Goal: Task Accomplishment & Management: Manage account settings

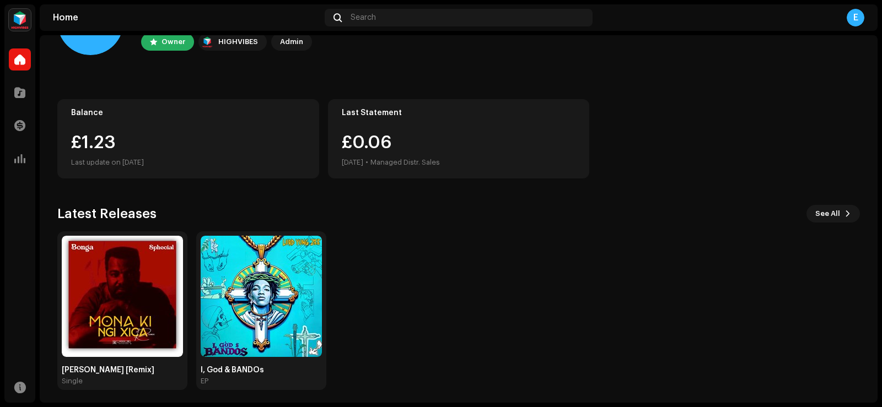
scroll to position [69, 0]
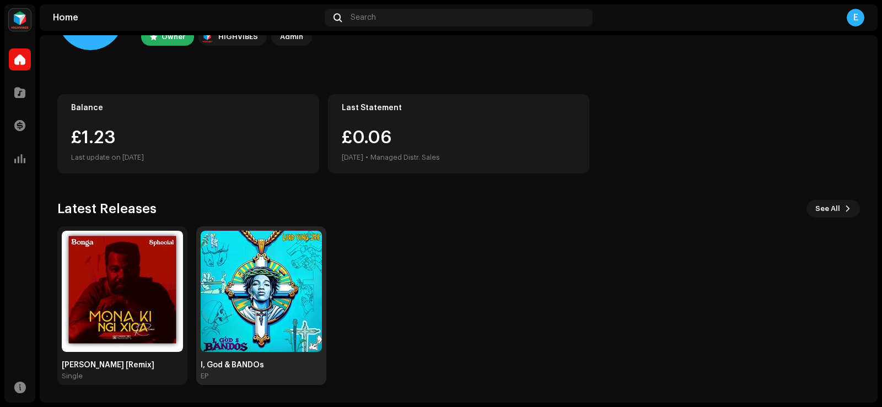
click at [252, 300] on img at bounding box center [261, 291] width 121 height 121
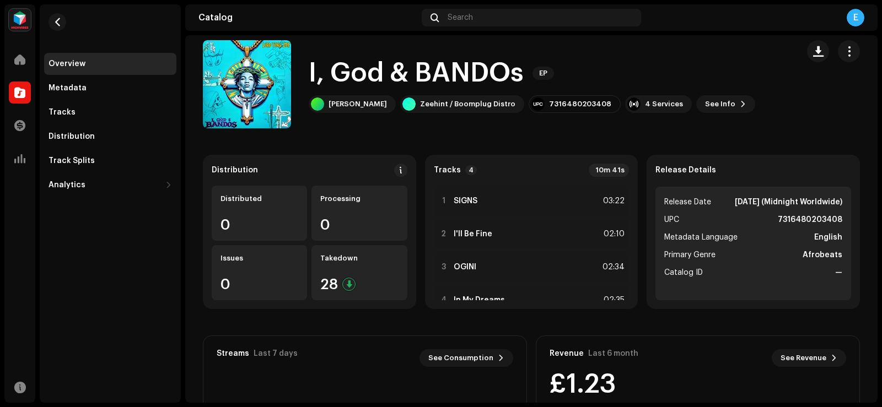
scroll to position [11, 0]
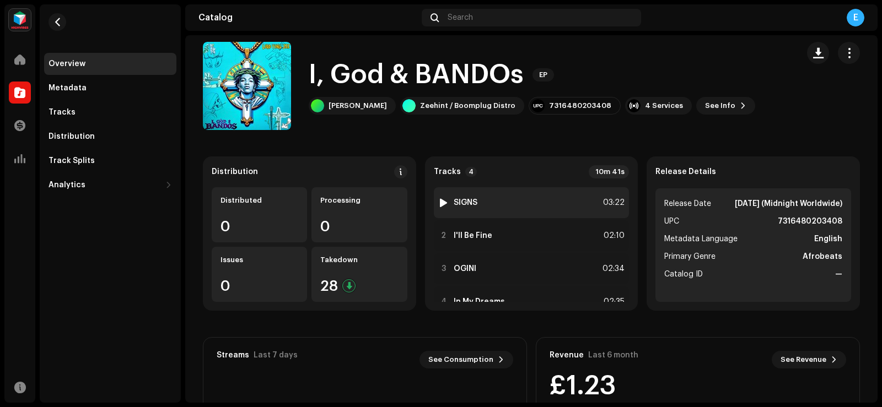
click at [441, 206] on div at bounding box center [443, 202] width 8 height 9
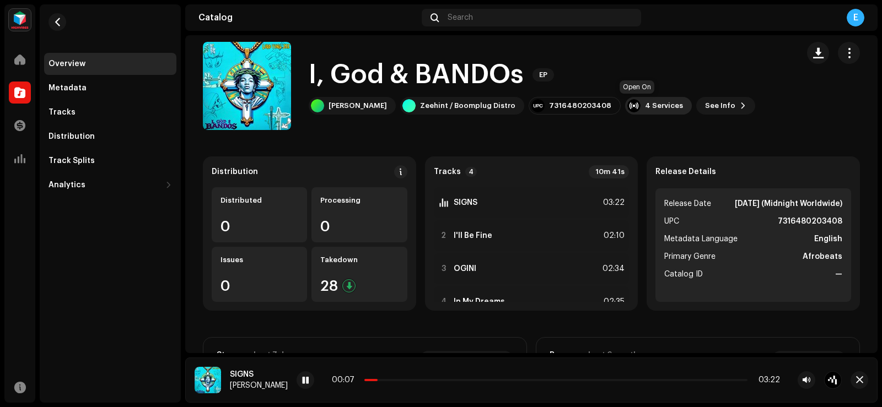
click at [645, 108] on div "4 Services" at bounding box center [664, 105] width 38 height 9
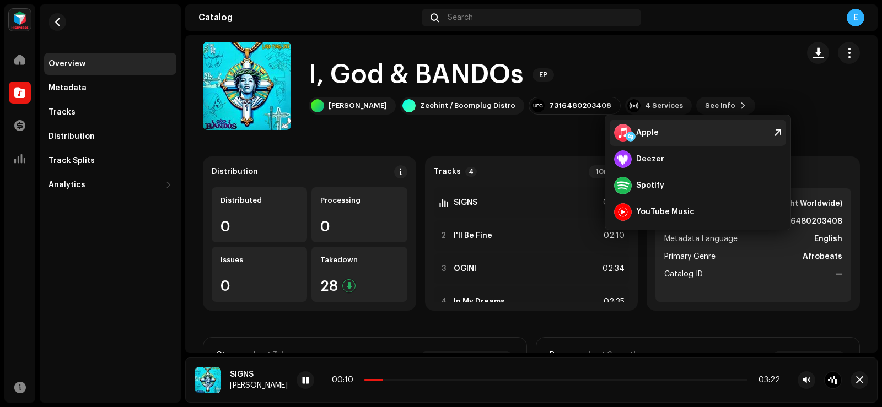
click at [647, 130] on div "Apple" at bounding box center [647, 132] width 23 height 9
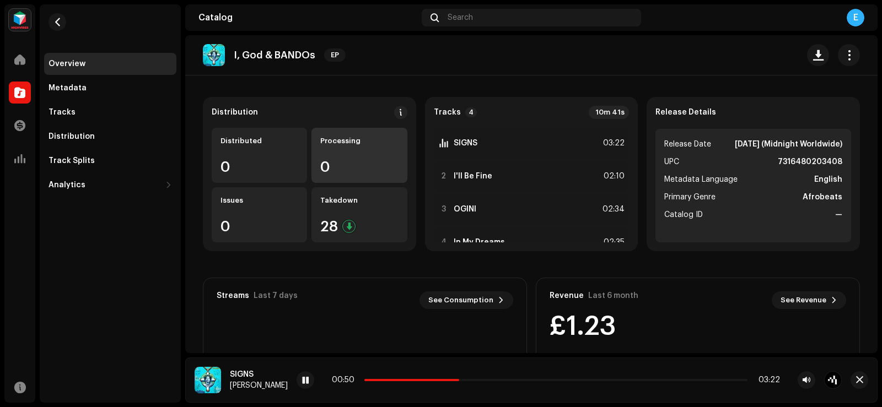
scroll to position [69, 0]
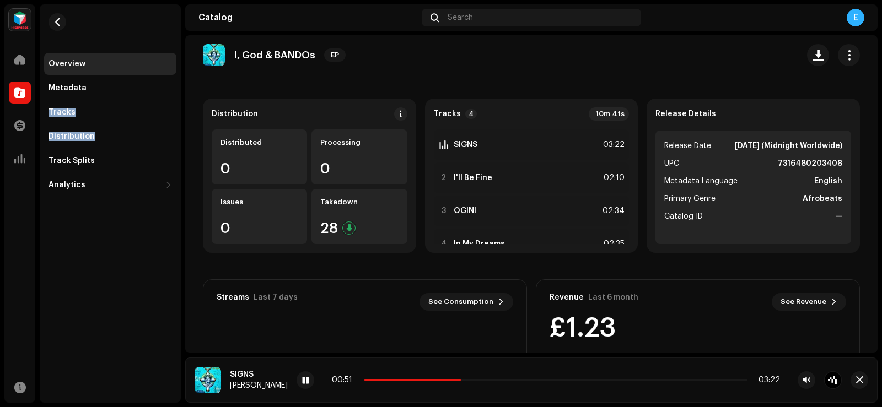
drag, startPoint x: 149, startPoint y: 99, endPoint x: 109, endPoint y: 34, distance: 76.5
click at [112, 40] on div "Overview Metadata Tracks Distribution Track Splits Analytics Consumption Engage…" at bounding box center [110, 100] width 141 height 192
click at [62, 22] on button "button" at bounding box center [58, 22] width 18 height 18
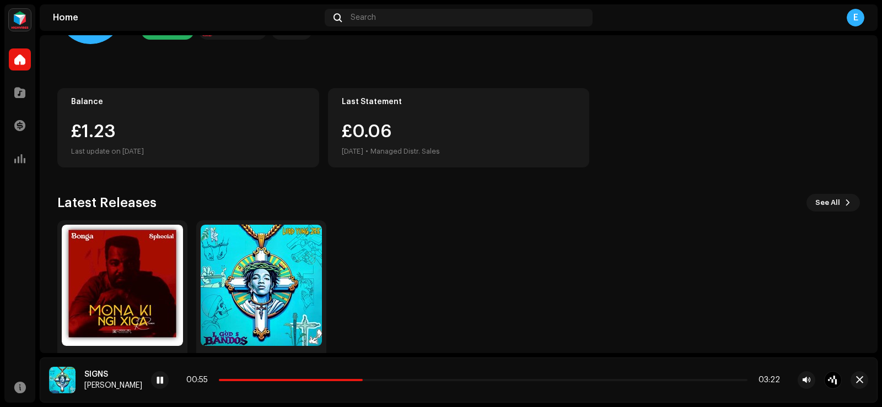
scroll to position [119, 0]
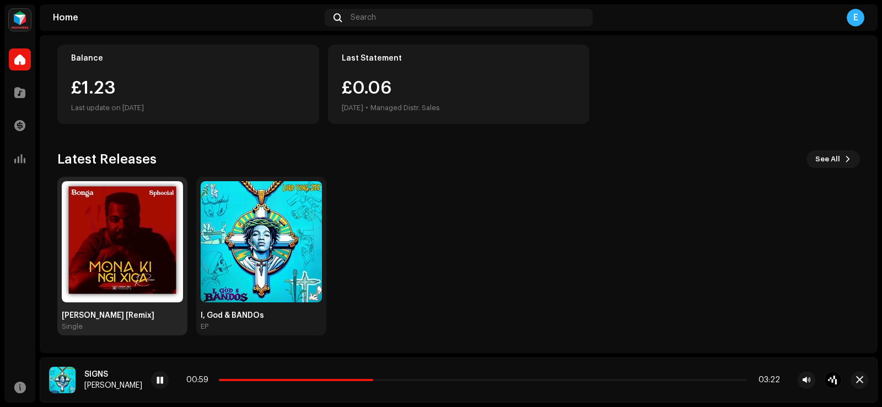
click at [117, 250] on img at bounding box center [122, 241] width 121 height 121
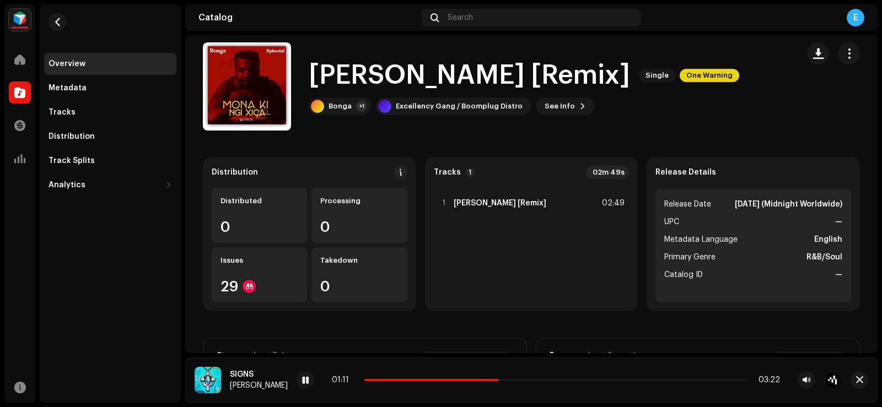
scroll to position [10, 0]
click at [266, 255] on div "Issues 29" at bounding box center [259, 275] width 95 height 55
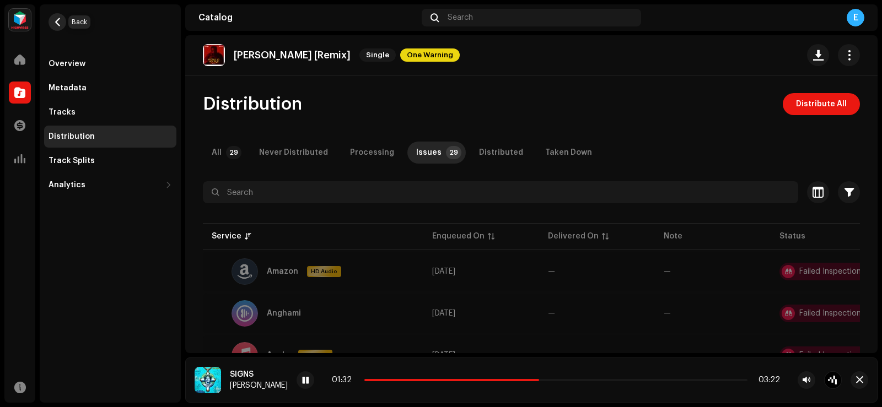
click at [62, 19] on button "button" at bounding box center [58, 22] width 18 height 18
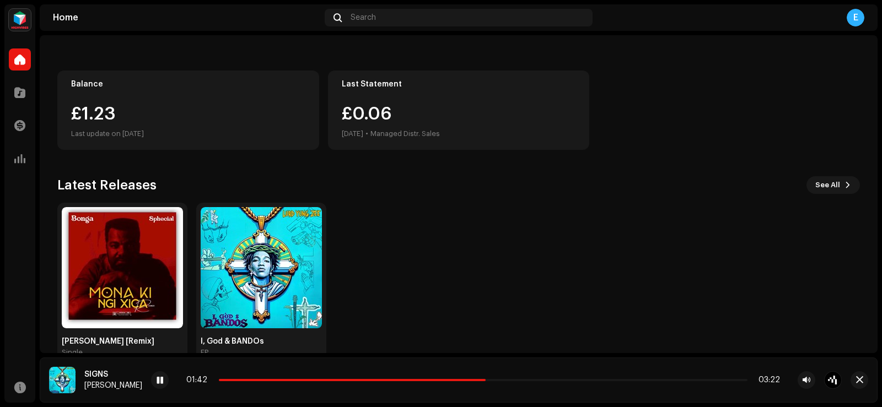
scroll to position [119, 0]
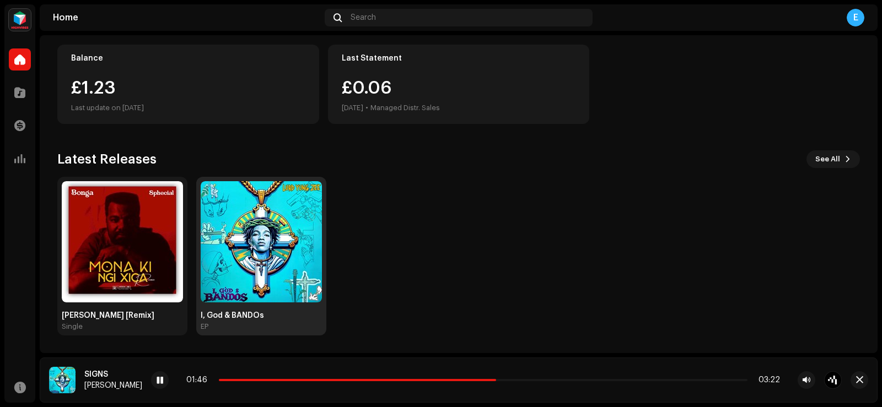
click at [291, 224] on img at bounding box center [261, 241] width 121 height 121
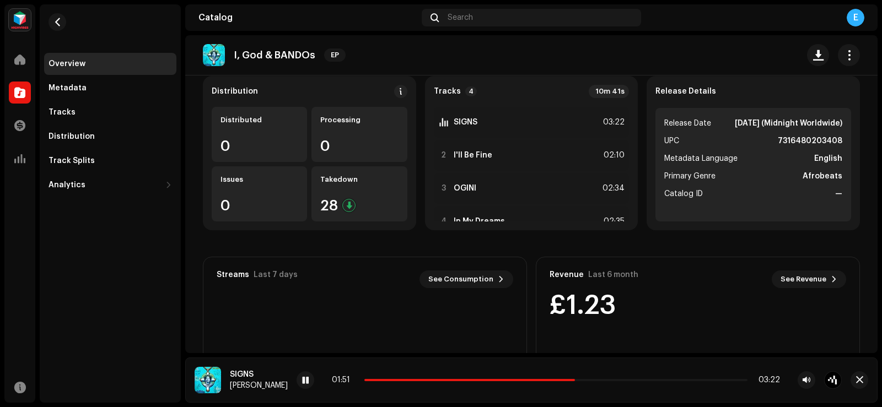
scroll to position [88, 0]
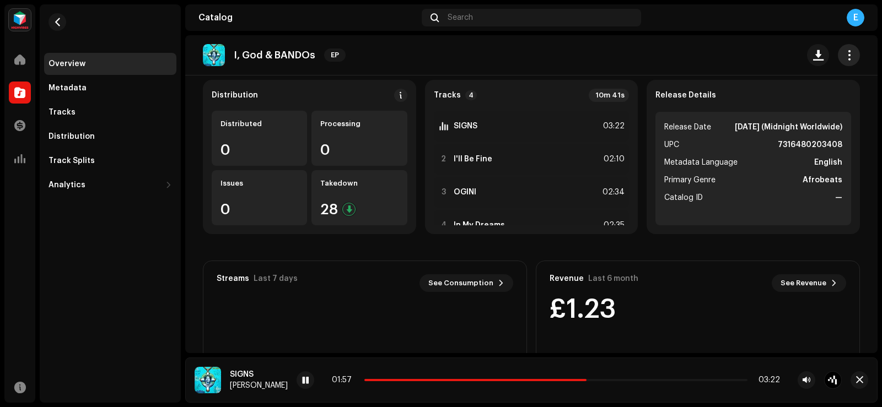
click at [838, 57] on button "button" at bounding box center [849, 55] width 22 height 22
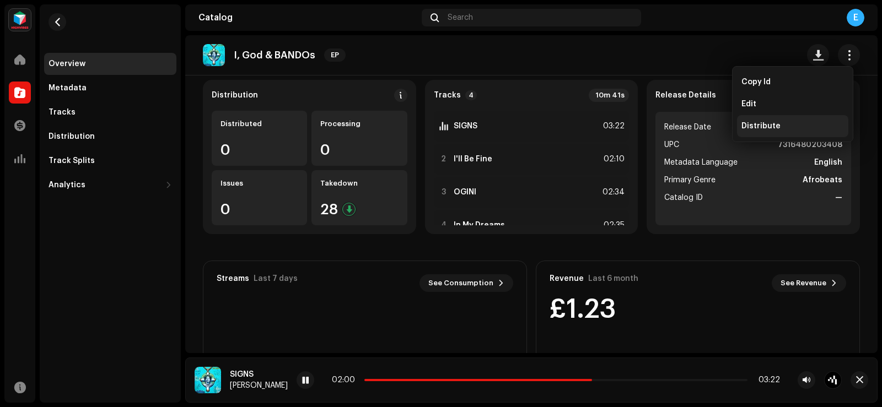
click at [764, 125] on span "Distribute" at bounding box center [761, 126] width 39 height 9
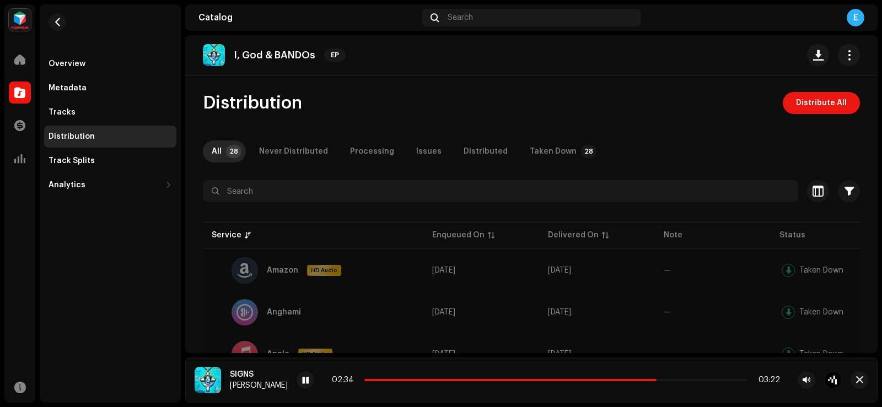
scroll to position [2, 0]
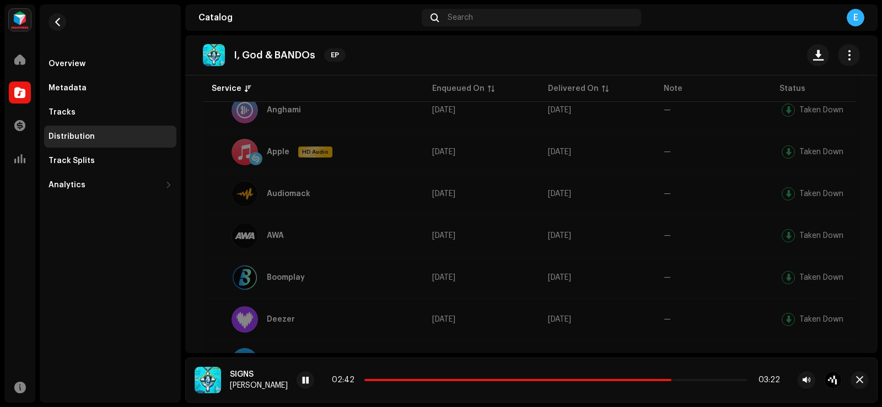
scroll to position [192, 0]
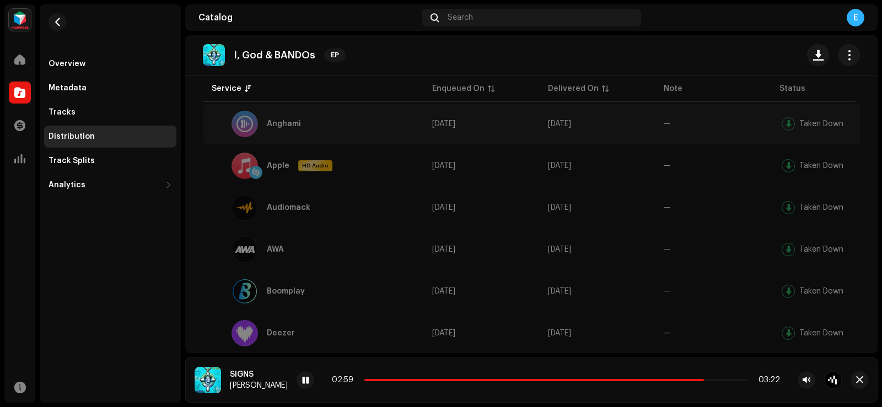
click at [814, 122] on div "Taken Down" at bounding box center [821, 124] width 44 height 8
click at [571, 126] on span "[DATE]" at bounding box center [559, 124] width 23 height 8
click at [807, 53] on button "button" at bounding box center [818, 55] width 22 height 22
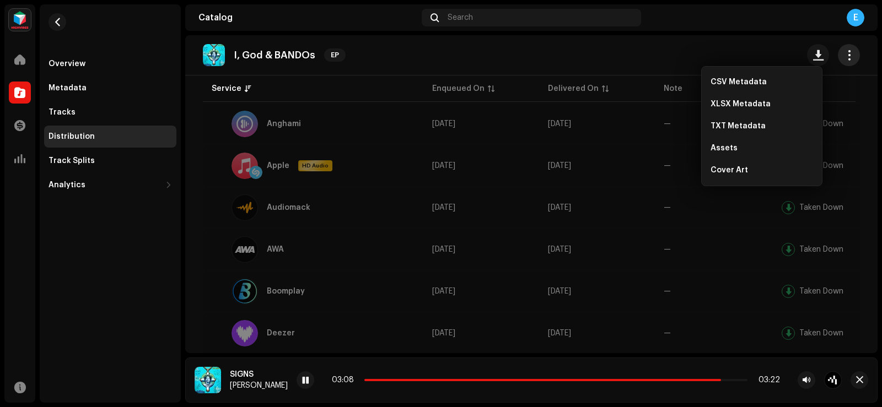
click at [847, 51] on span "button" at bounding box center [849, 55] width 10 height 9
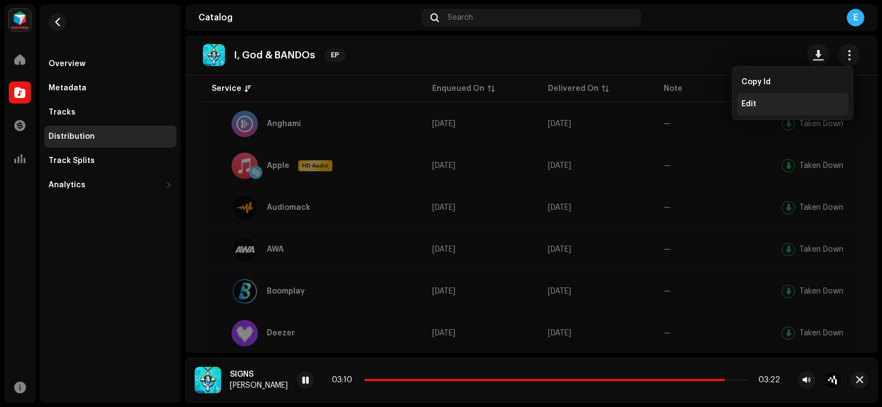
click at [759, 102] on div "Edit" at bounding box center [793, 104] width 103 height 9
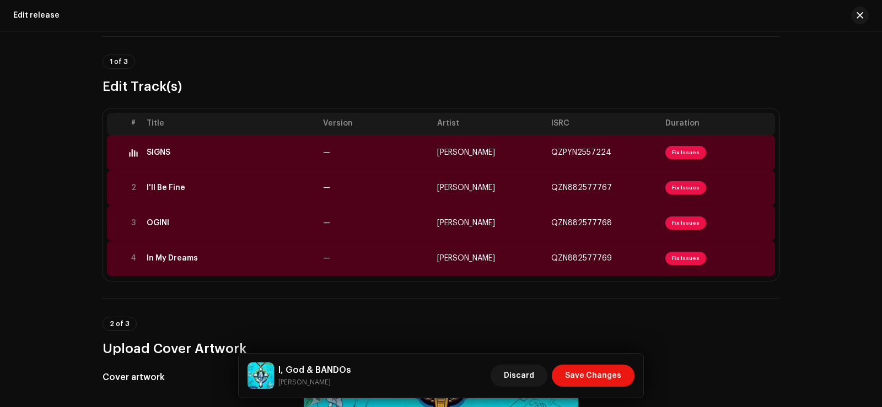
scroll to position [68, 0]
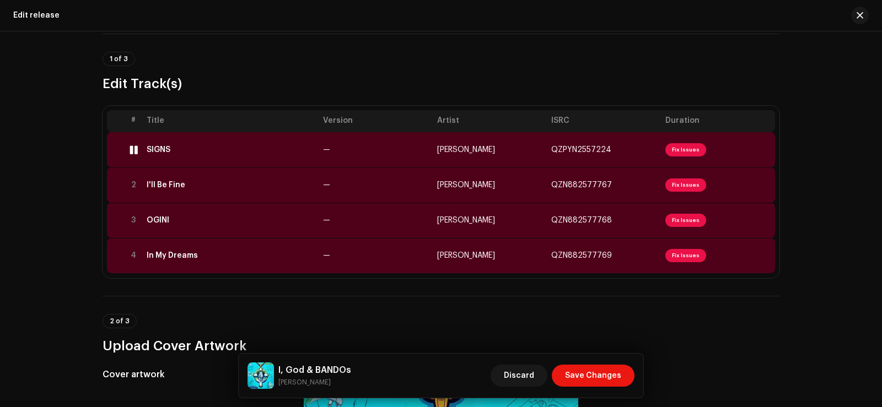
click at [683, 147] on span "Fix Issues" at bounding box center [685, 149] width 41 height 13
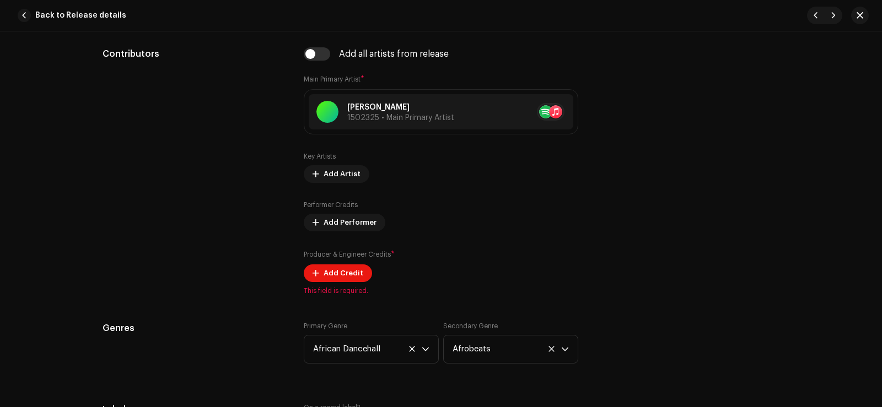
scroll to position [713, 0]
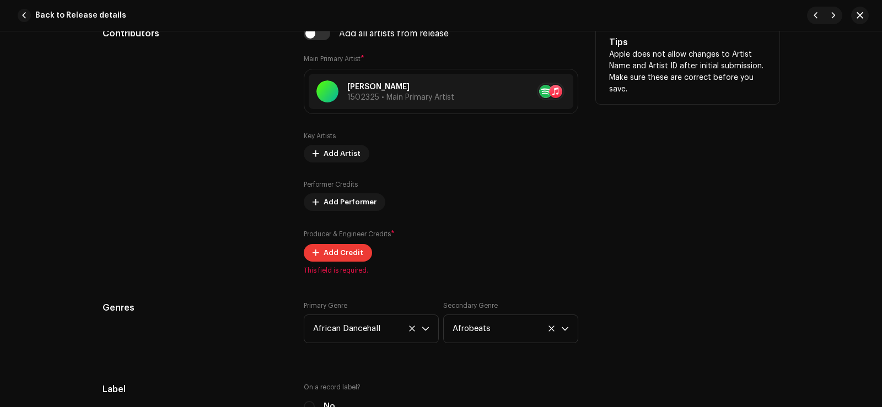
click at [327, 251] on span "Add Credit" at bounding box center [344, 253] width 40 height 22
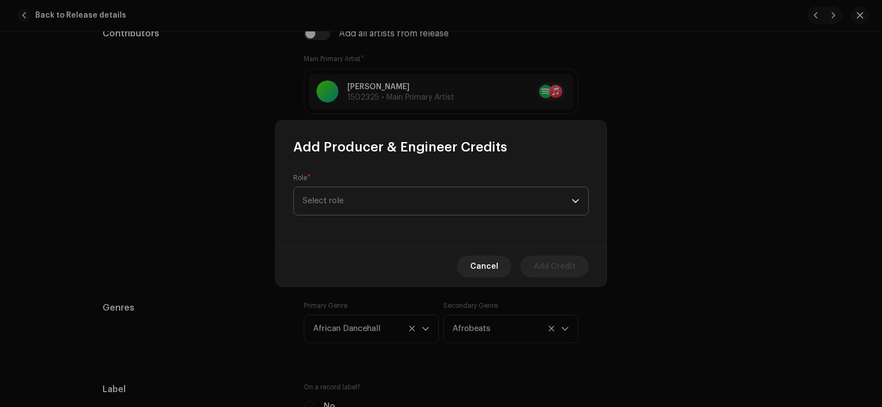
click at [361, 200] on span "Select role" at bounding box center [437, 201] width 269 height 28
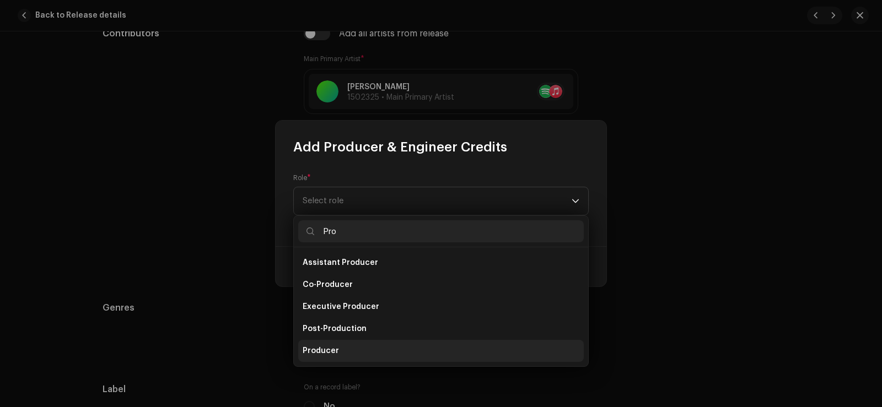
type input "Pro"
click at [326, 348] on span "Producer" at bounding box center [321, 351] width 36 height 11
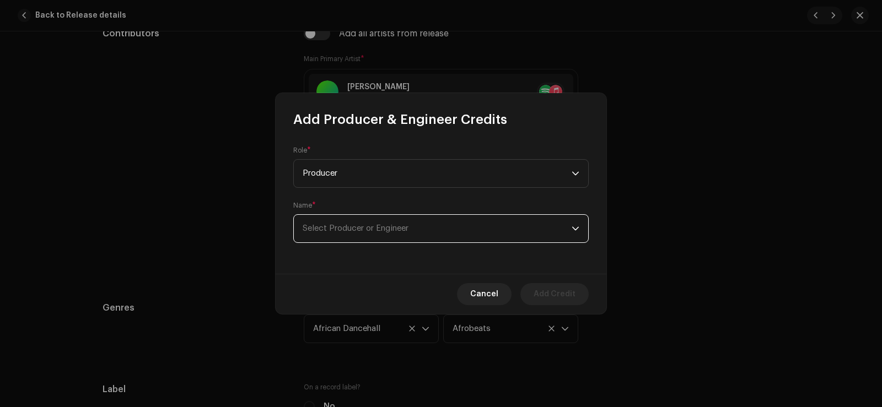
click at [366, 231] on span "Select Producer or Engineer" at bounding box center [356, 228] width 106 height 8
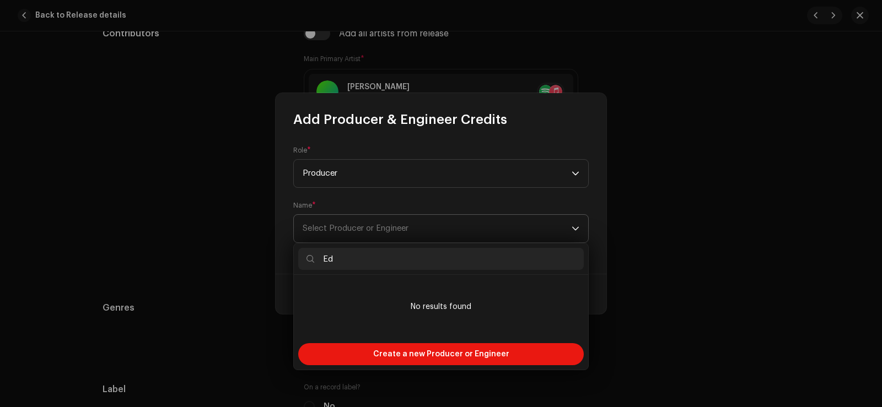
type input "E"
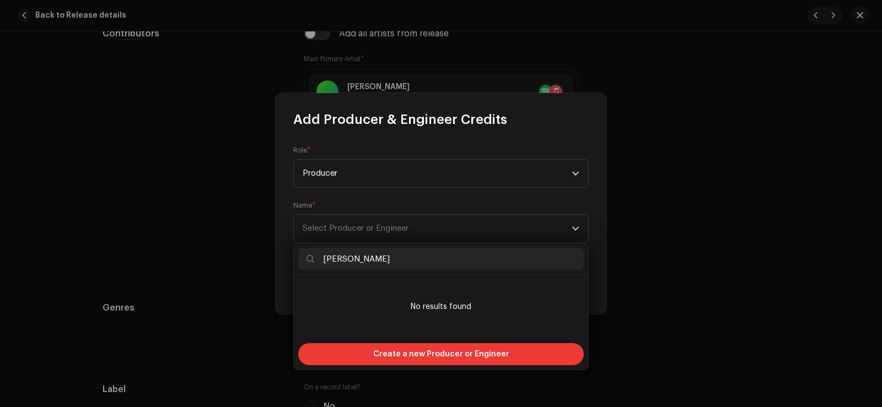
type input "[PERSON_NAME]"
click at [393, 352] on span "Create a new Producer or Engineer" at bounding box center [441, 354] width 136 height 22
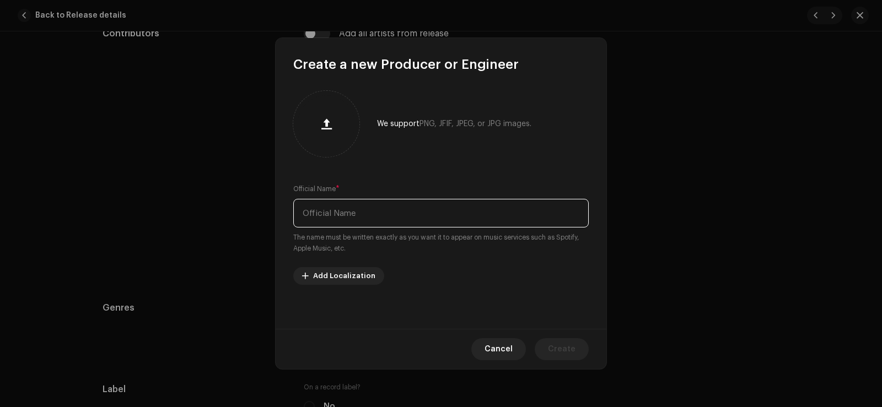
click at [374, 209] on input "text" at bounding box center [441, 213] width 296 height 29
type input "Ale Sounds"
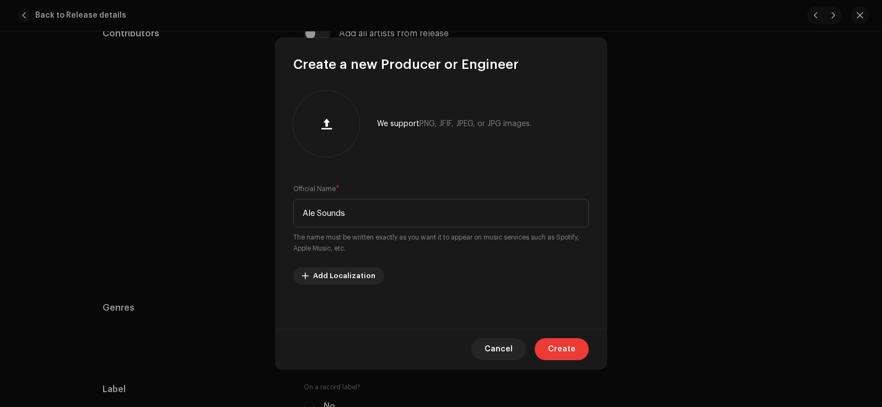
click at [563, 351] on span "Create" at bounding box center [562, 350] width 28 height 22
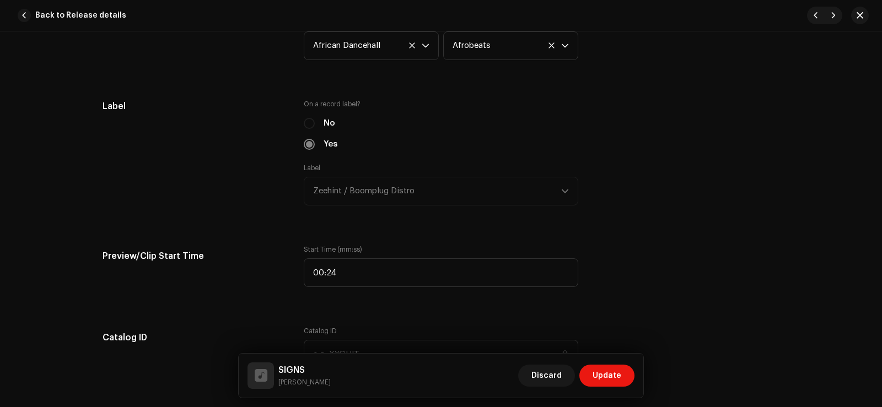
scroll to position [1036, 0]
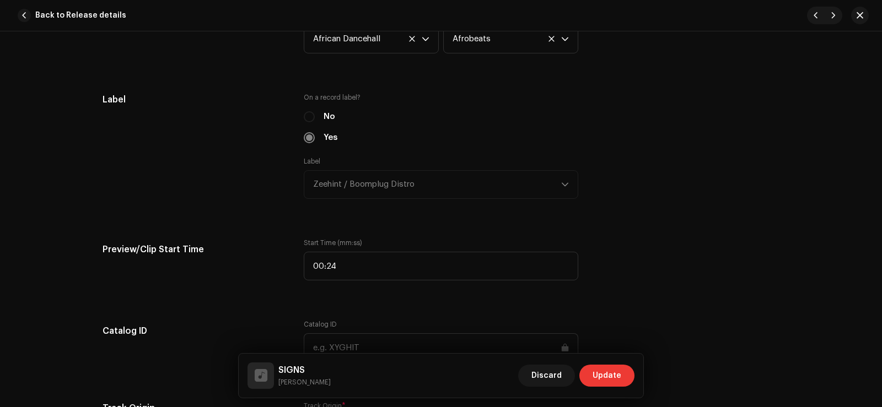
click at [611, 368] on span "Update" at bounding box center [607, 376] width 29 height 22
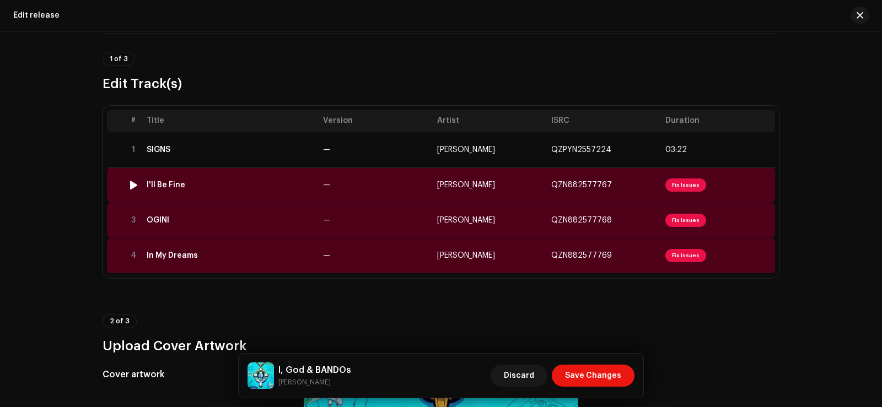
click at [680, 184] on span "Fix Issues" at bounding box center [685, 185] width 41 height 13
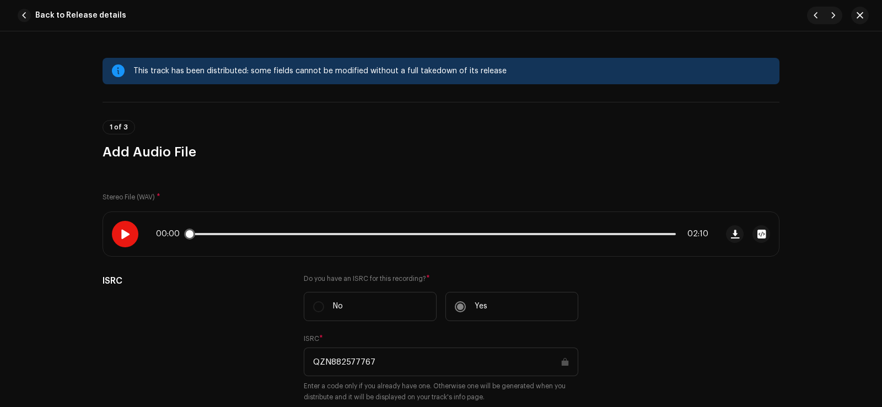
click at [128, 237] on span at bounding box center [125, 234] width 9 height 9
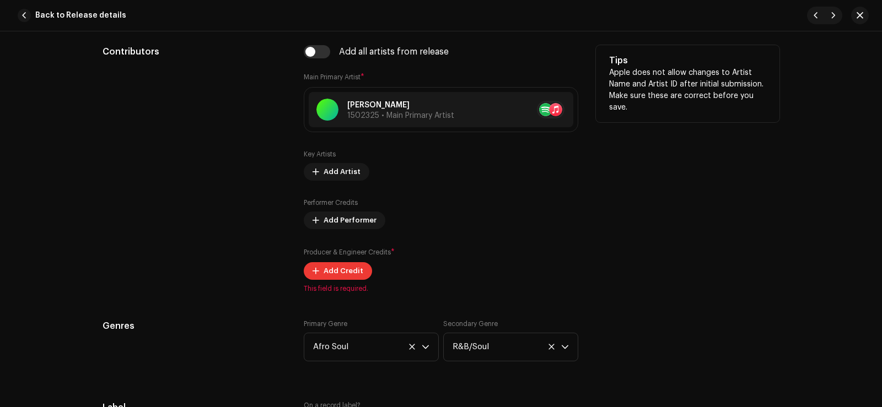
scroll to position [691, 0]
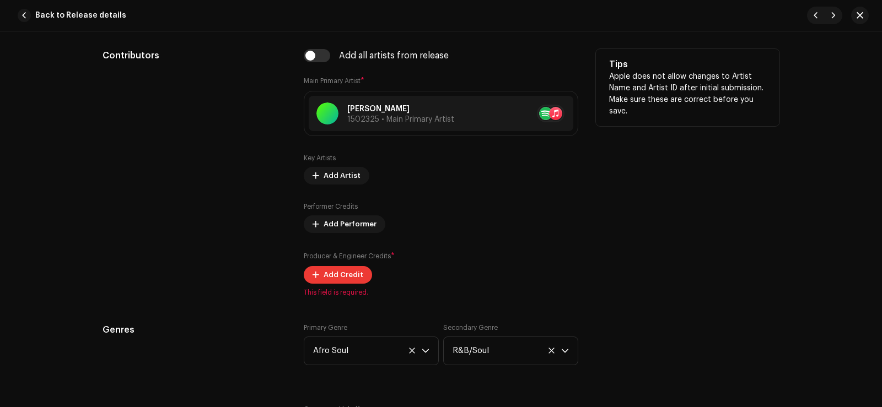
click at [319, 275] on button "Add Credit" at bounding box center [338, 275] width 68 height 18
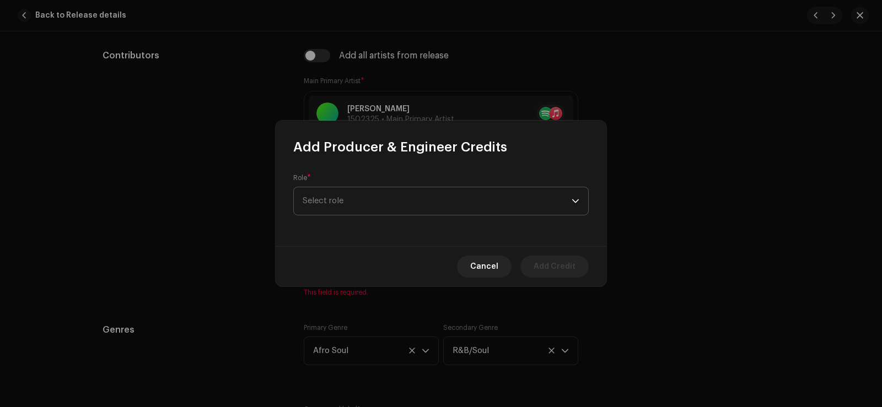
click at [350, 208] on span "Select role" at bounding box center [437, 201] width 269 height 28
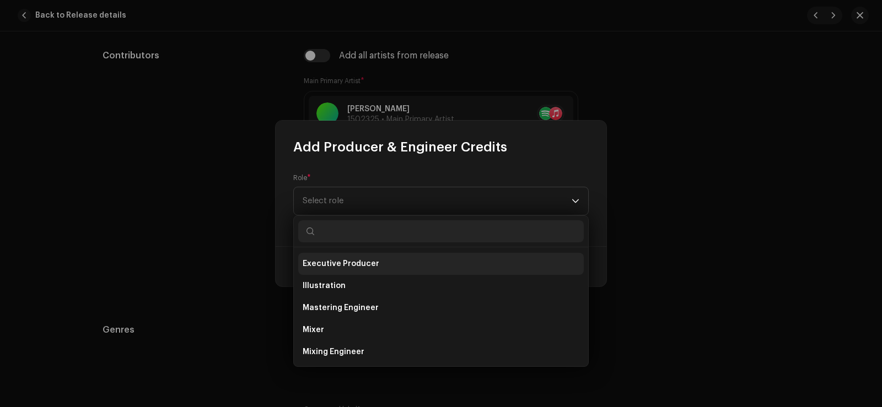
scroll to position [266, 0]
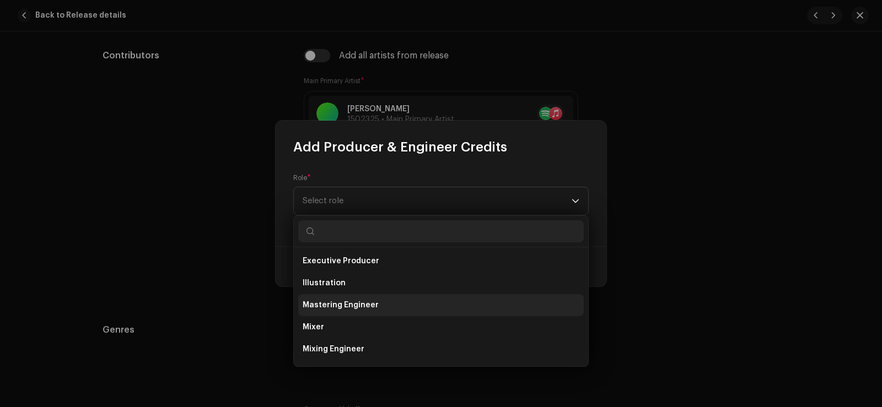
click at [358, 305] on span "Mastering Engineer" at bounding box center [341, 305] width 76 height 11
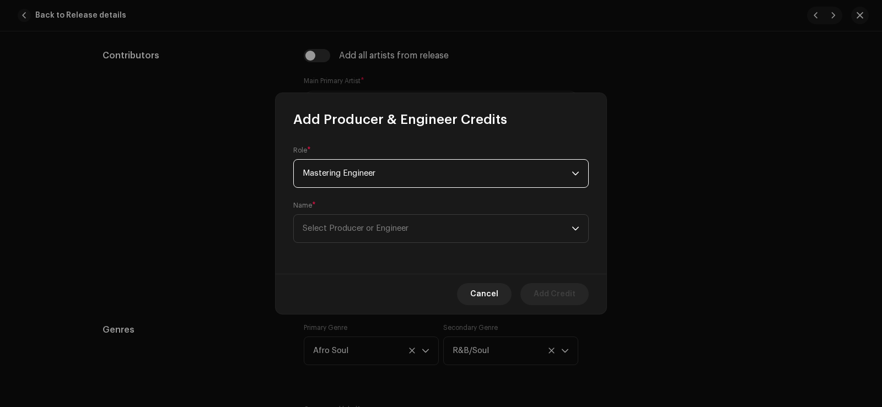
click at [415, 184] on span "Mastering Engineer" at bounding box center [437, 174] width 269 height 28
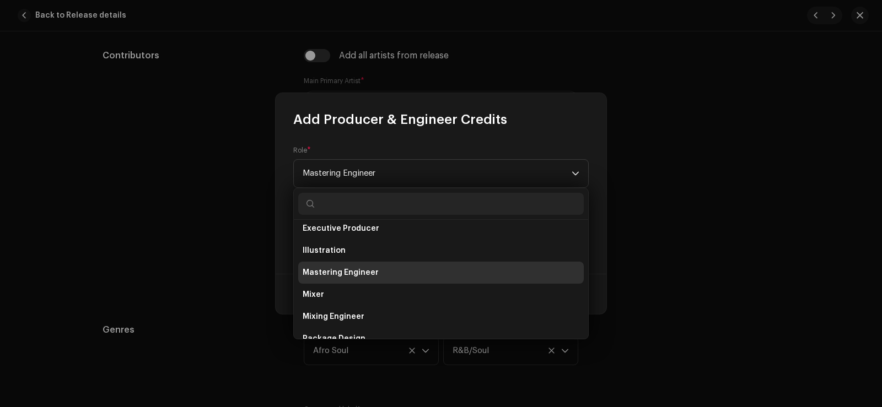
scroll to position [279, 0]
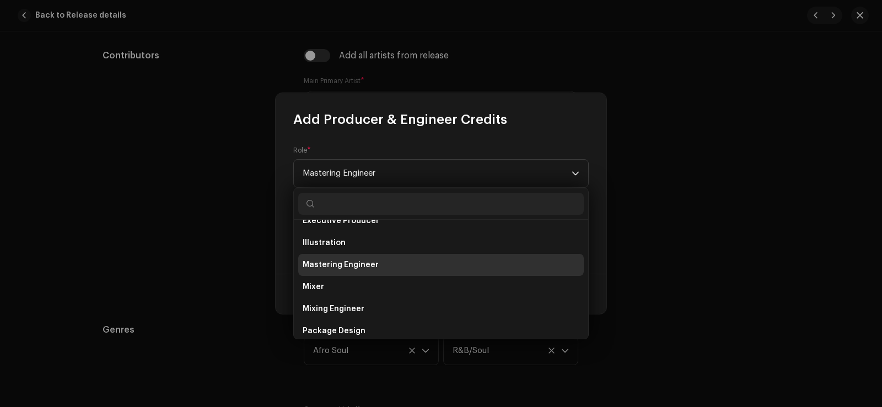
click at [395, 264] on li "Mastering Engineer" at bounding box center [441, 265] width 286 height 22
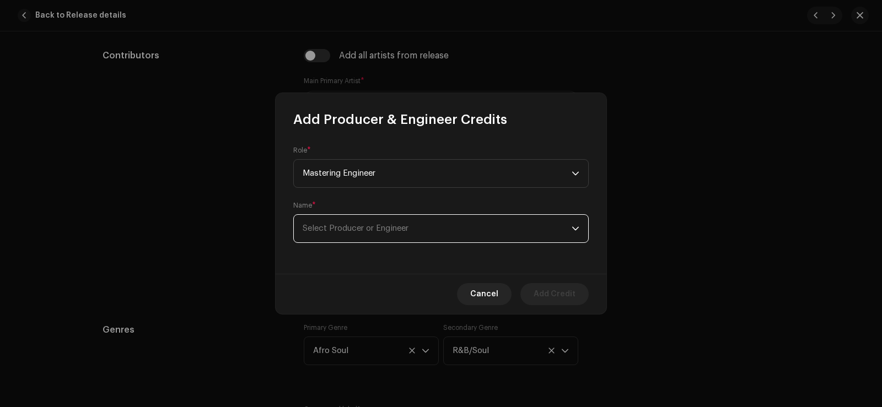
click at [404, 230] on span "Select Producer or Engineer" at bounding box center [356, 228] width 106 height 8
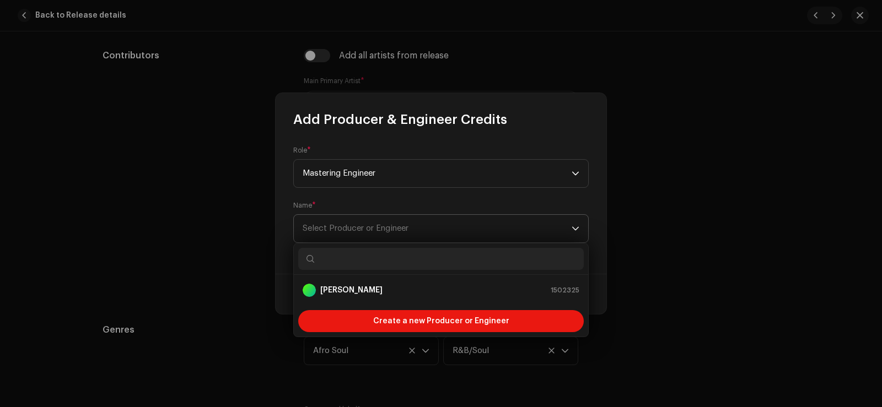
type input "j"
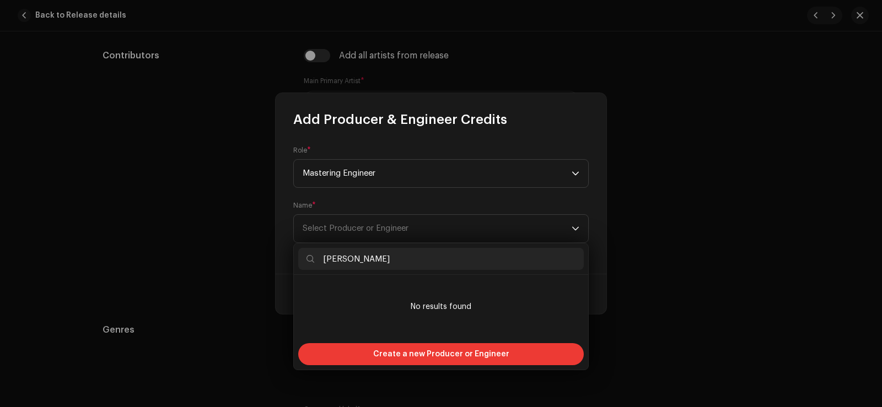
type input "[PERSON_NAME]"
click at [421, 351] on span "Create a new Producer or Engineer" at bounding box center [441, 354] width 136 height 22
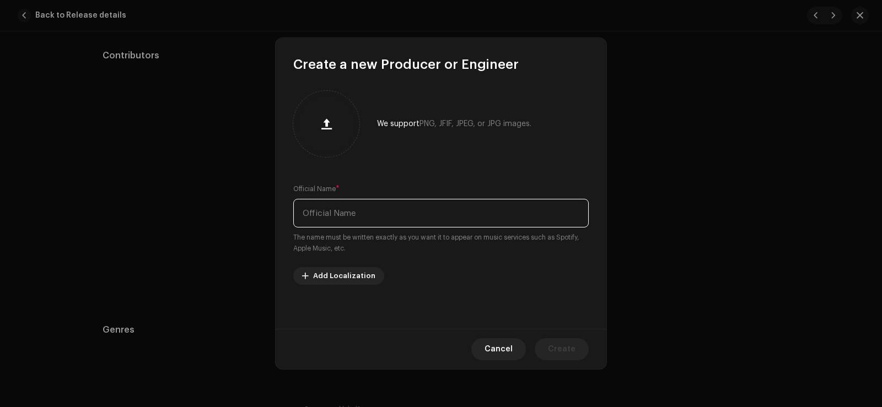
click at [326, 208] on input "text" at bounding box center [441, 213] width 296 height 29
type input "Akojji"
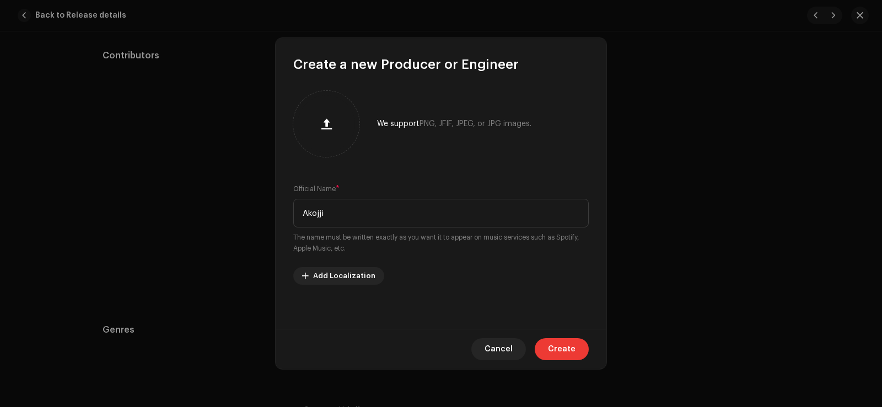
click at [557, 348] on span "Create" at bounding box center [562, 350] width 28 height 22
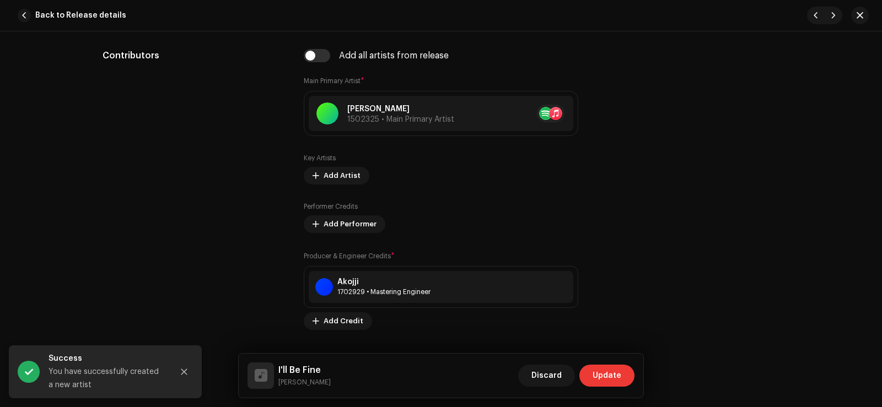
click at [603, 374] on span "Update" at bounding box center [607, 376] width 29 height 22
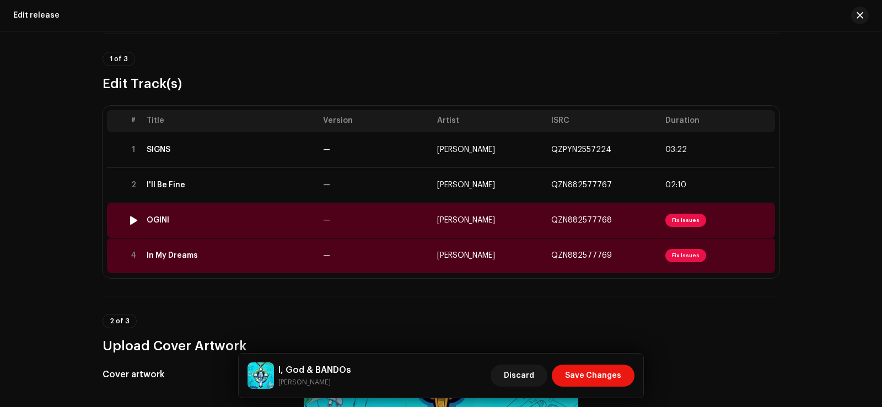
click at [676, 215] on span "Fix Issues" at bounding box center [685, 220] width 41 height 13
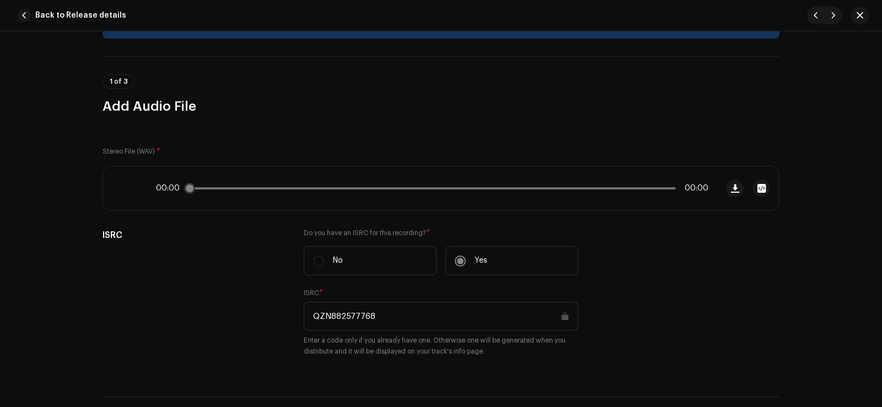
scroll to position [22, 0]
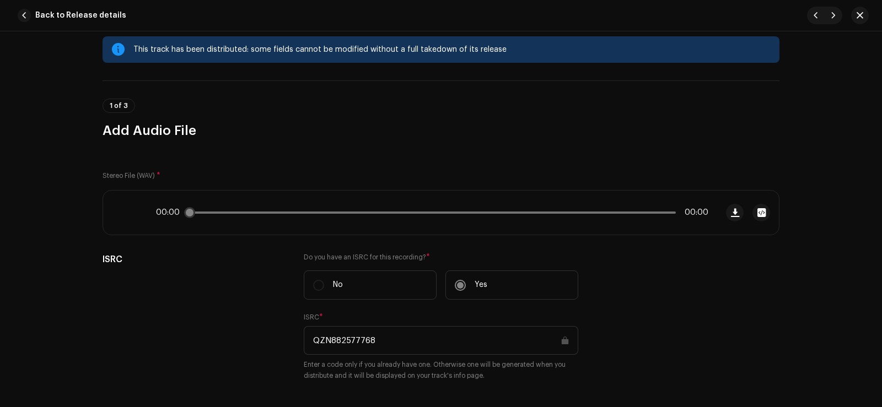
click at [125, 212] on icon at bounding box center [125, 213] width 27 height 27
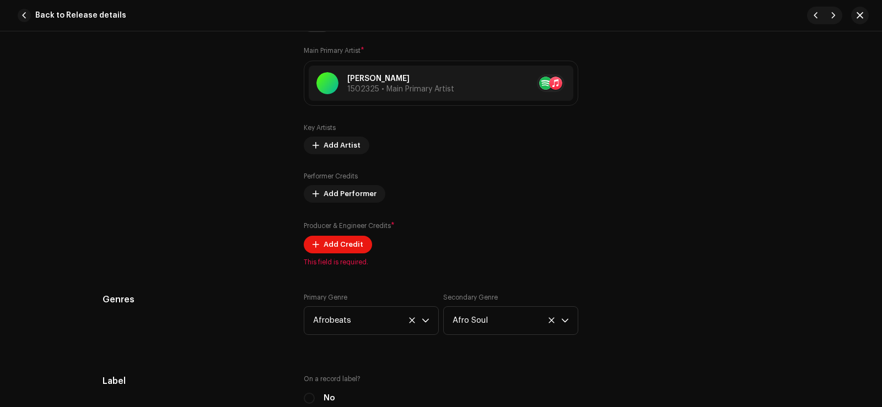
scroll to position [732, 0]
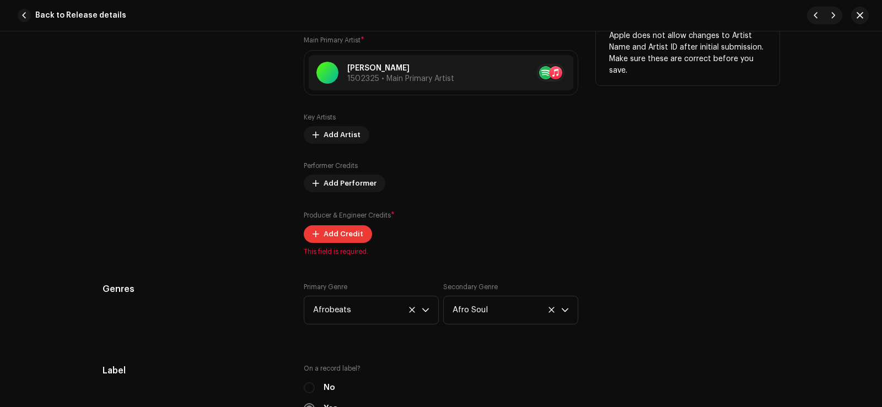
click at [336, 238] on span "Add Credit" at bounding box center [344, 234] width 40 height 22
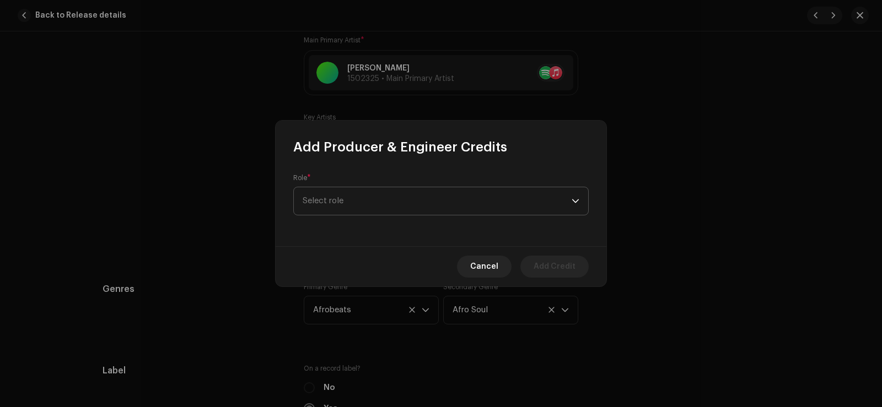
click at [358, 201] on span "Select role" at bounding box center [437, 201] width 269 height 28
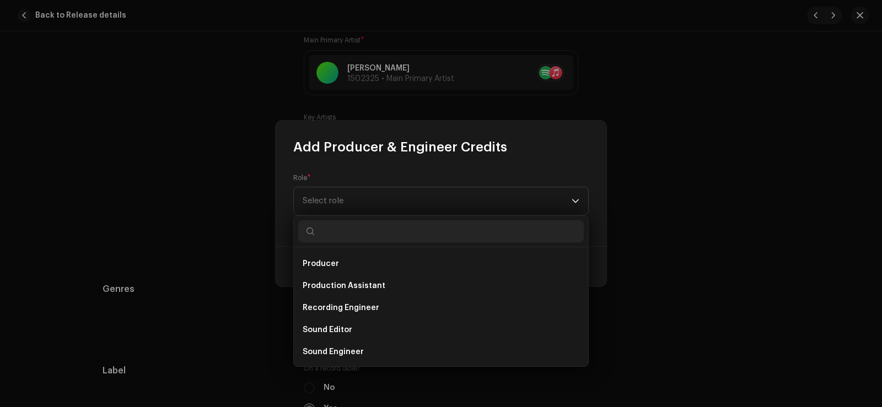
scroll to position [424, 0]
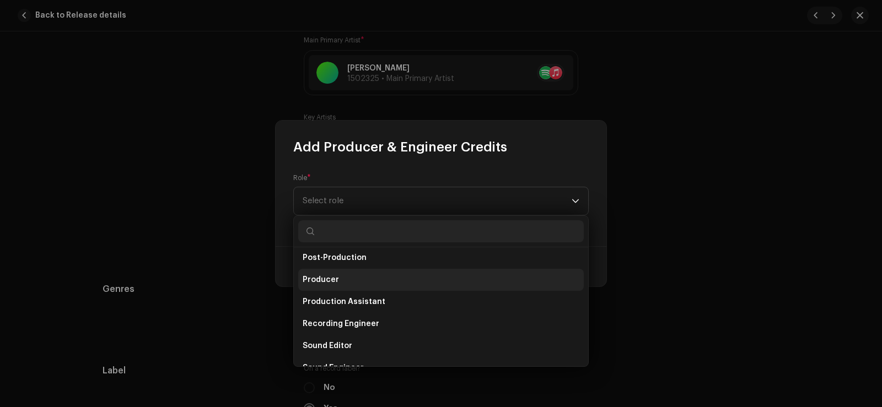
click at [346, 278] on li "Producer" at bounding box center [441, 280] width 286 height 22
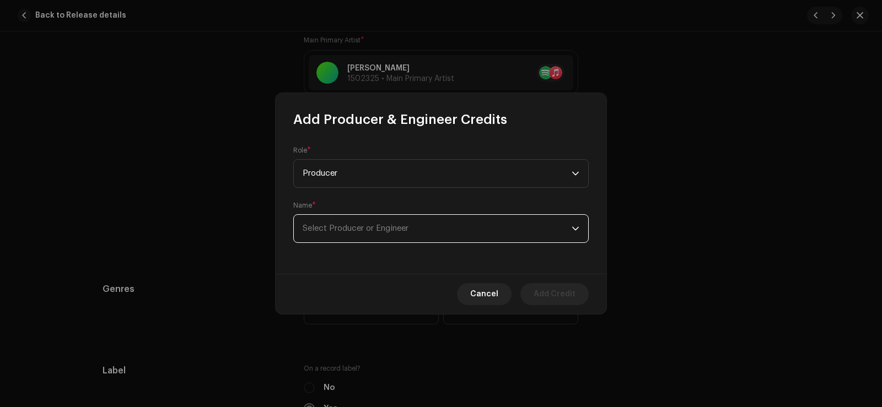
click at [358, 234] on span "Select Producer or Engineer" at bounding box center [437, 229] width 269 height 28
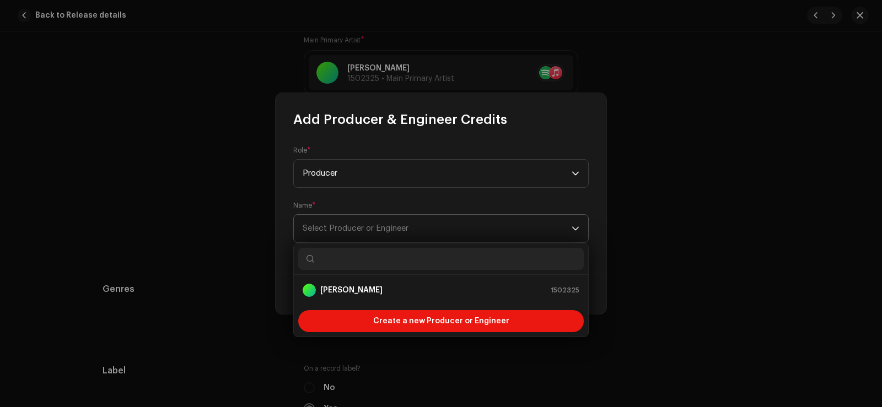
type input "j"
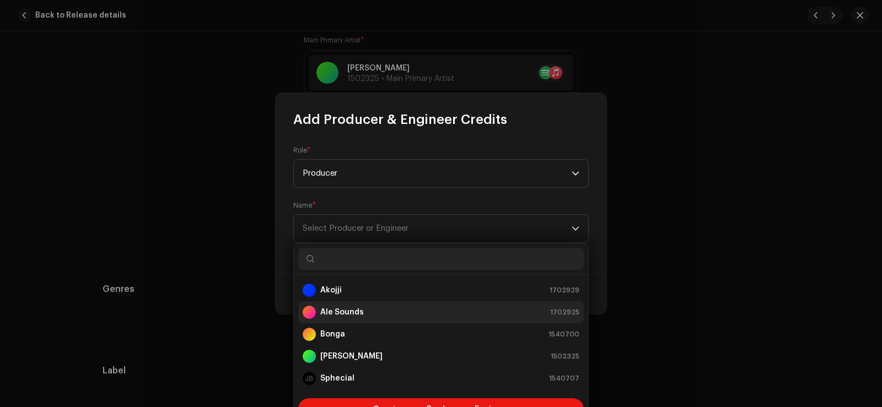
click at [348, 313] on strong "Ale Sounds" at bounding box center [342, 312] width 44 height 11
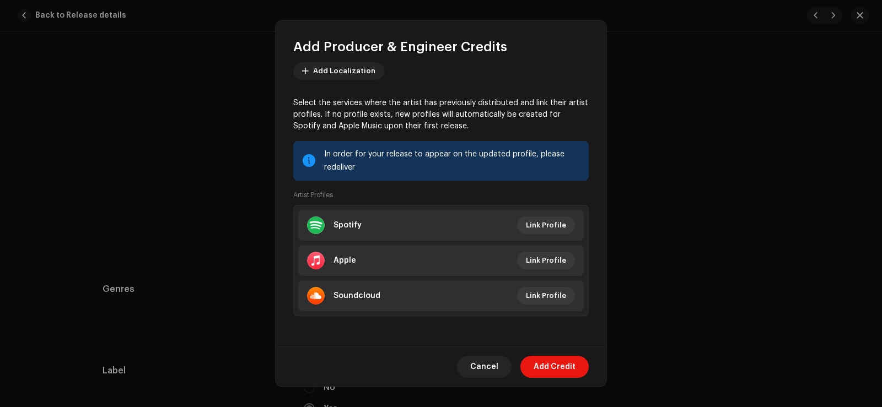
scroll to position [122, 0]
click at [546, 363] on span "Add Credit" at bounding box center [555, 367] width 42 height 22
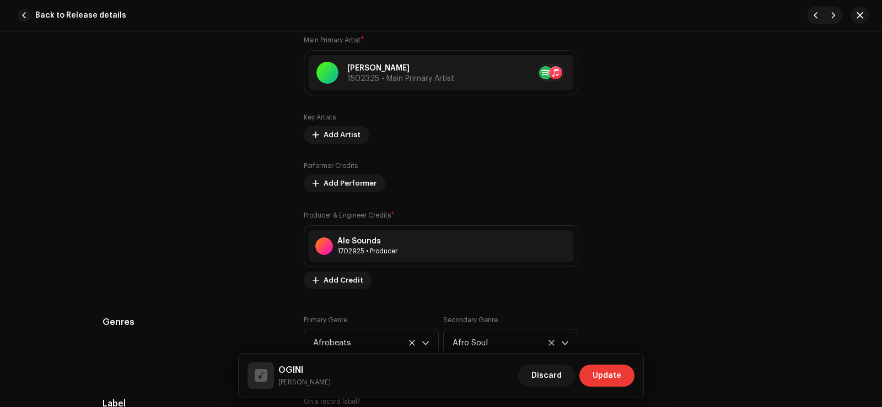
click at [607, 373] on span "Update" at bounding box center [607, 376] width 29 height 22
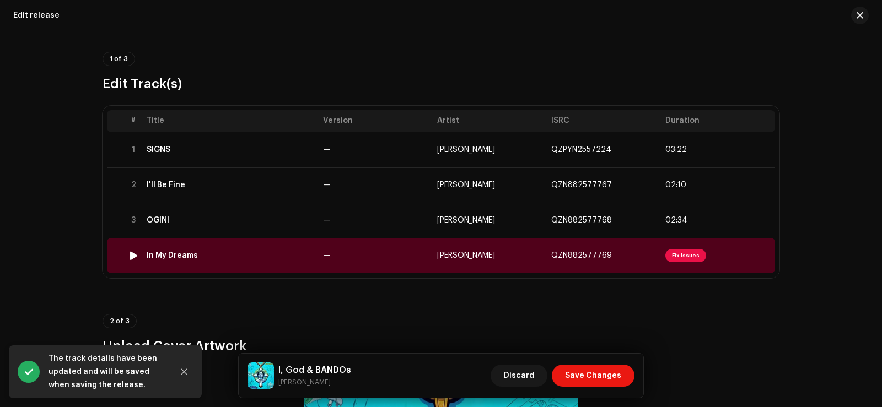
click at [685, 254] on span "Fix Issues" at bounding box center [685, 255] width 41 height 13
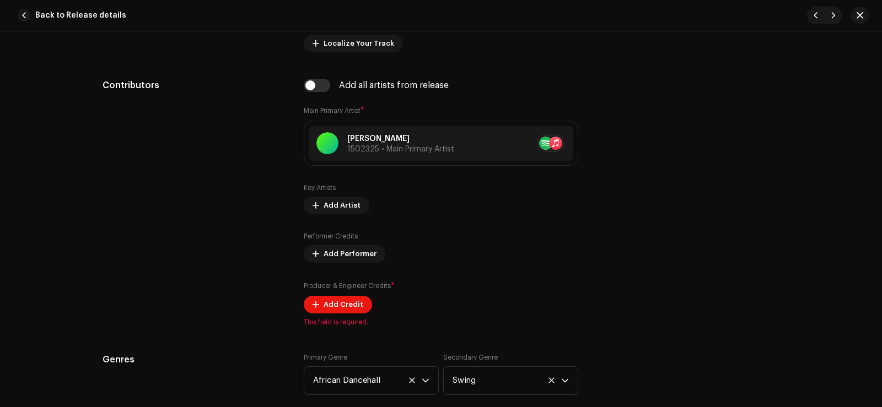
scroll to position [689, 0]
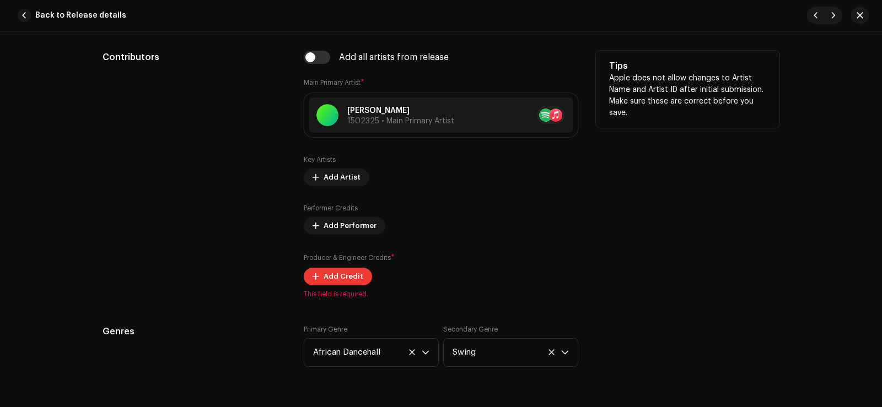
click at [355, 283] on span "Add Credit" at bounding box center [344, 277] width 40 height 22
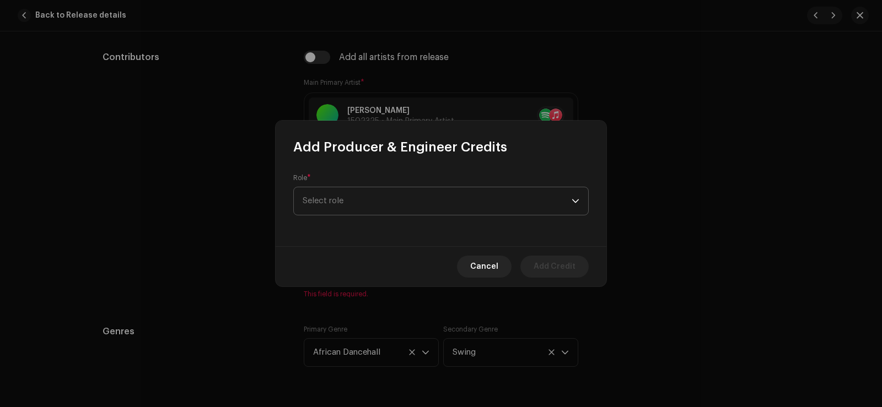
click at [415, 206] on span "Select role" at bounding box center [437, 201] width 269 height 28
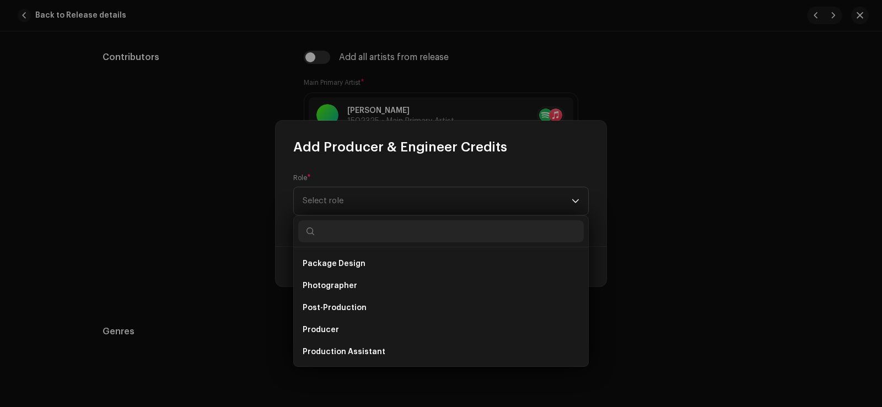
scroll to position [379, 0]
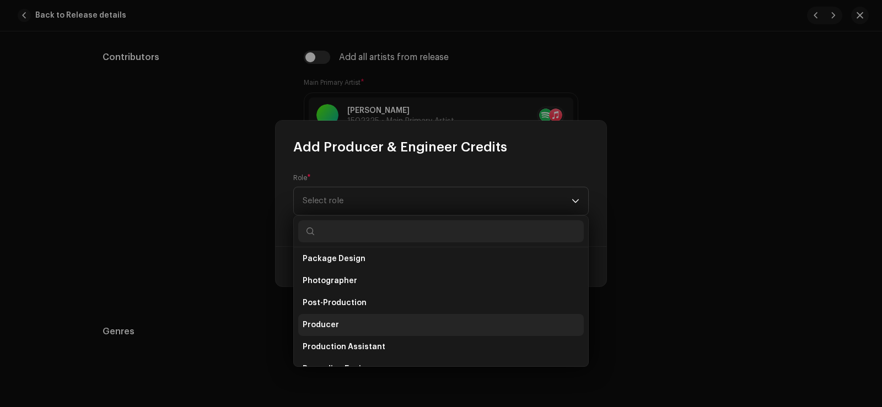
click at [354, 317] on li "Producer" at bounding box center [441, 325] width 286 height 22
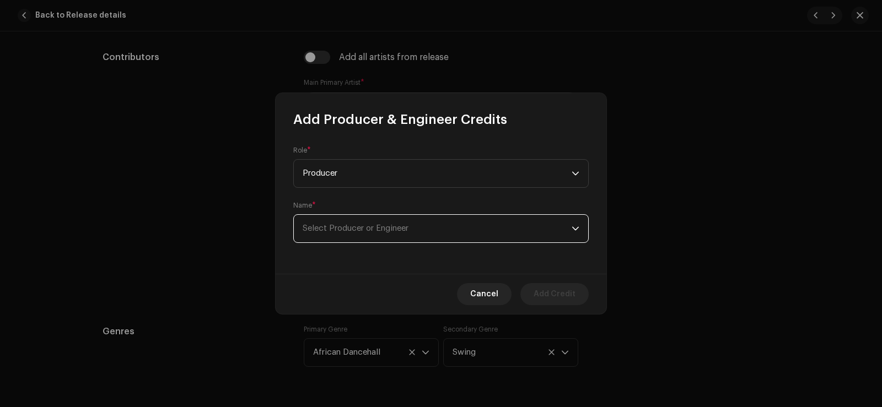
click at [382, 221] on span "Select Producer or Engineer" at bounding box center [437, 229] width 269 height 28
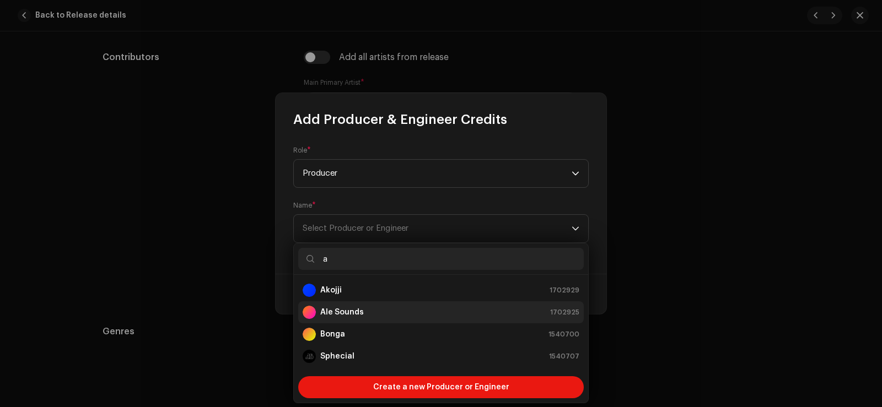
type input "a"
click at [355, 314] on strong "Ale Sounds" at bounding box center [342, 312] width 44 height 11
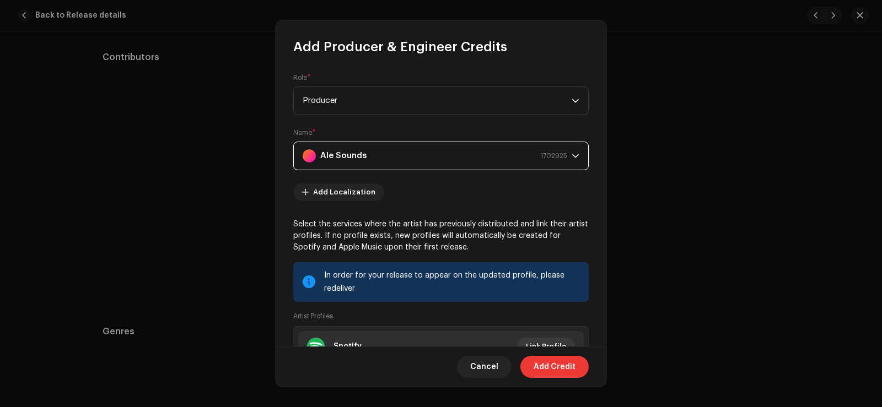
click at [562, 369] on span "Add Credit" at bounding box center [555, 367] width 42 height 22
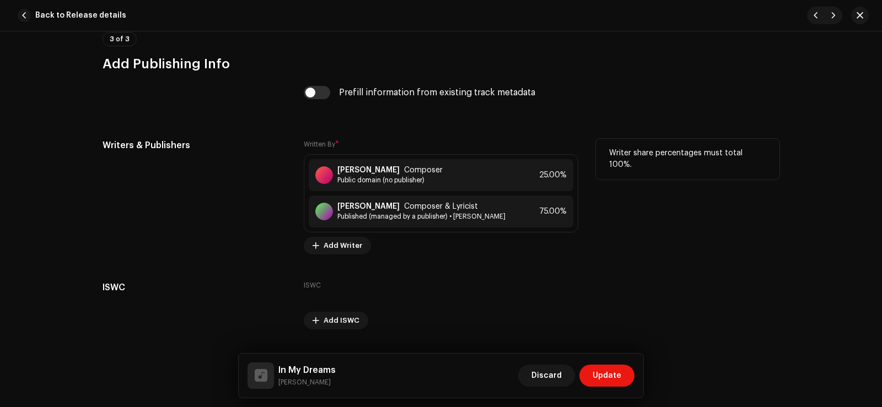
scroll to position [2278, 0]
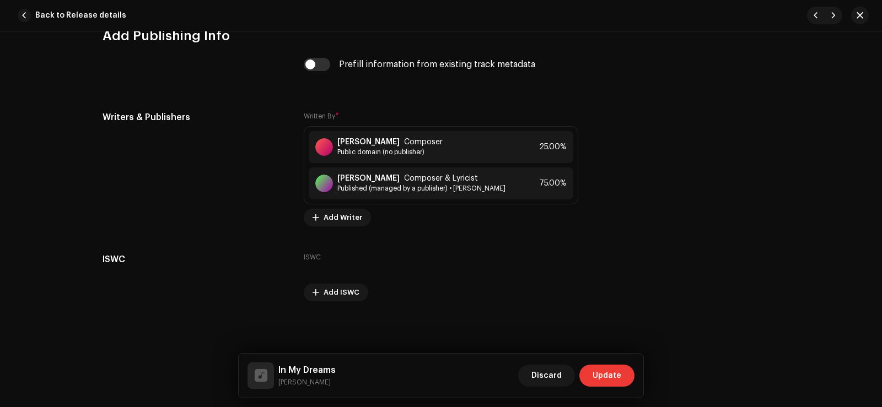
click at [607, 374] on span "Update" at bounding box center [607, 376] width 29 height 22
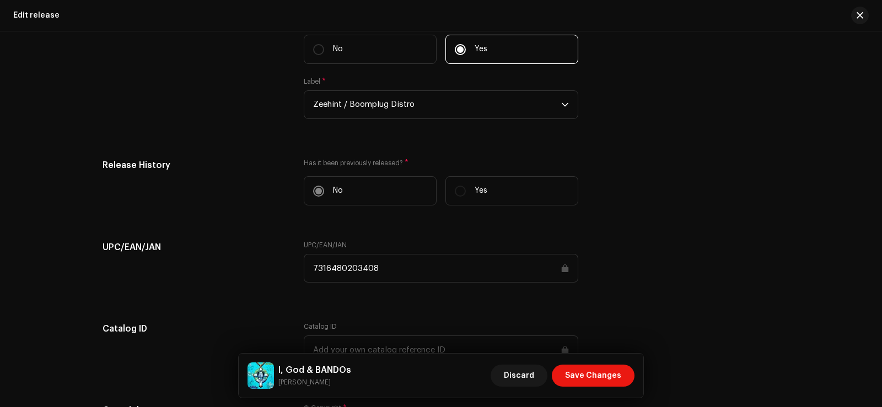
scroll to position [1478, 0]
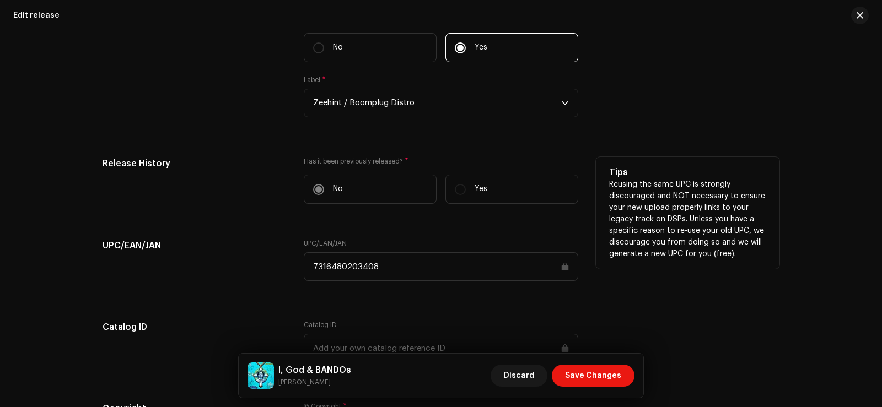
click at [458, 192] on label "Yes" at bounding box center [511, 189] width 133 height 29
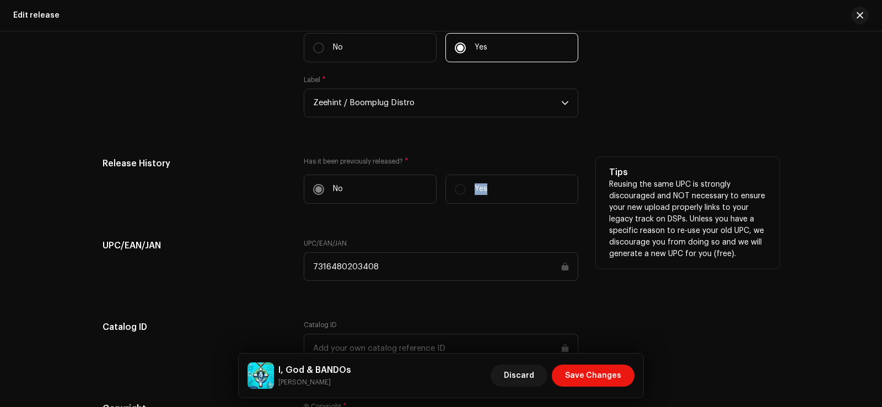
click at [458, 192] on label "Yes" at bounding box center [511, 189] width 133 height 29
click at [313, 190] on label "No" at bounding box center [370, 189] width 133 height 29
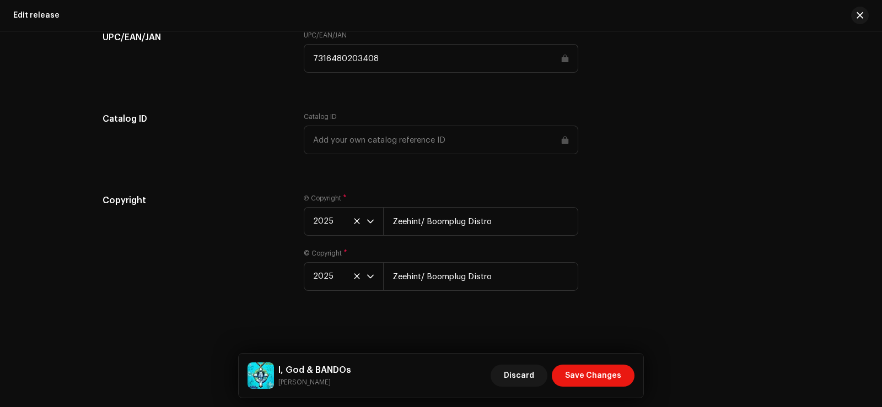
scroll to position [1689, 0]
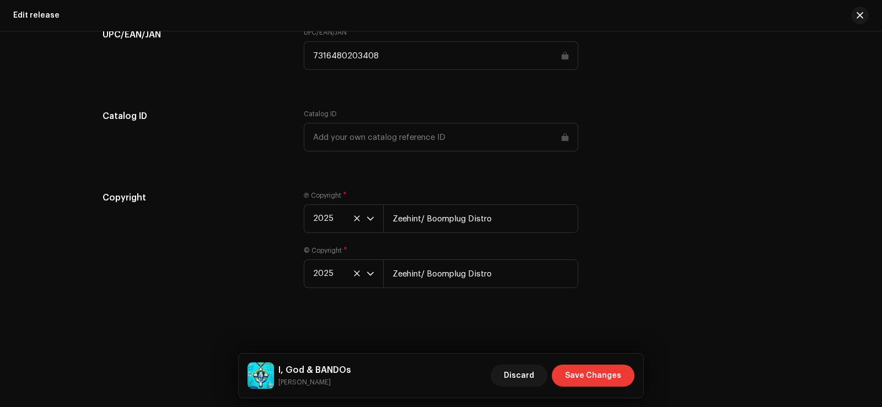
click at [573, 376] on span "Save Changes" at bounding box center [593, 376] width 56 height 22
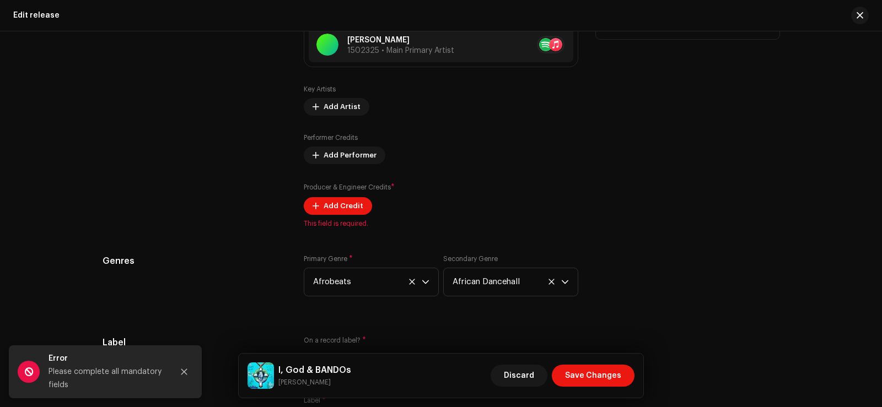
scroll to position [1206, 0]
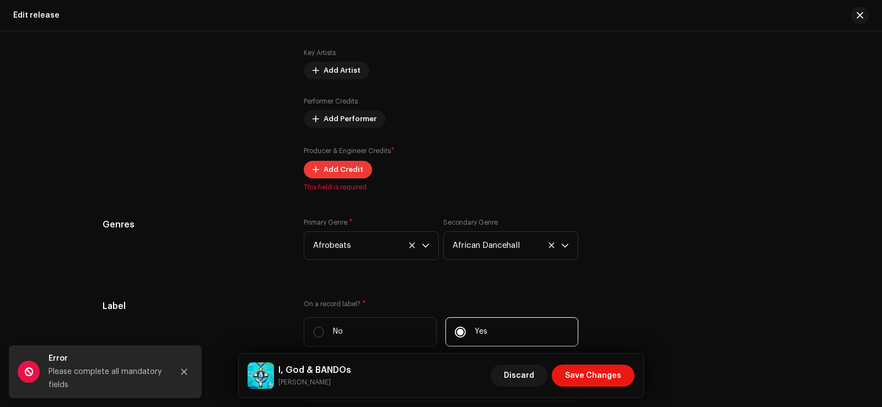
click at [341, 170] on span "Add Credit" at bounding box center [344, 170] width 40 height 22
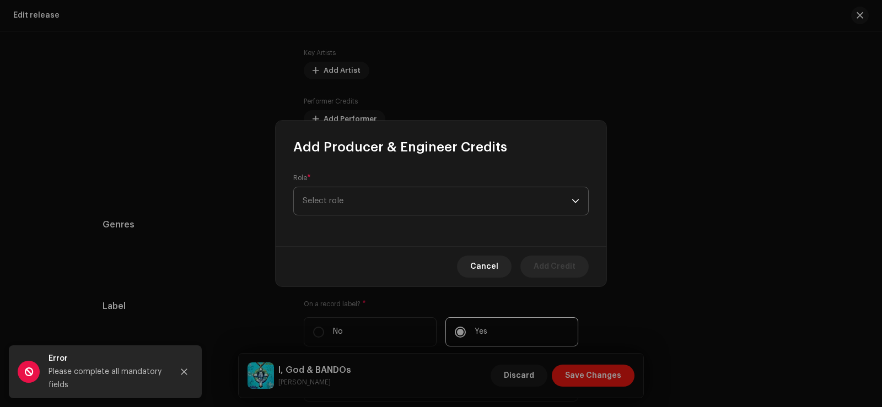
click at [342, 198] on span "Select role" at bounding box center [437, 201] width 269 height 28
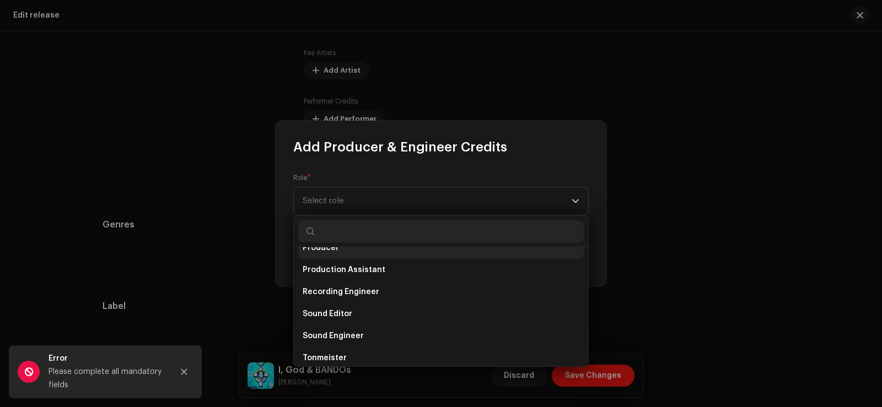
scroll to position [445, 0]
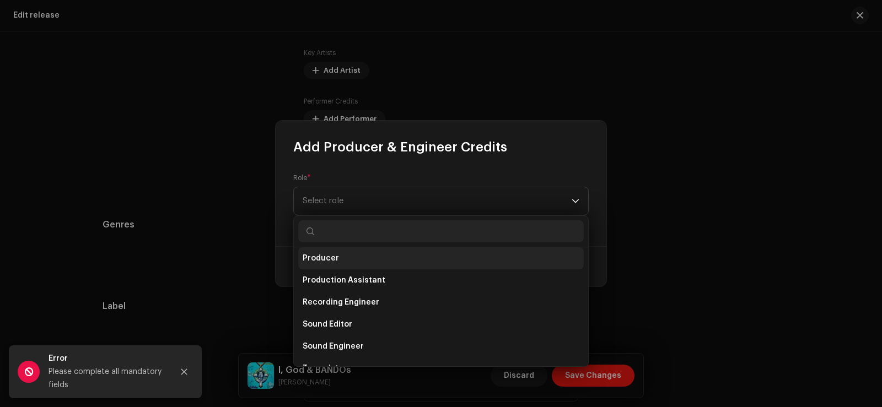
click at [363, 255] on li "Producer" at bounding box center [441, 259] width 286 height 22
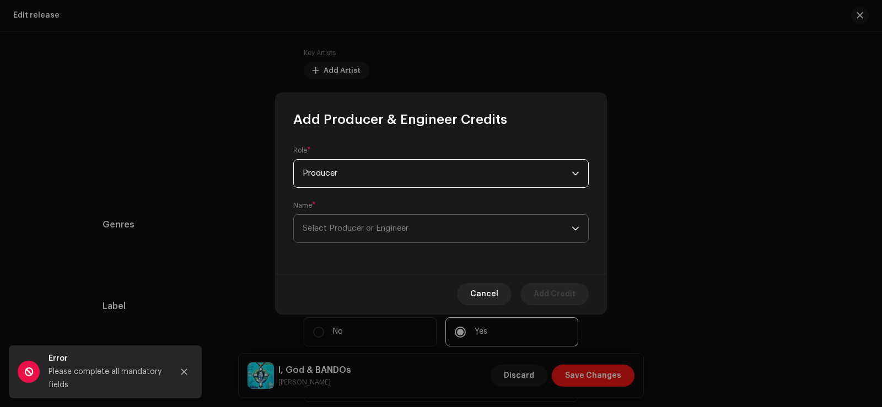
click at [387, 233] on span "Select Producer or Engineer" at bounding box center [437, 229] width 269 height 28
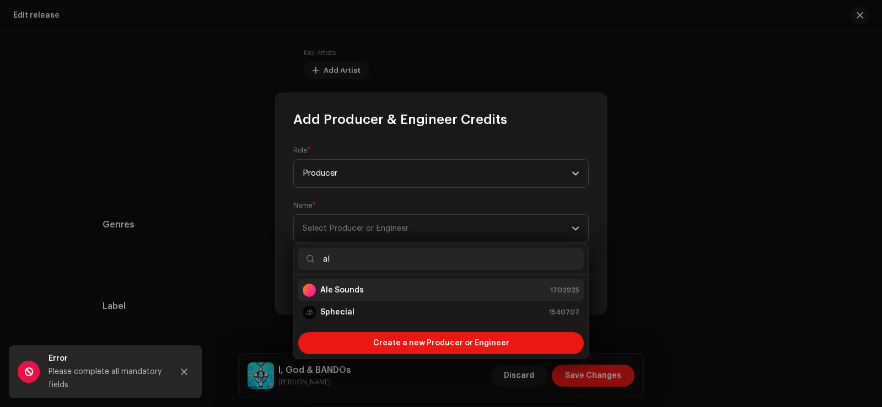
type input "al"
click at [367, 299] on li "Ale Sounds 1702925" at bounding box center [441, 291] width 286 height 22
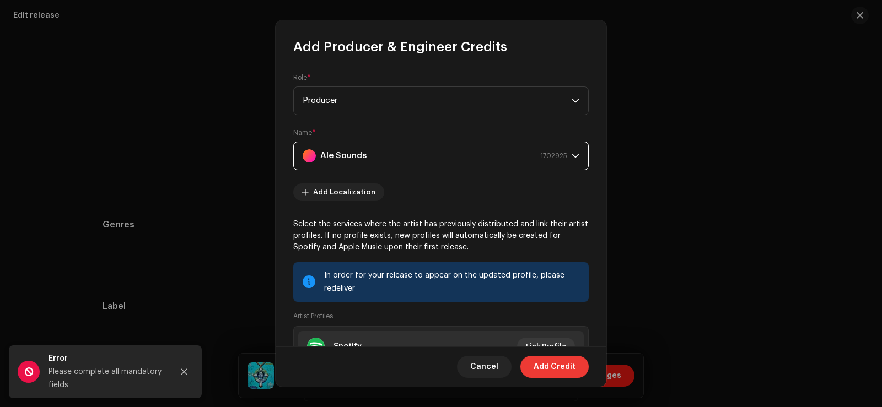
click at [569, 369] on span "Add Credit" at bounding box center [555, 367] width 42 height 22
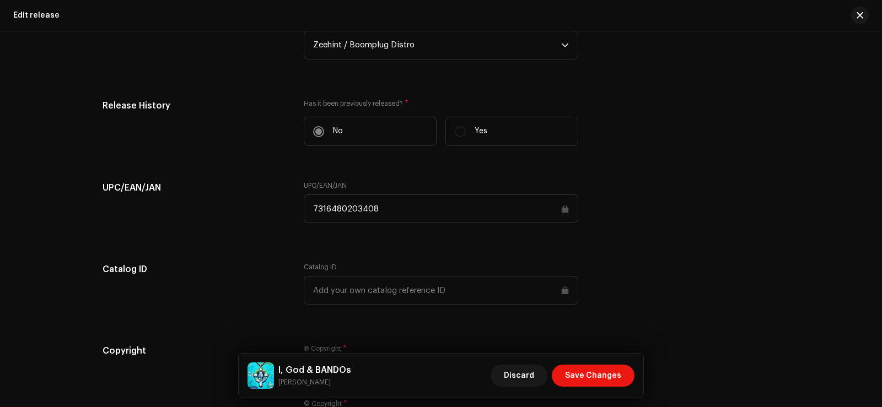
scroll to position [1532, 0]
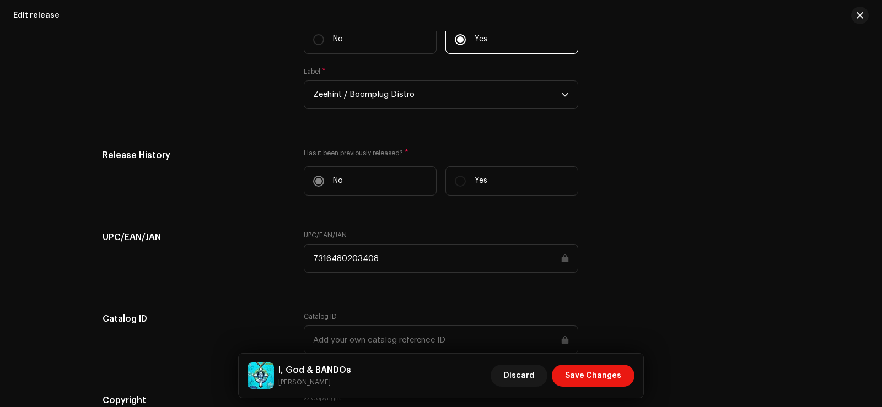
click at [386, 251] on input "7316480203408" at bounding box center [441, 258] width 275 height 29
click at [386, 252] on input "7316480203408" at bounding box center [441, 258] width 275 height 29
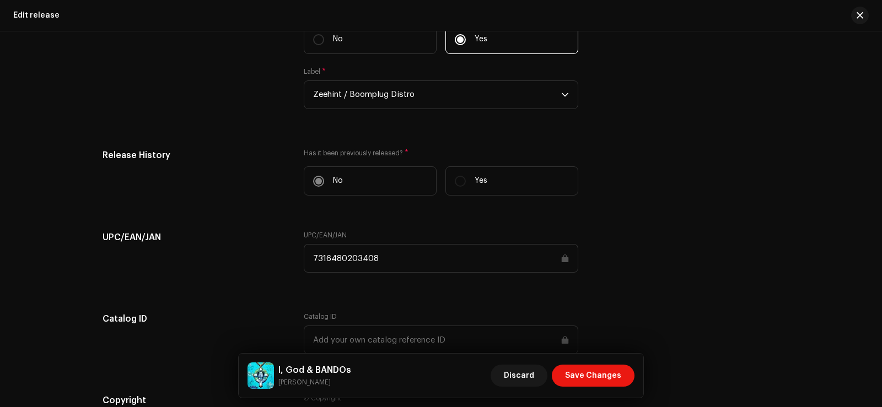
click at [386, 252] on input "7316480203408" at bounding box center [441, 258] width 275 height 29
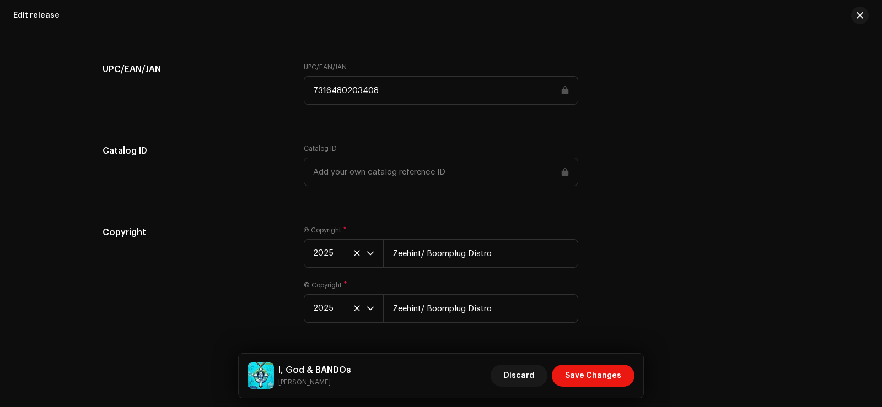
scroll to position [1735, 0]
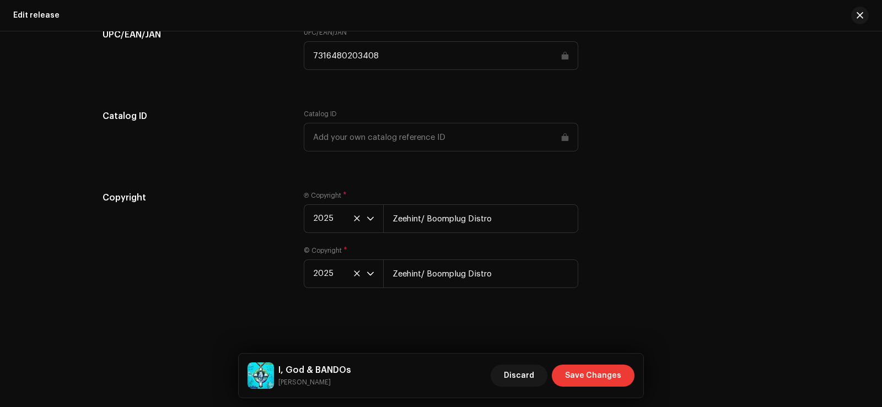
click at [595, 377] on span "Save Changes" at bounding box center [593, 376] width 56 height 22
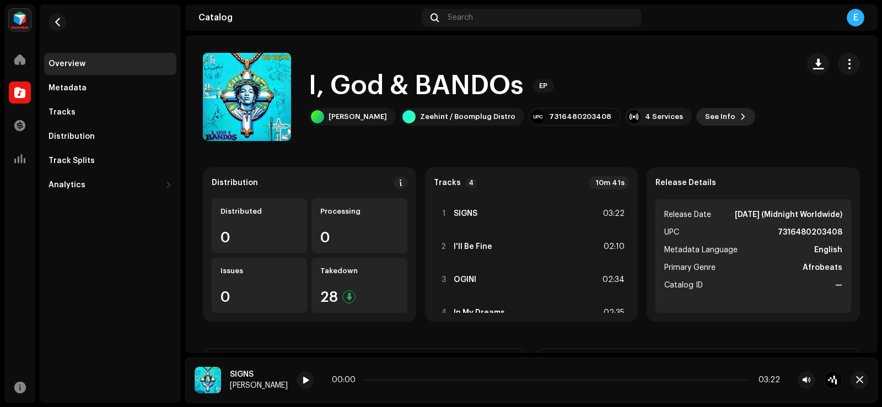
click at [696, 117] on button "See Info" at bounding box center [725, 117] width 59 height 18
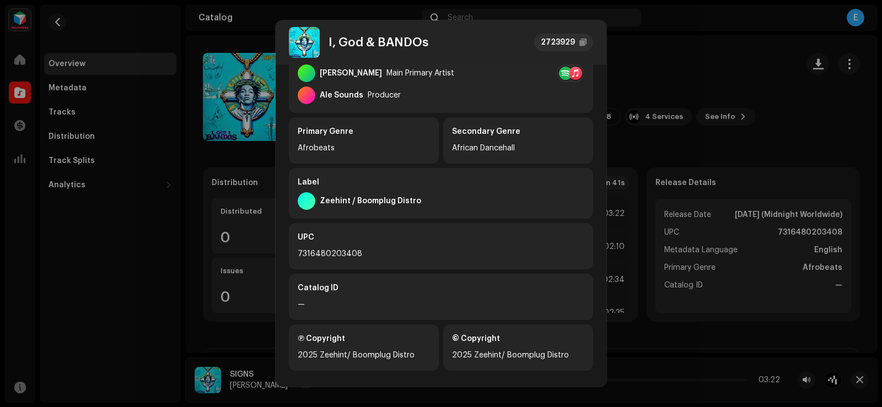
scroll to position [227, 0]
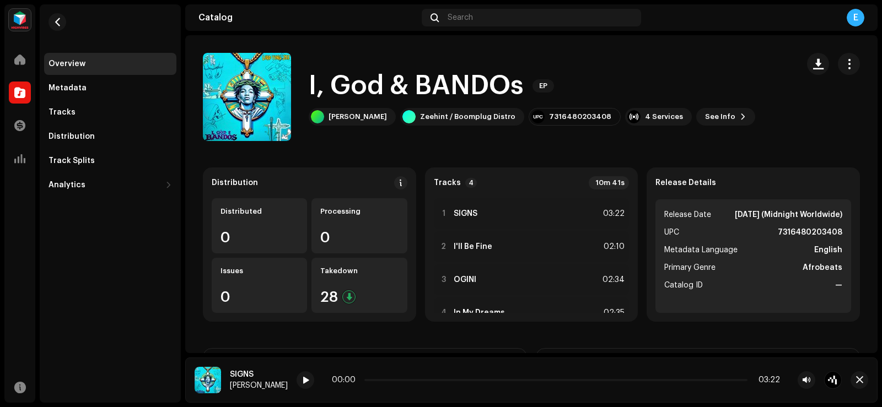
click at [755, 129] on div "I, God & BANDOs 2723929 Metadata Distribution Metadata Language English Release…" at bounding box center [441, 203] width 882 height 407
click at [372, 280] on div "Takedown 28" at bounding box center [359, 285] width 95 height 55
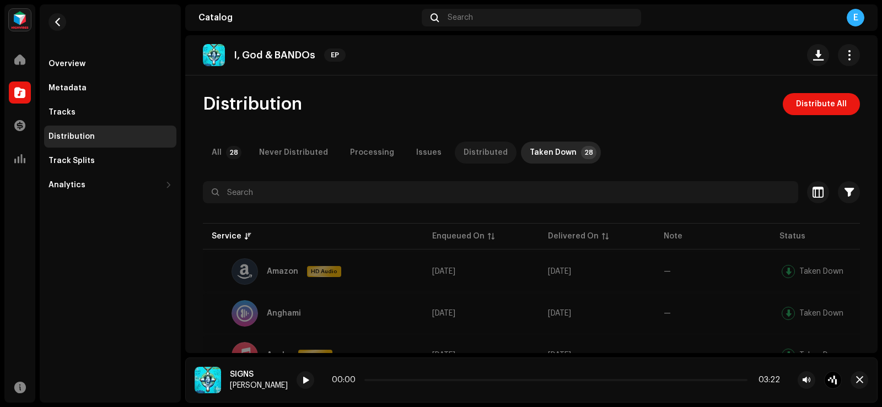
click at [484, 150] on div "Distributed" at bounding box center [486, 153] width 44 height 22
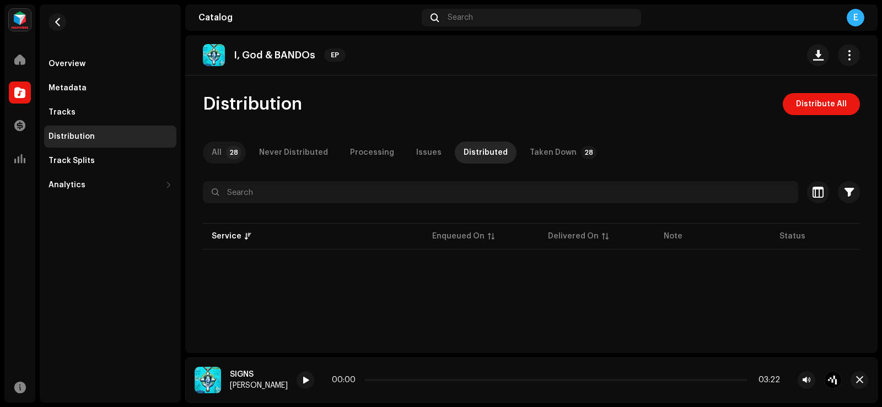
click at [220, 150] on div "All" at bounding box center [217, 153] width 10 height 22
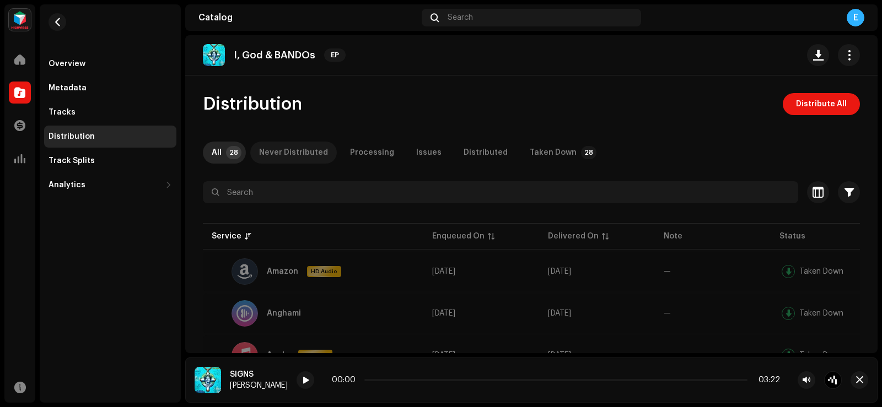
click at [281, 147] on div "Never Distributed" at bounding box center [293, 153] width 69 height 22
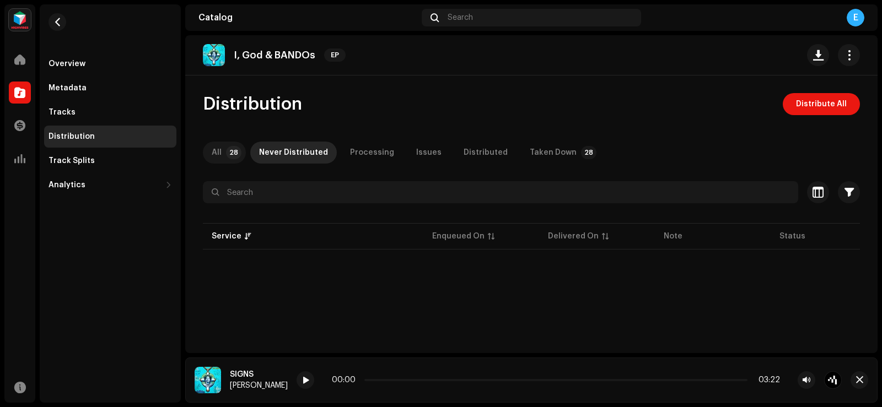
click at [221, 148] on div "All" at bounding box center [217, 153] width 10 height 22
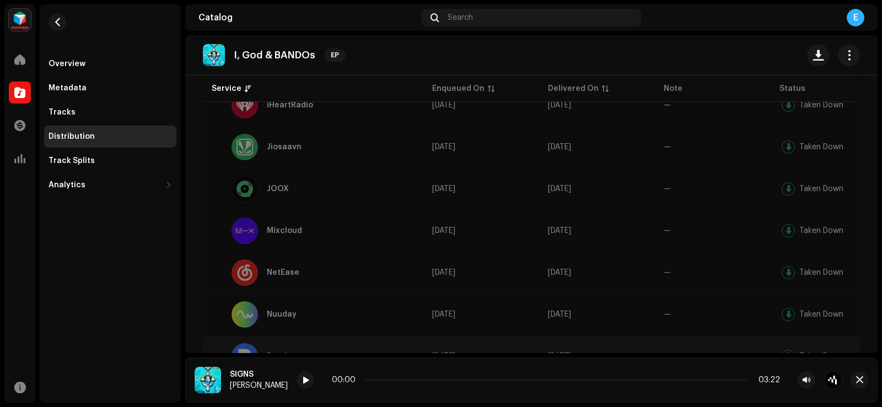
scroll to position [609, 0]
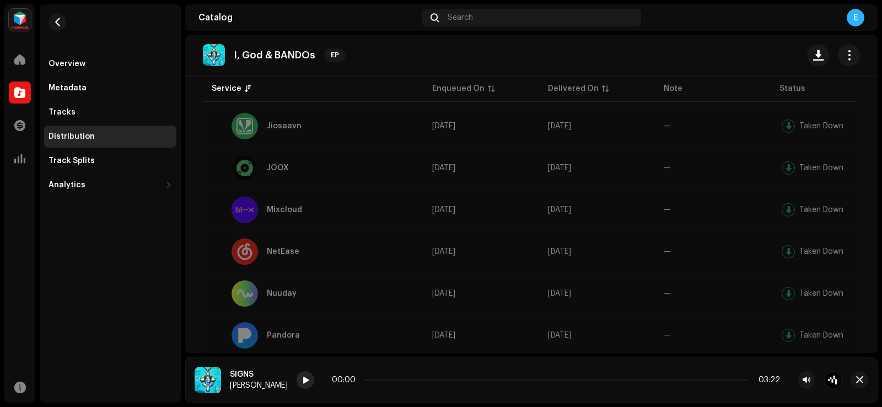
click at [302, 384] on span at bounding box center [305, 381] width 7 height 9
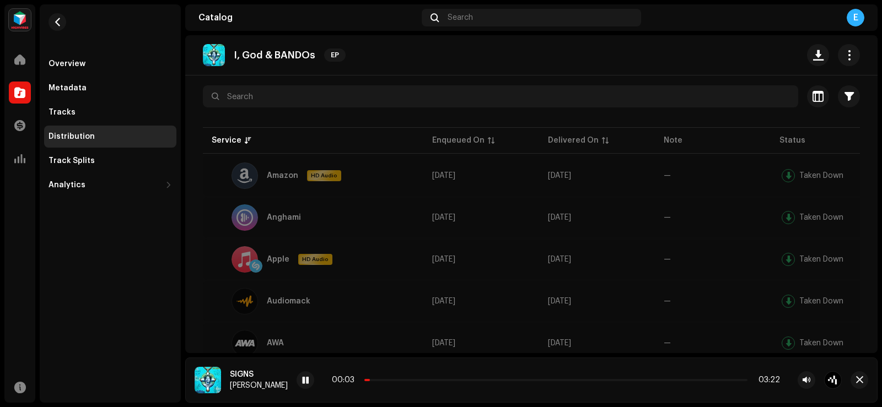
scroll to position [0, 0]
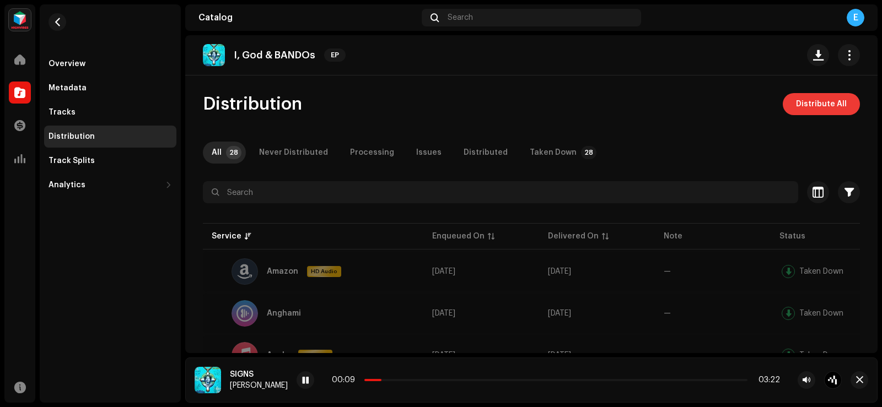
click at [827, 115] on span "Distribute All" at bounding box center [821, 104] width 51 height 22
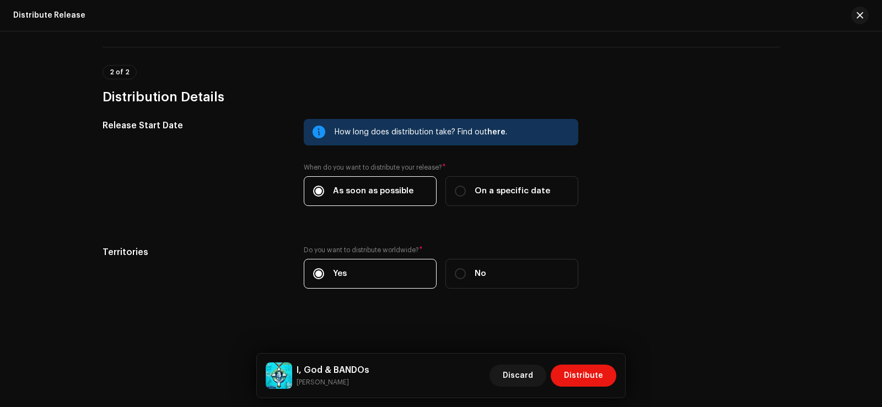
scroll to position [168, 0]
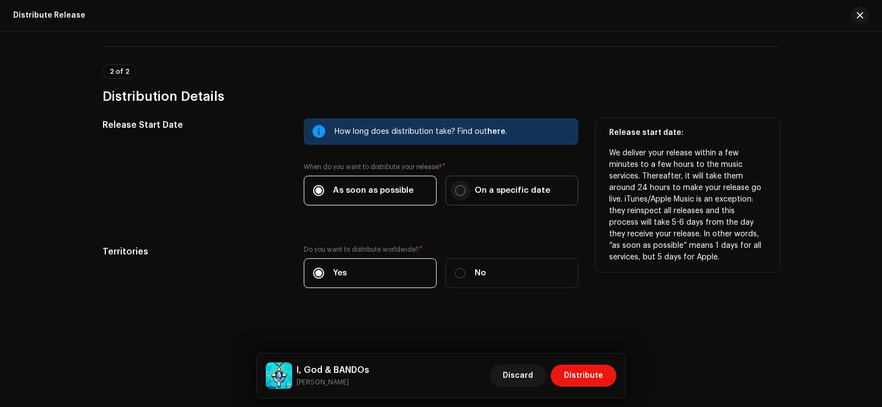
click at [458, 189] on input "On a specific date" at bounding box center [460, 190] width 11 height 11
radio input "true"
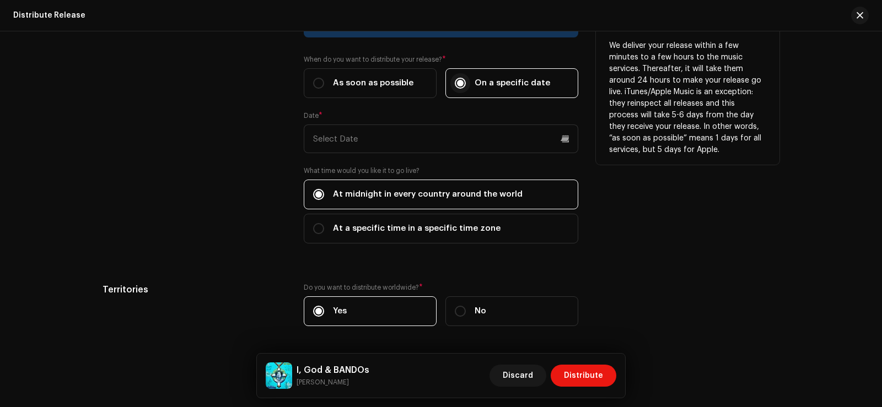
scroll to position [277, 0]
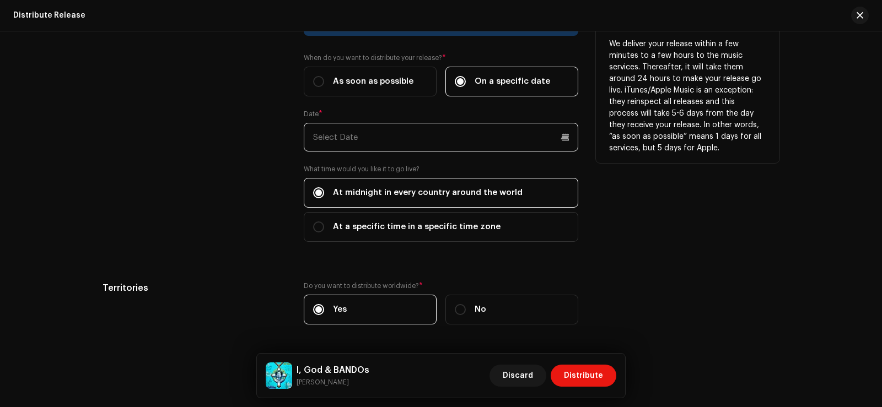
click at [436, 143] on input "text" at bounding box center [441, 137] width 275 height 29
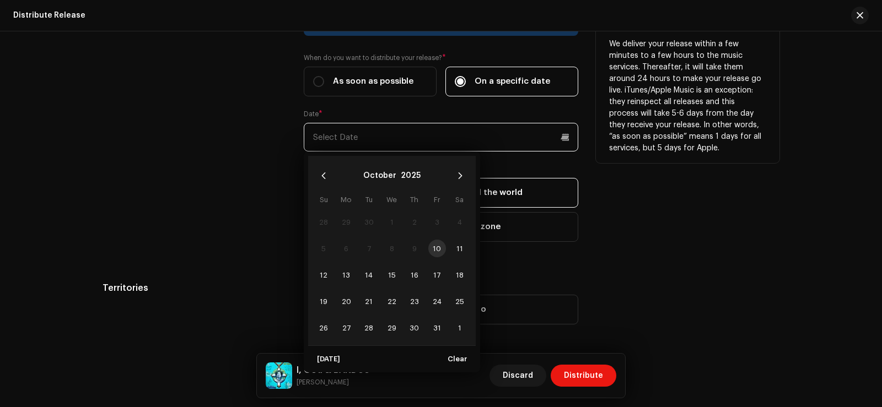
click at [436, 143] on input "text" at bounding box center [441, 137] width 275 height 29
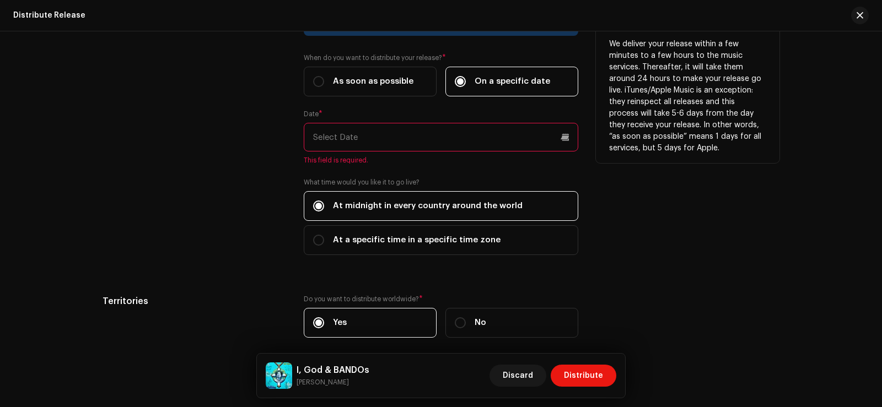
click at [428, 107] on div "How long does distribution take? Find out here . When do you want to distribute…" at bounding box center [441, 138] width 275 height 259
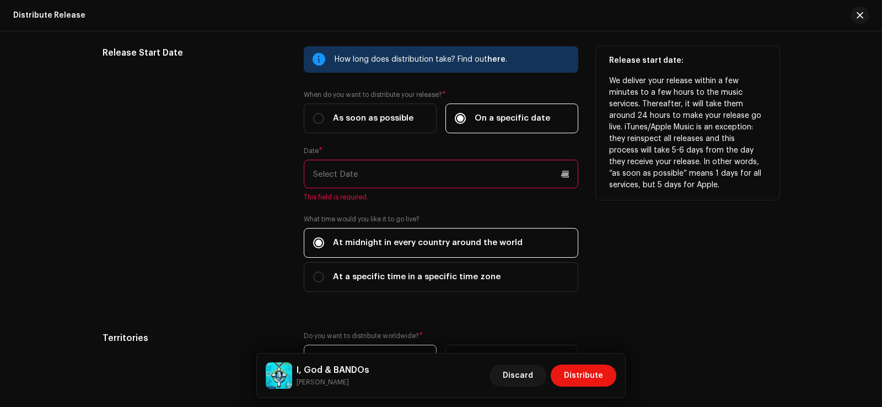
scroll to position [211, 0]
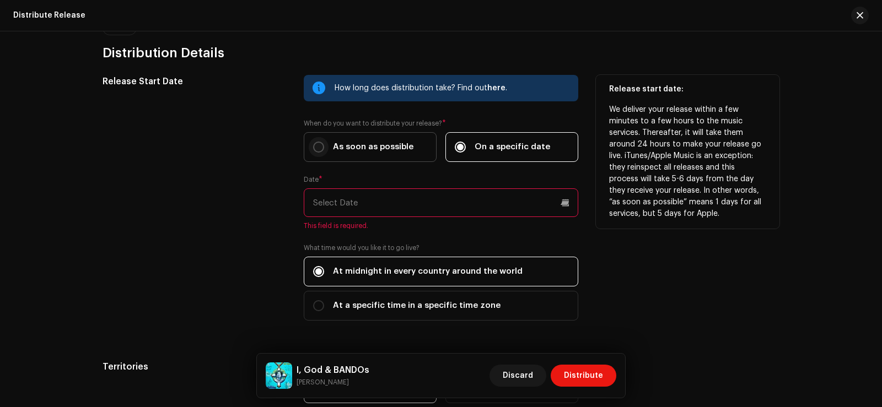
click at [320, 145] on input "As soon as possible" at bounding box center [318, 147] width 11 height 11
radio input "true"
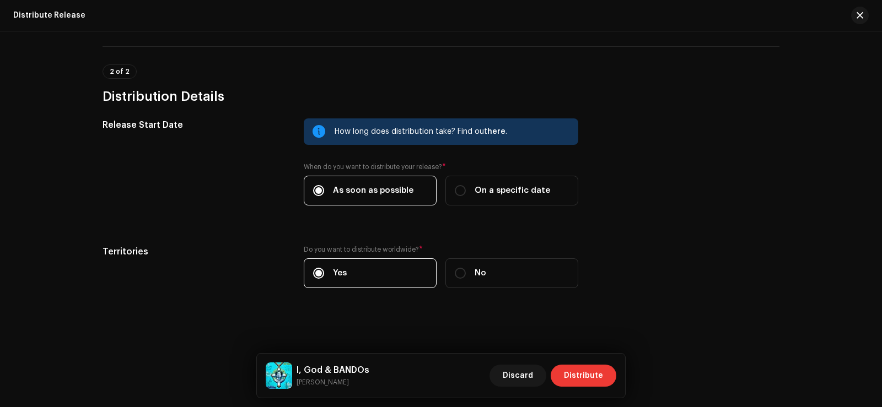
click at [574, 375] on span "Distribute" at bounding box center [583, 376] width 39 height 22
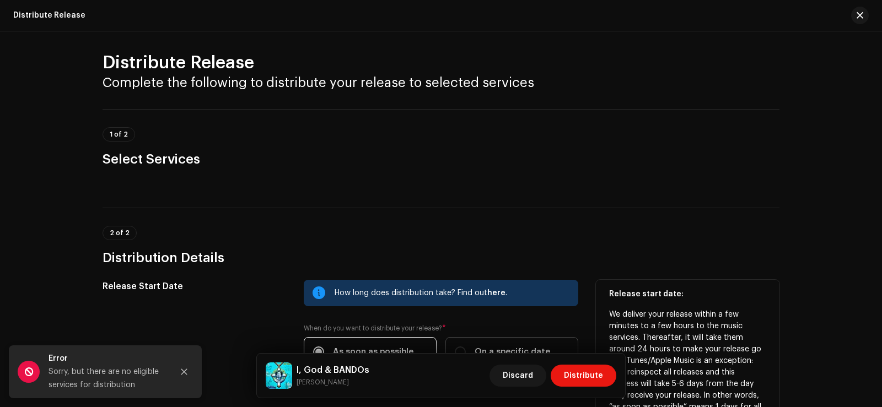
scroll to position [0, 0]
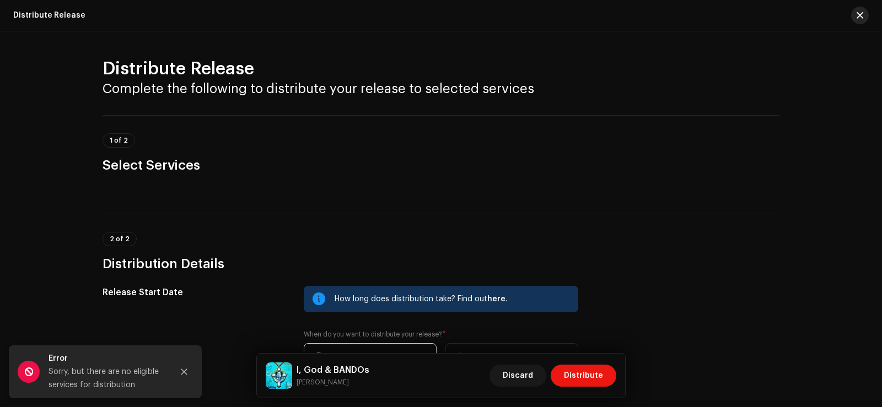
click at [856, 16] on button "button" at bounding box center [860, 16] width 18 height 18
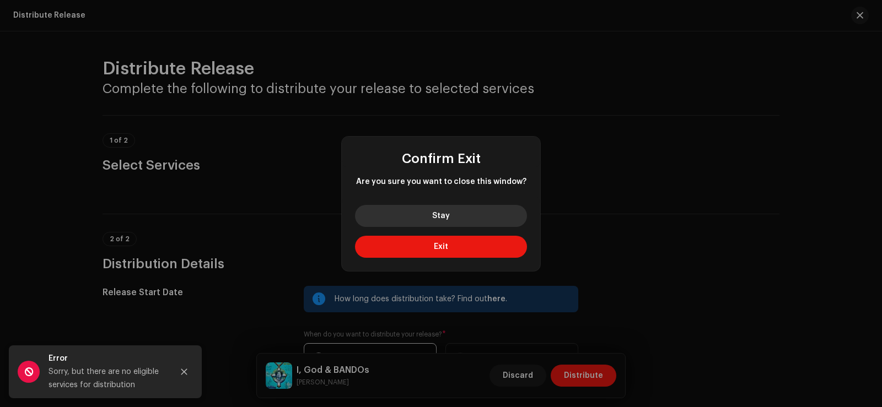
click at [468, 219] on button "Stay" at bounding box center [441, 216] width 172 height 22
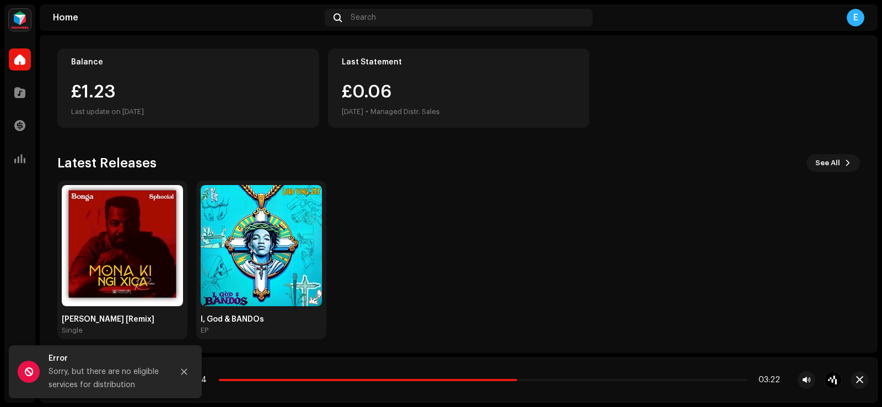
scroll to position [119, 0]
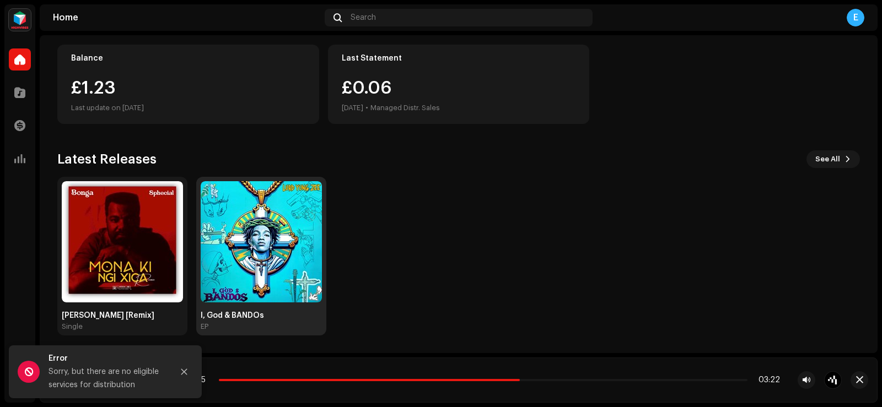
click at [268, 228] on img at bounding box center [261, 241] width 121 height 121
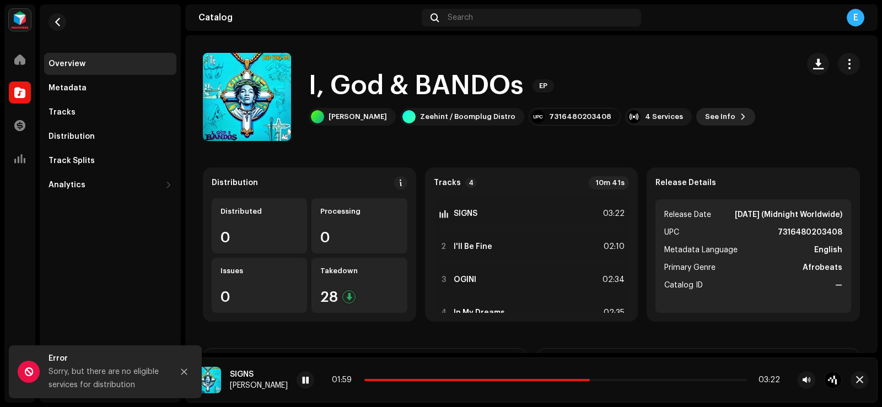
click at [709, 117] on span "See Info" at bounding box center [720, 117] width 30 height 22
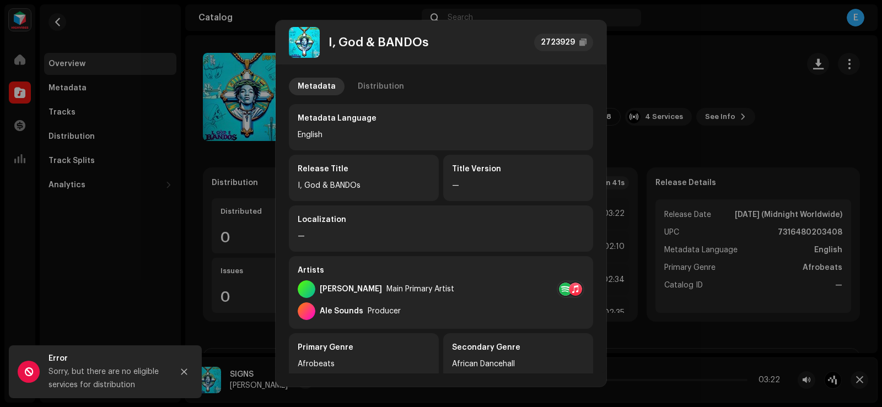
click at [523, 191] on div "—" at bounding box center [518, 185] width 132 height 13
drag, startPoint x: 523, startPoint y: 191, endPoint x: 651, endPoint y: 131, distance: 142.1
click at [651, 131] on div "I, God & BANDOs 2723929 Metadata Distribution Metadata Language English Release…" at bounding box center [441, 203] width 882 height 407
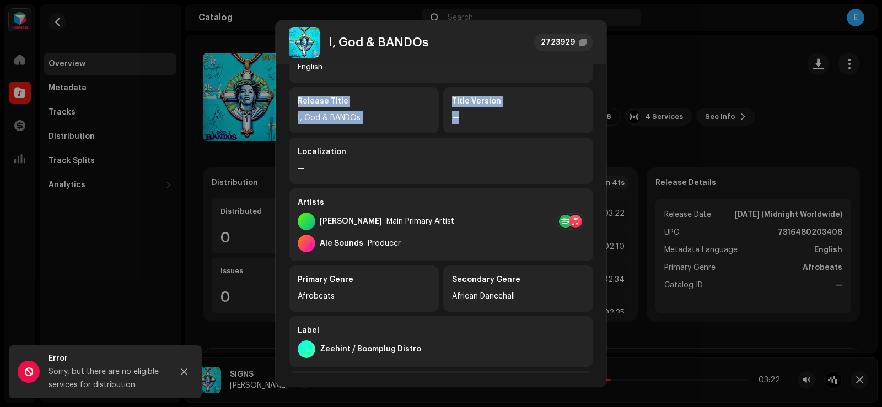
scroll to position [103, 0]
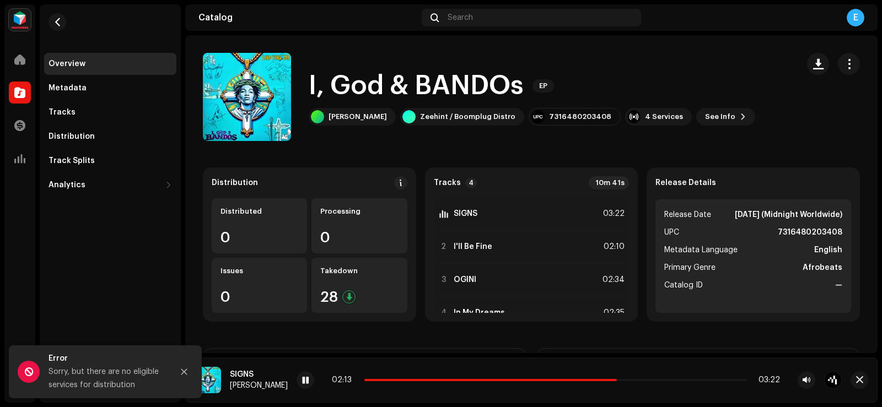
click at [756, 145] on div "I, God & BANDOs 2723929 Metadata Distribution Metadata Language English Release…" at bounding box center [441, 203] width 882 height 407
click at [840, 69] on button "button" at bounding box center [849, 64] width 22 height 22
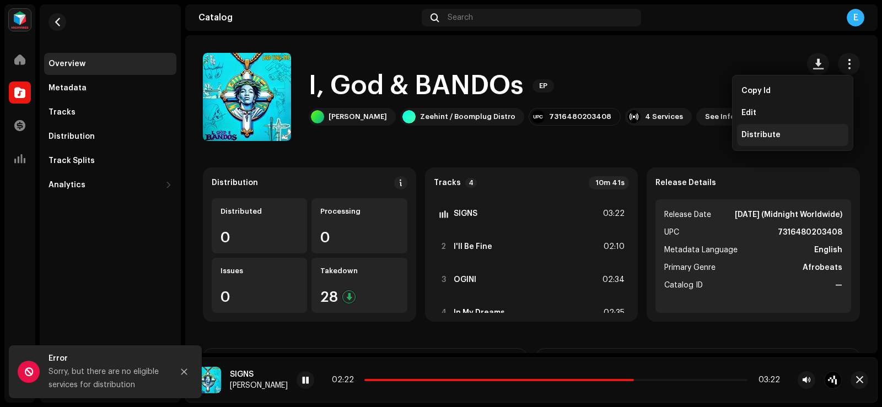
click at [782, 130] on div "Distribute" at bounding box center [792, 135] width 111 height 22
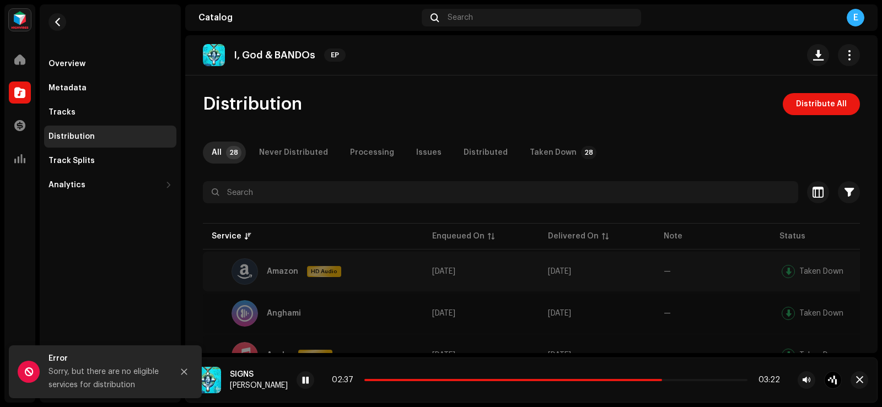
click at [219, 272] on div "Amazon HD Audio" at bounding box center [313, 272] width 203 height 26
click at [239, 270] on div at bounding box center [245, 272] width 26 height 26
click at [624, 262] on td "[DATE]" at bounding box center [597, 272] width 116 height 40
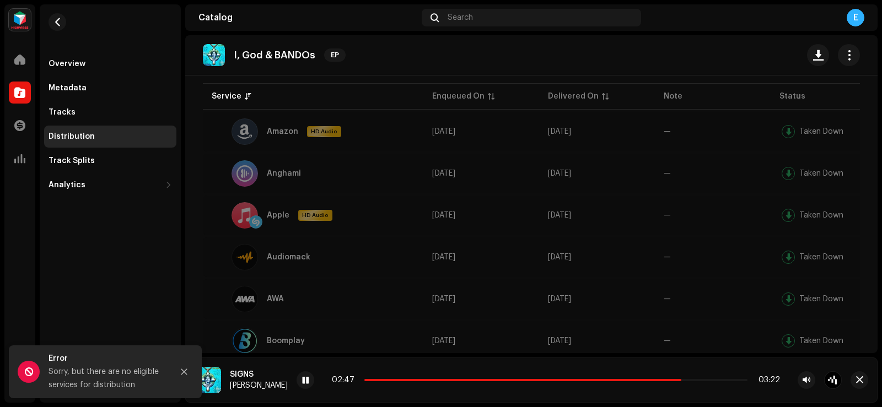
scroll to position [180, 0]
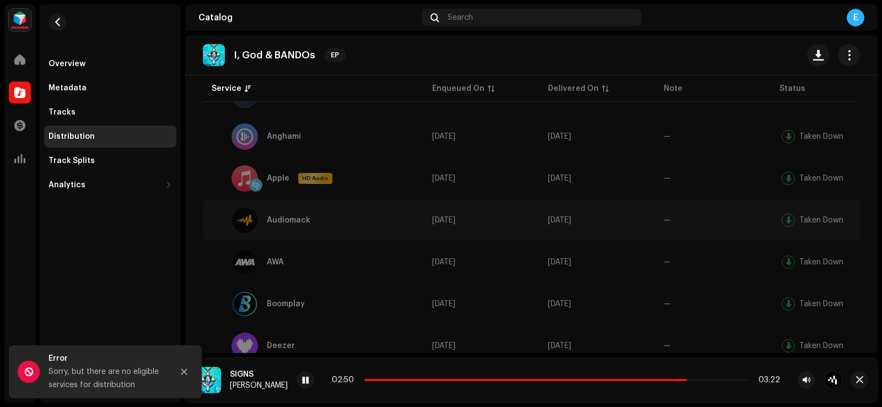
click at [248, 221] on div at bounding box center [245, 220] width 26 height 26
click at [224, 228] on div "Audiomack" at bounding box center [313, 220] width 203 height 26
click at [210, 227] on td "Audiomack" at bounding box center [313, 221] width 221 height 40
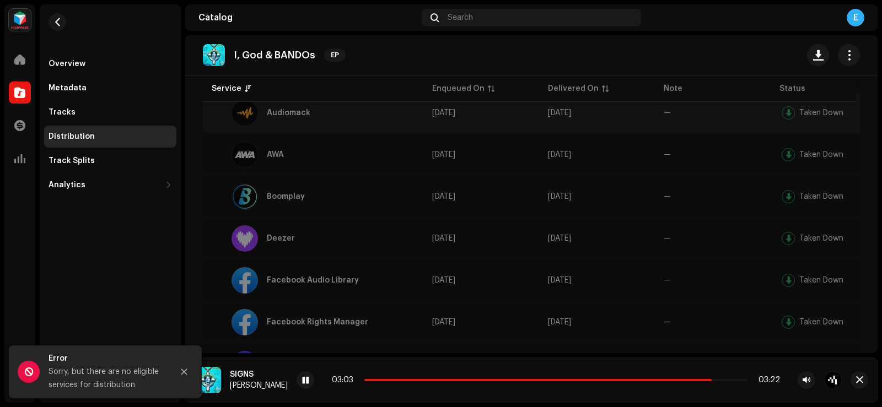
scroll to position [312, 0]
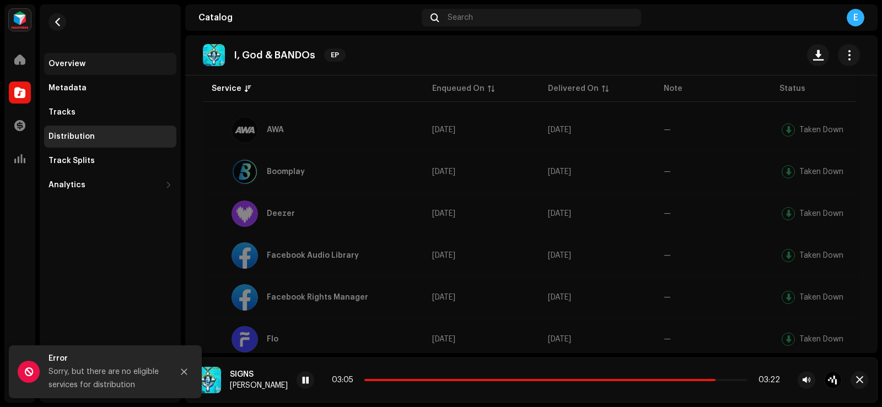
click at [57, 63] on div "Overview" at bounding box center [67, 64] width 37 height 9
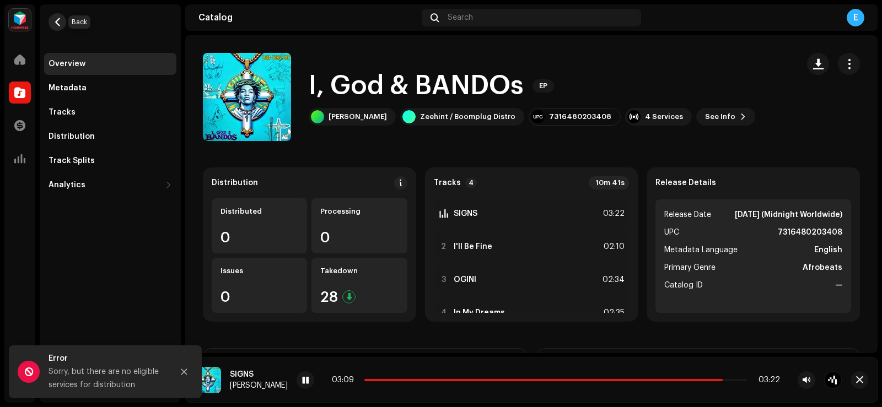
click at [60, 19] on span "button" at bounding box center [57, 22] width 8 height 9
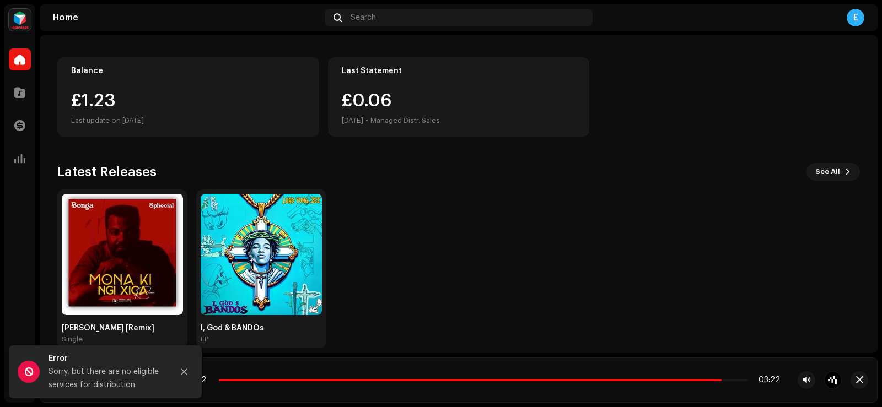
scroll to position [119, 0]
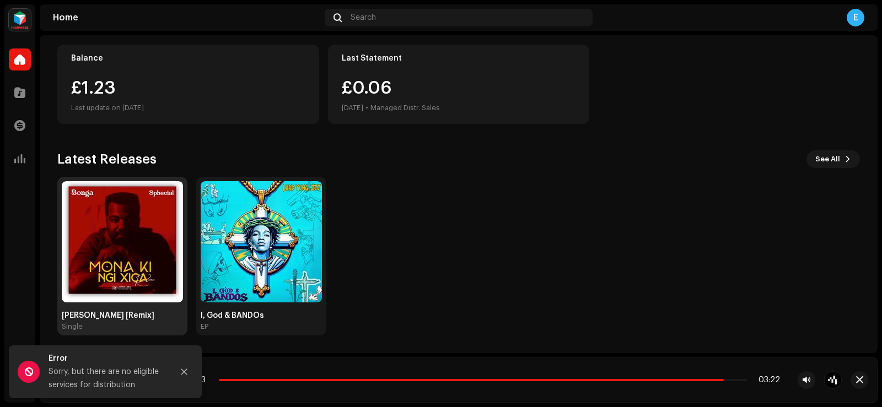
click at [101, 241] on img at bounding box center [122, 241] width 121 height 121
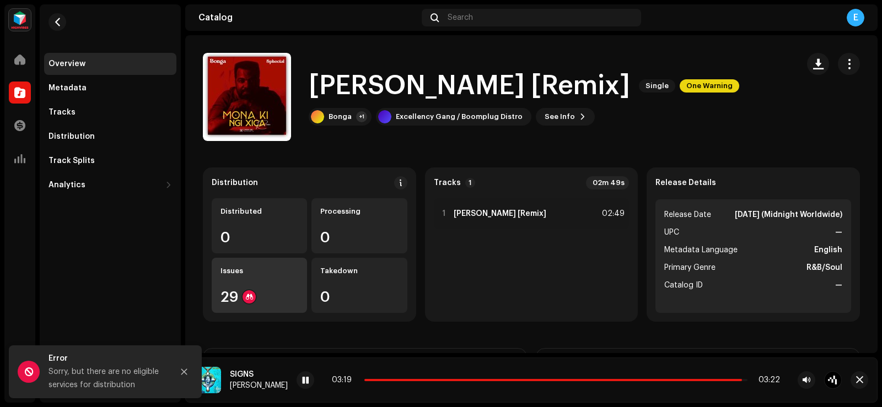
click at [244, 282] on div "Issues 29" at bounding box center [259, 285] width 95 height 55
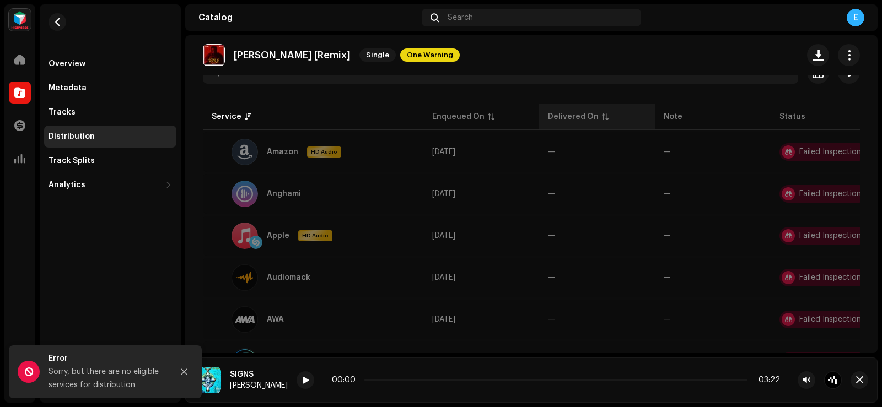
scroll to position [146, 0]
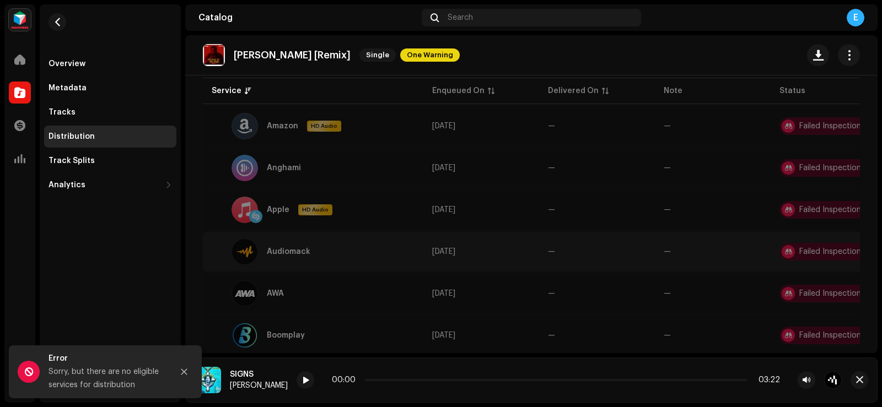
click at [810, 249] on div "Failed Inspection" at bounding box center [830, 252] width 62 height 8
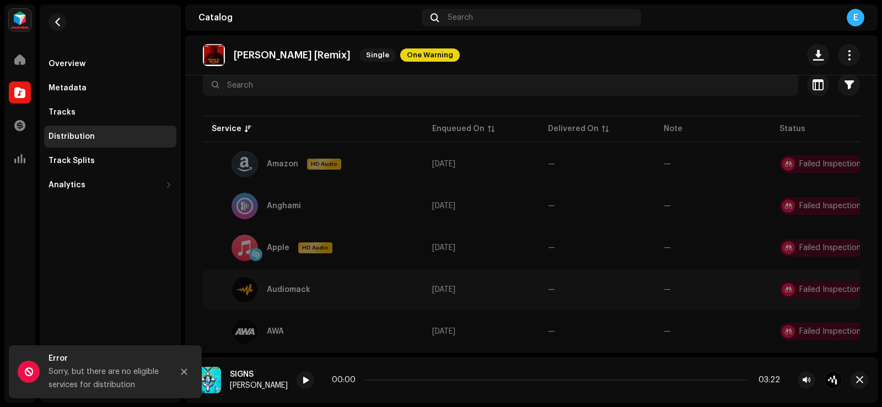
scroll to position [0, 0]
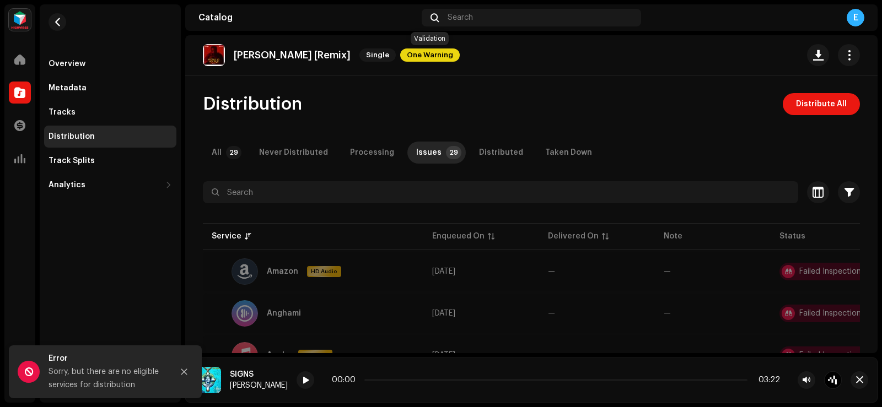
click at [421, 52] on span "One Warning" at bounding box center [430, 55] width 60 height 13
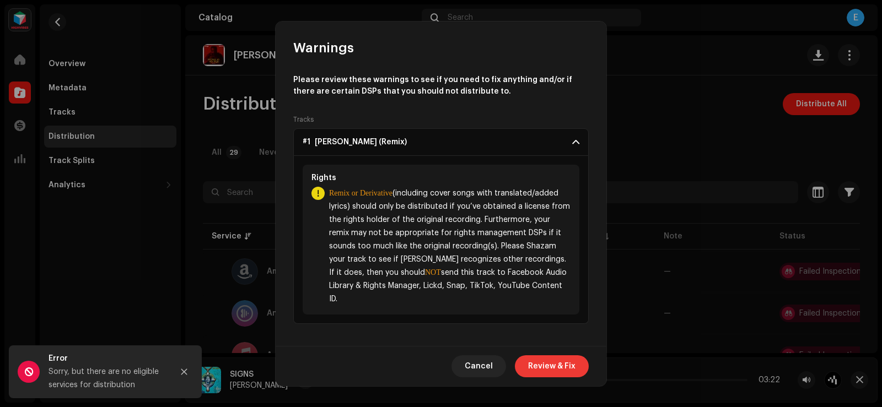
click at [539, 364] on span "Review & Fix" at bounding box center [551, 367] width 47 height 22
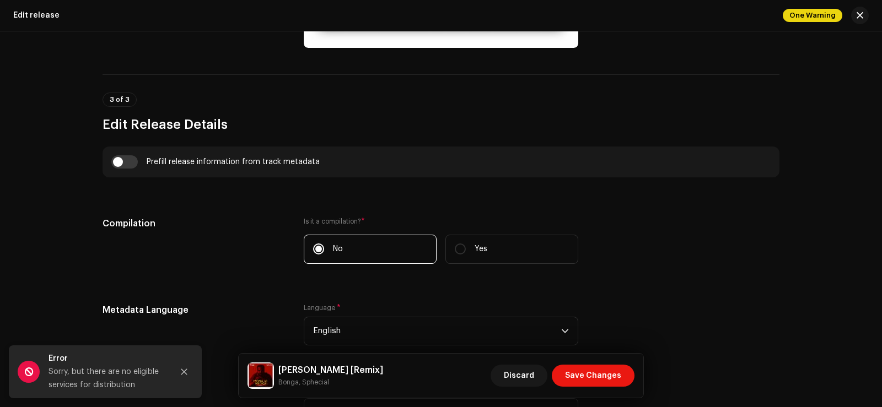
scroll to position [695, 0]
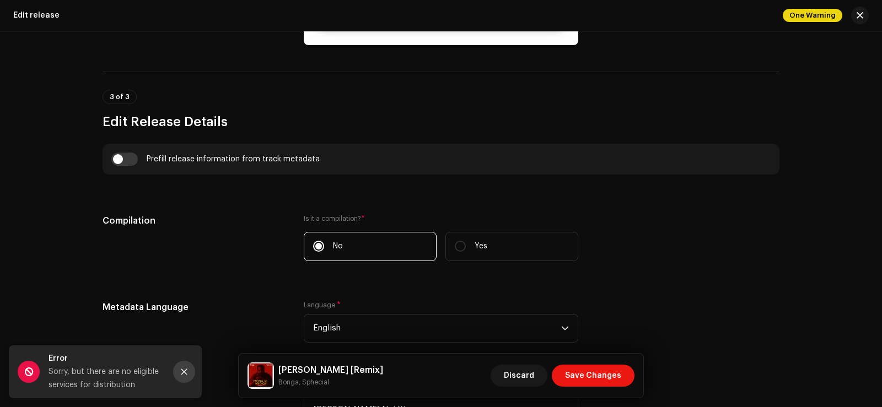
click at [185, 371] on icon "Close" at bounding box center [184, 372] width 6 height 6
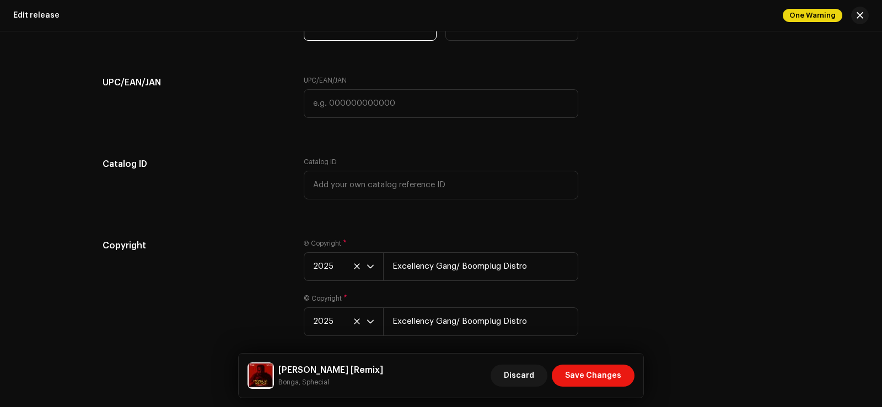
scroll to position [1835, 0]
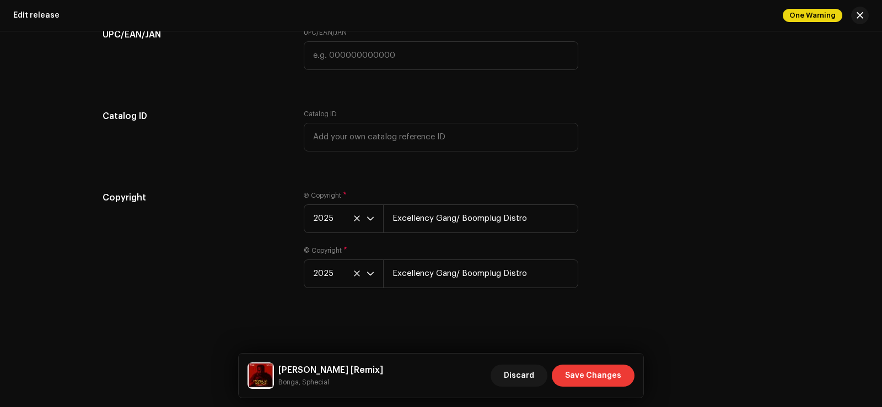
click at [573, 377] on span "Save Changes" at bounding box center [593, 376] width 56 height 22
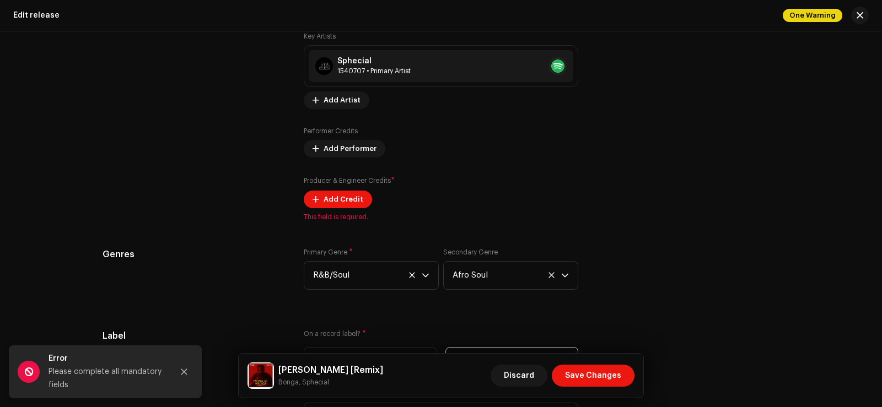
scroll to position [1322, 0]
click at [343, 199] on span "Add Credit" at bounding box center [344, 201] width 40 height 22
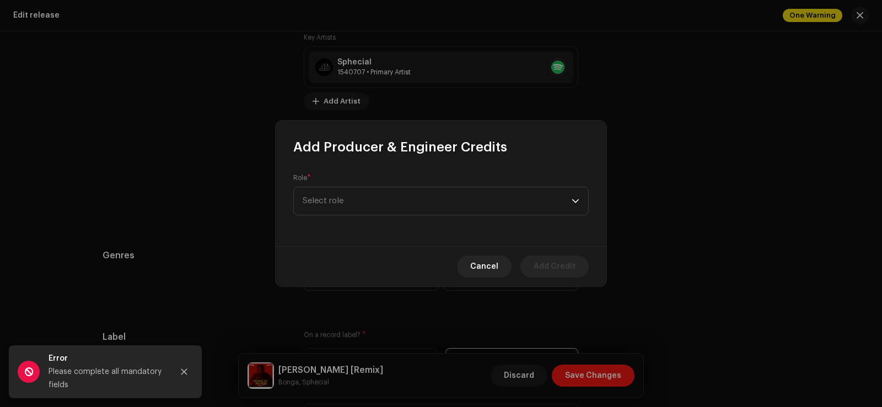
click at [343, 199] on span "Select role" at bounding box center [437, 201] width 269 height 28
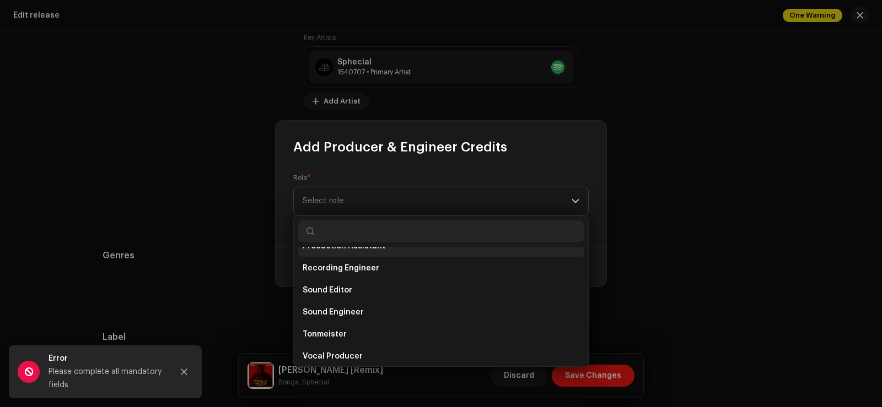
scroll to position [485, 0]
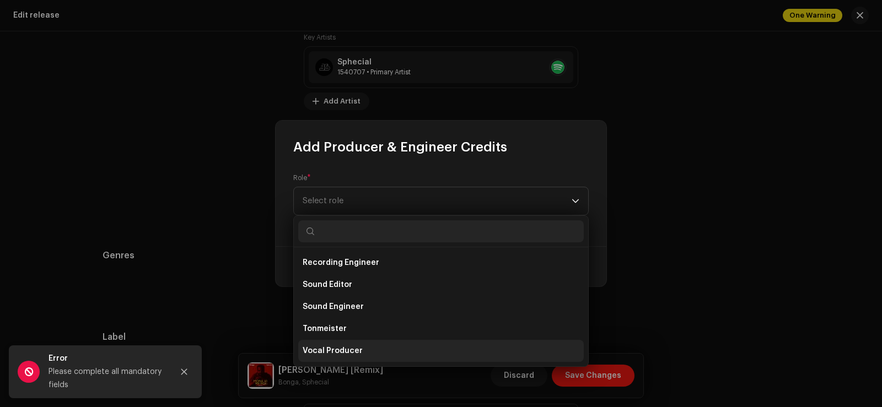
click at [320, 351] on span "Vocal Producer" at bounding box center [333, 351] width 60 height 11
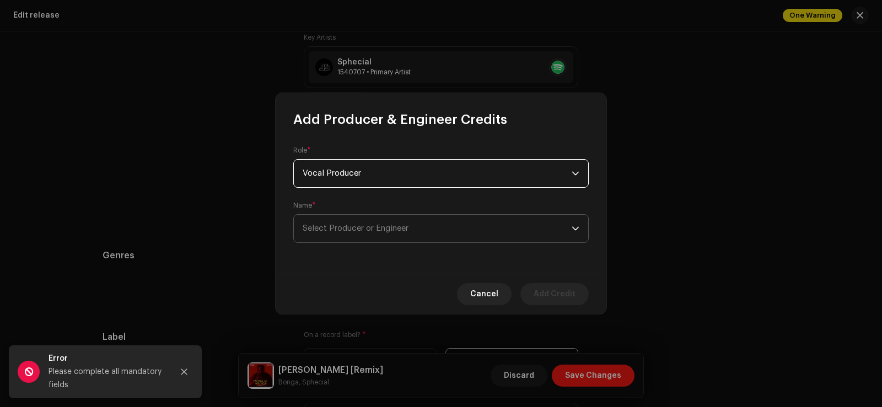
click at [380, 234] on span "Select Producer or Engineer" at bounding box center [437, 229] width 269 height 28
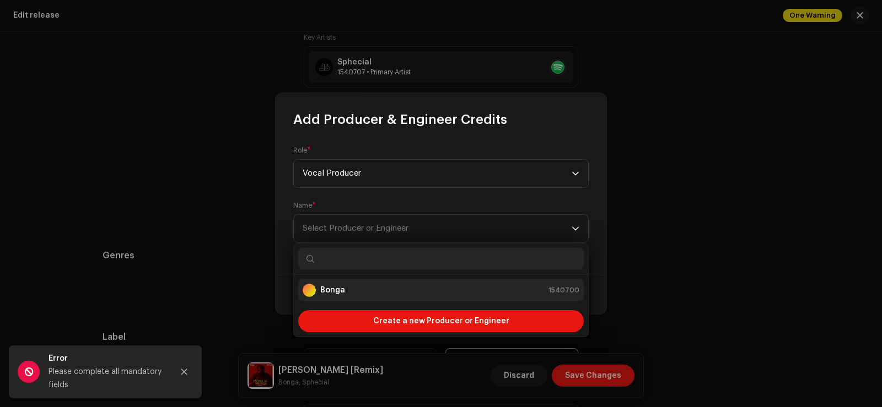
click at [358, 291] on div "Bonga 1540700" at bounding box center [441, 290] width 277 height 13
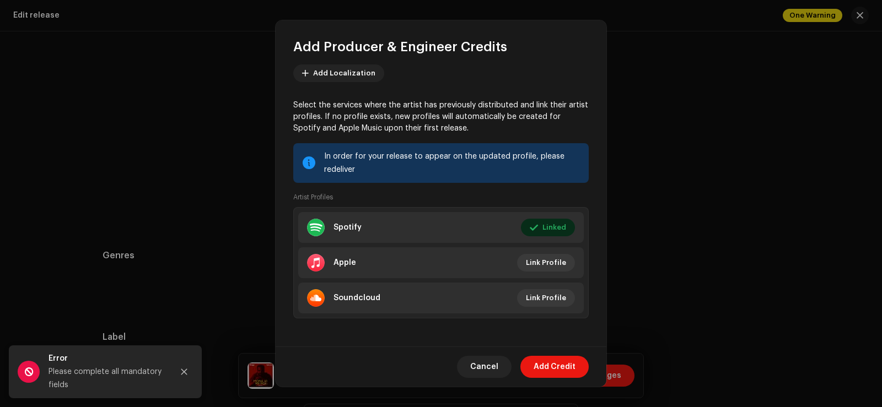
scroll to position [122, 0]
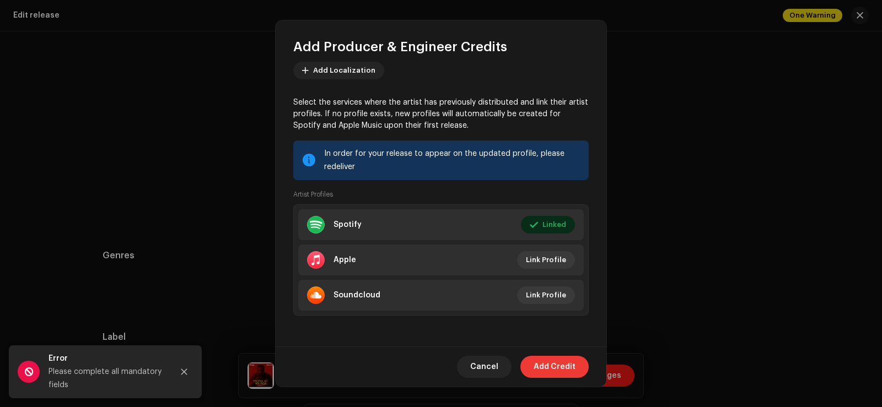
click at [543, 363] on span "Add Credit" at bounding box center [555, 367] width 42 height 22
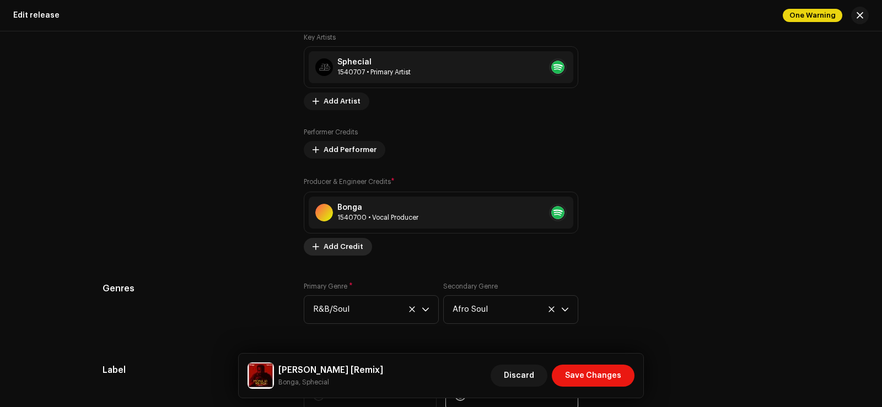
click at [346, 250] on span "Add Credit" at bounding box center [344, 247] width 40 height 22
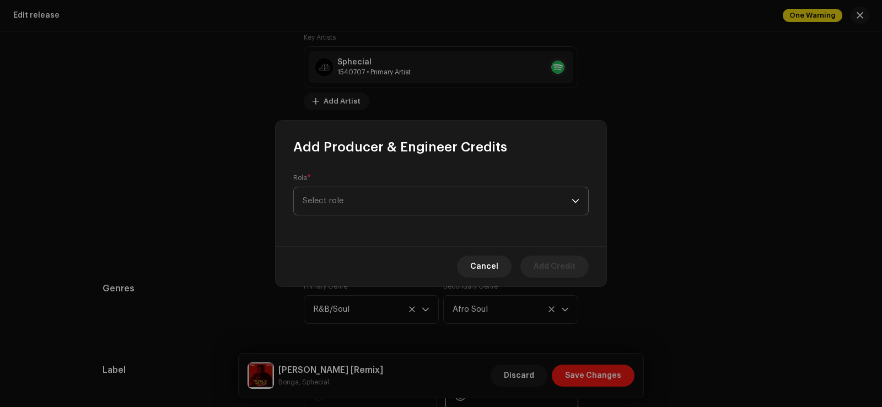
click at [363, 197] on span "Select role" at bounding box center [437, 201] width 269 height 28
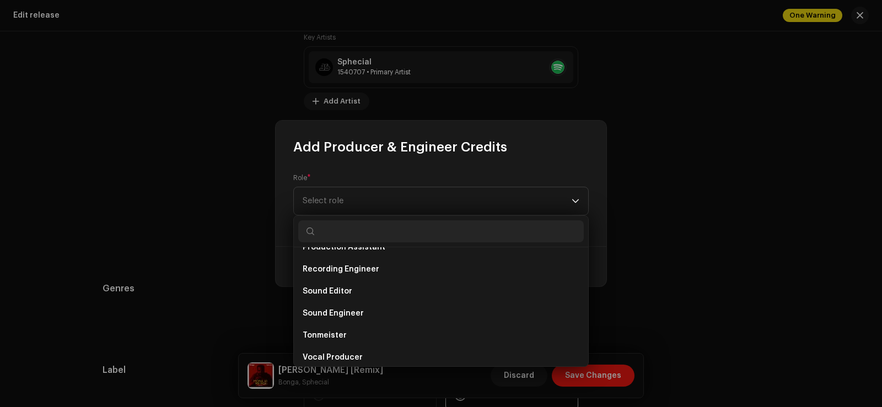
scroll to position [485, 0]
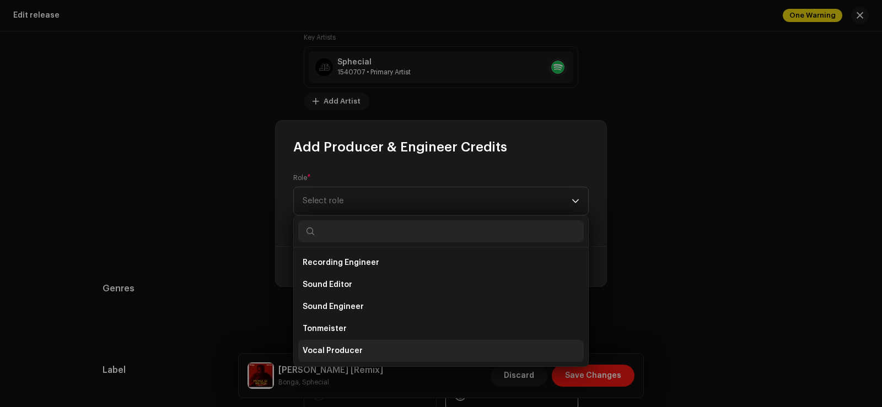
click at [347, 351] on span "Vocal Producer" at bounding box center [333, 351] width 60 height 11
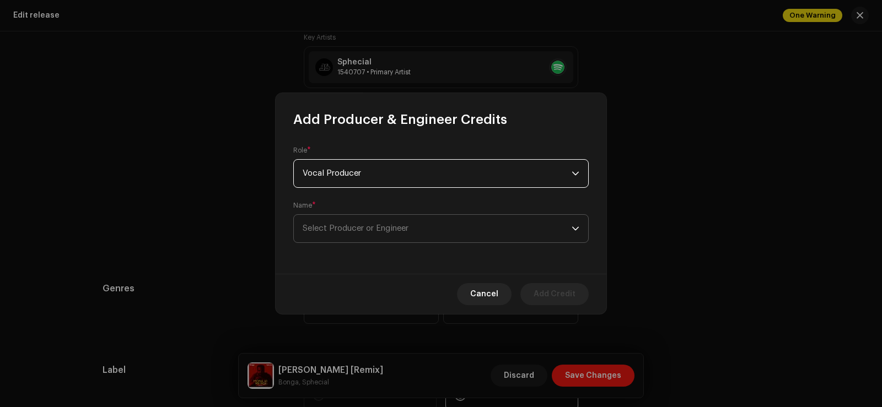
click at [350, 226] on span "Select Producer or Engineer" at bounding box center [356, 228] width 106 height 8
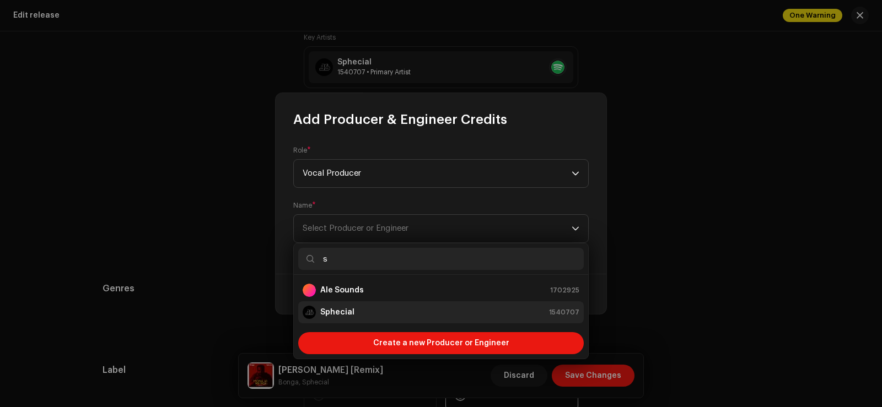
type input "s"
click at [351, 309] on strong "Sphecial" at bounding box center [337, 312] width 34 height 11
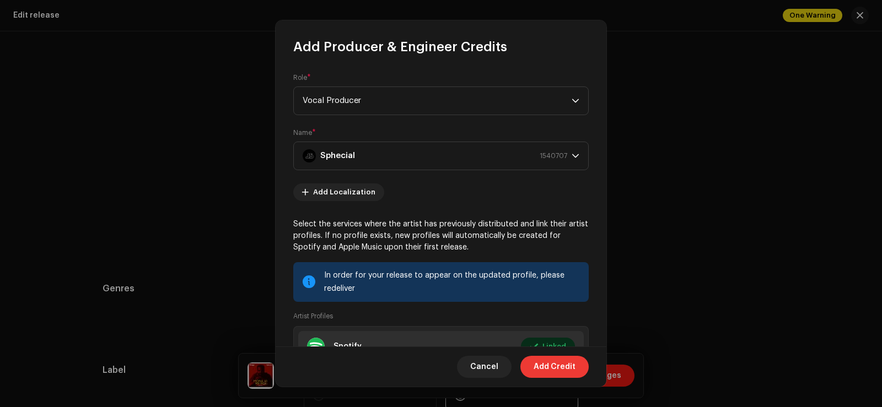
click at [547, 366] on span "Add Credit" at bounding box center [555, 367] width 42 height 22
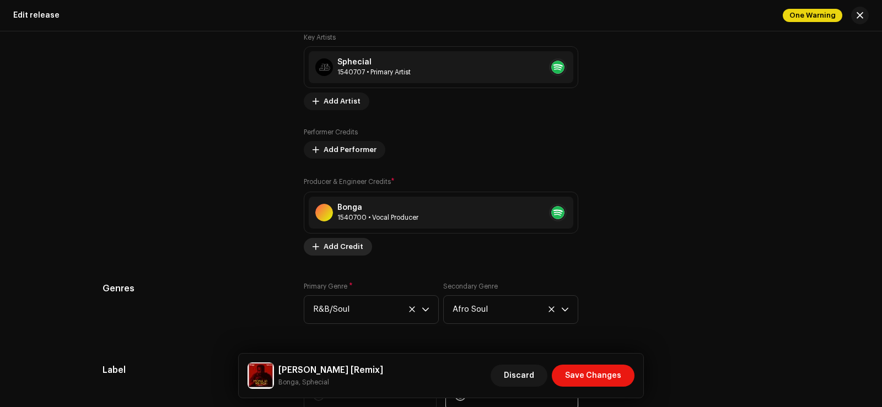
click at [325, 249] on span "Add Credit" at bounding box center [344, 247] width 40 height 22
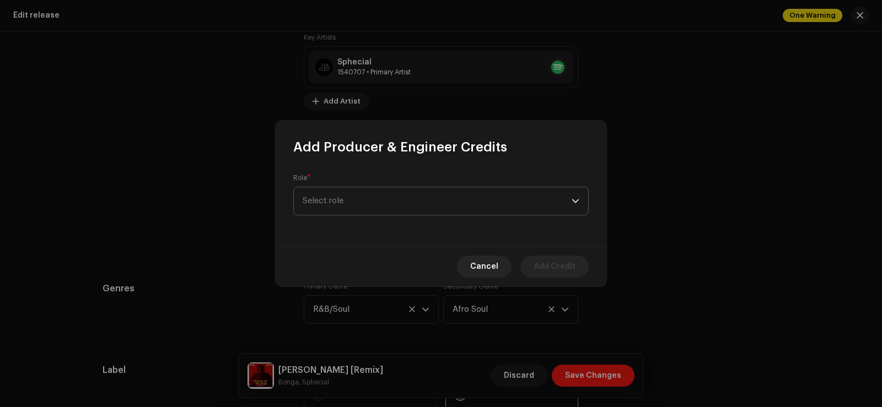
click at [345, 203] on span "Select role" at bounding box center [437, 201] width 269 height 28
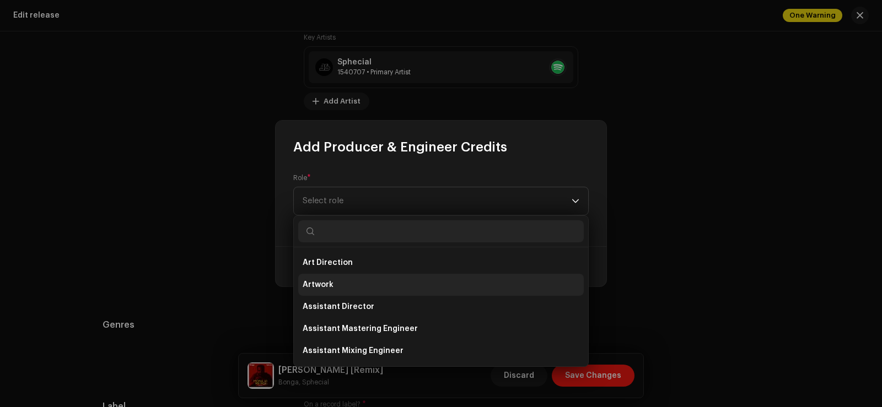
click at [329, 291] on li "Artwork" at bounding box center [441, 285] width 286 height 22
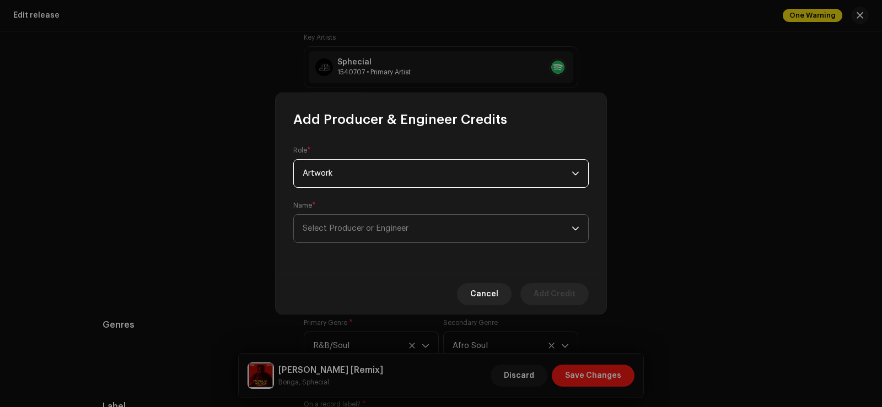
click at [357, 236] on span "Select Producer or Engineer" at bounding box center [437, 229] width 269 height 28
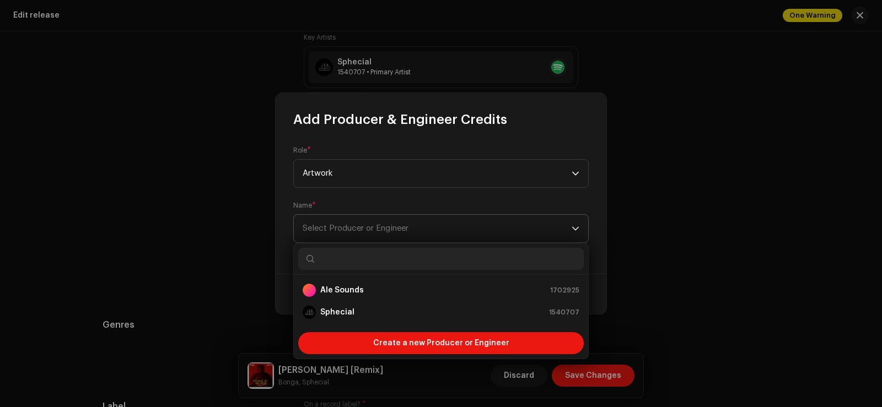
type input "e"
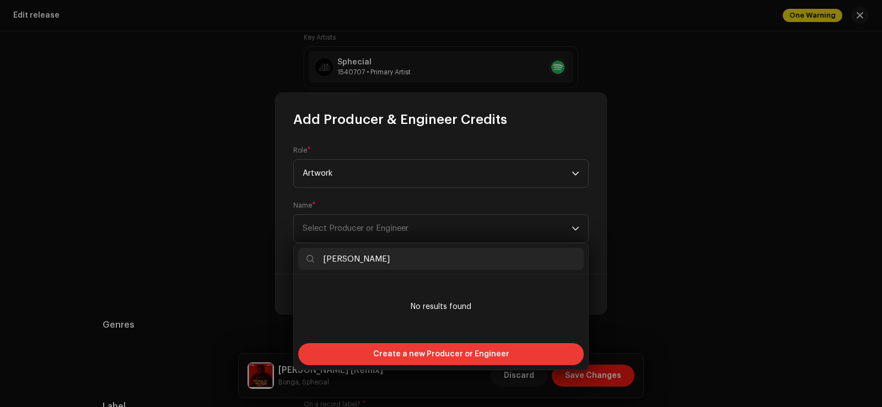
type input "[PERSON_NAME]"
click at [395, 355] on span "Create a new Producer or Engineer" at bounding box center [441, 354] width 136 height 22
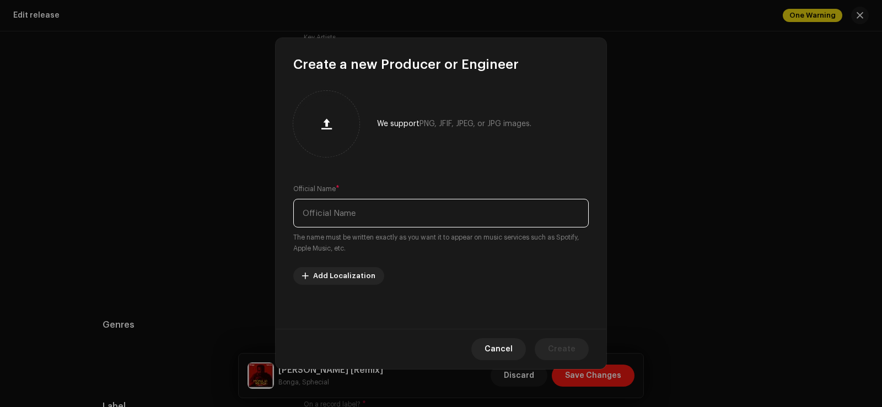
click at [378, 211] on input "text" at bounding box center [441, 213] width 296 height 29
type input "VistaGraphic"
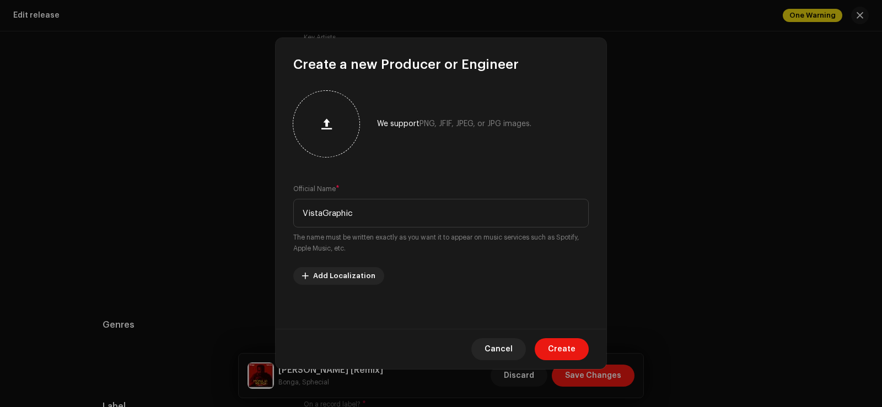
click at [340, 132] on div at bounding box center [326, 123] width 57 height 57
click at [571, 348] on span "Create" at bounding box center [562, 350] width 28 height 22
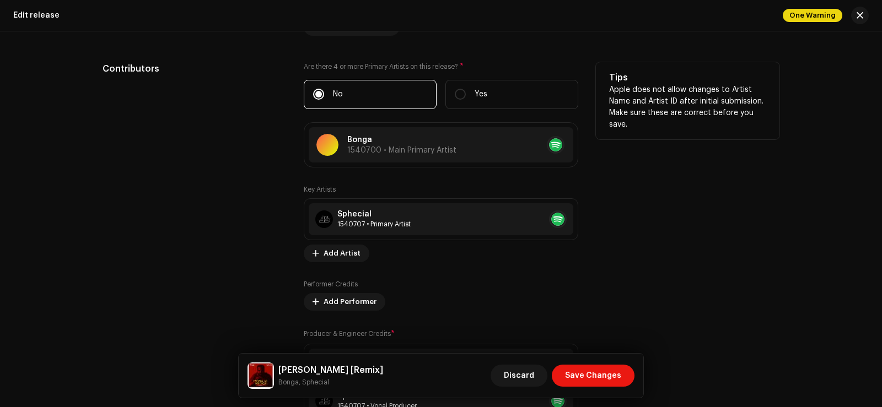
scroll to position [1162, 0]
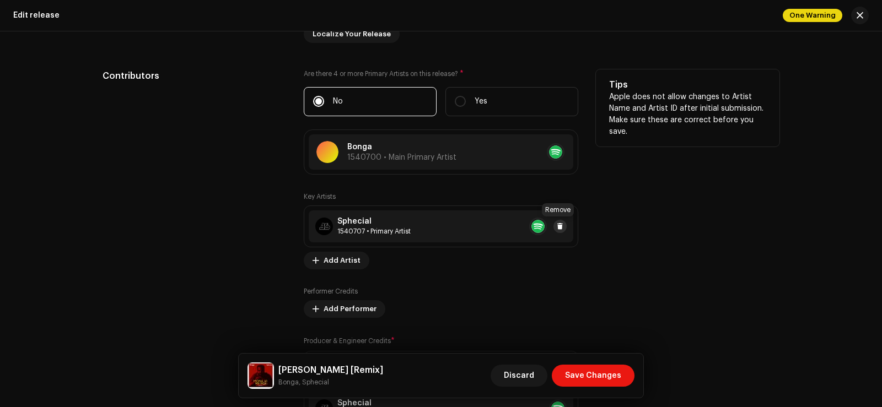
click at [564, 225] on button at bounding box center [560, 226] width 13 height 13
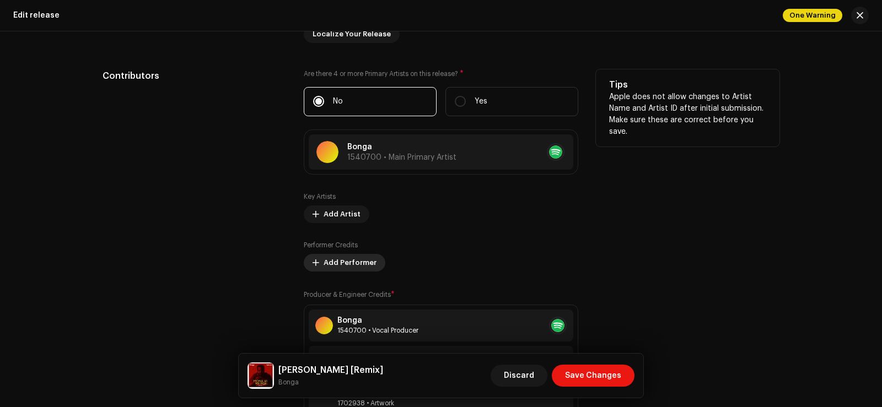
click at [350, 259] on span "Add Performer" at bounding box center [350, 263] width 53 height 22
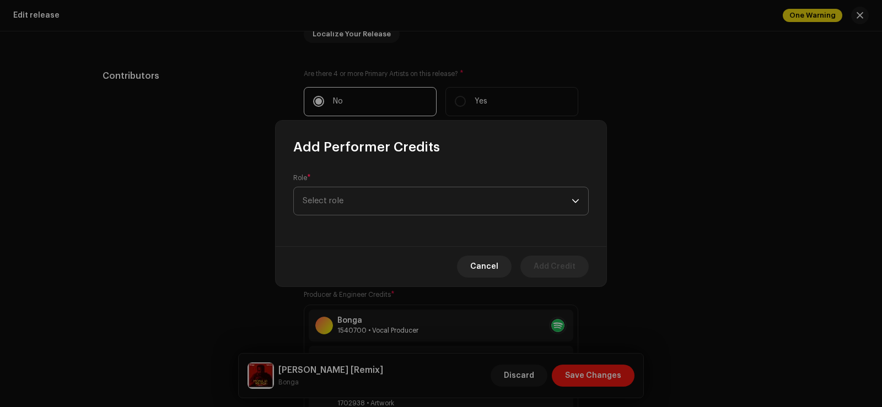
click at [406, 203] on span "Select role" at bounding box center [437, 201] width 269 height 28
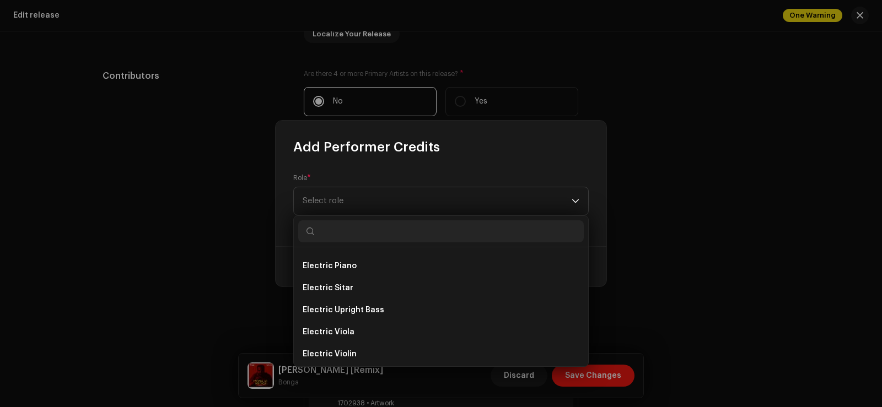
scroll to position [3003, 0]
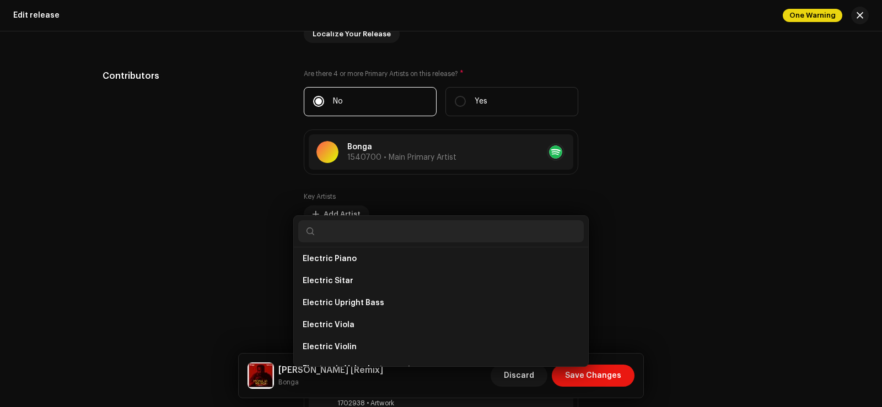
click at [709, 175] on div "Add Performer Credits Role * Select role Cancel Add Credit" at bounding box center [441, 203] width 882 height 407
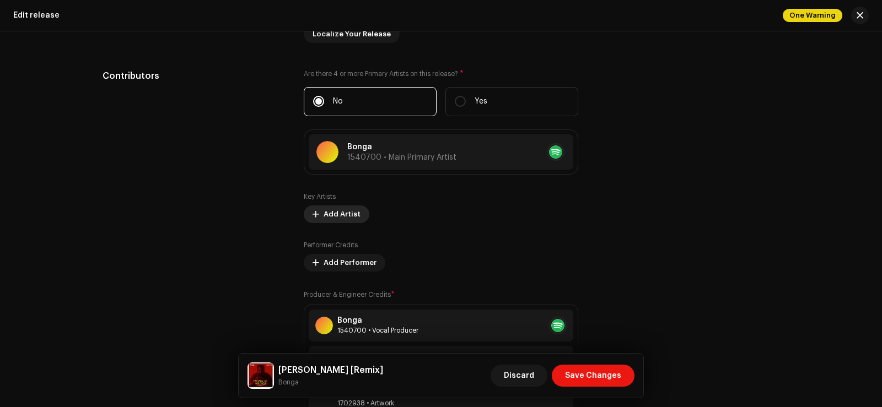
click at [340, 217] on span "Add Artist" at bounding box center [342, 214] width 37 height 22
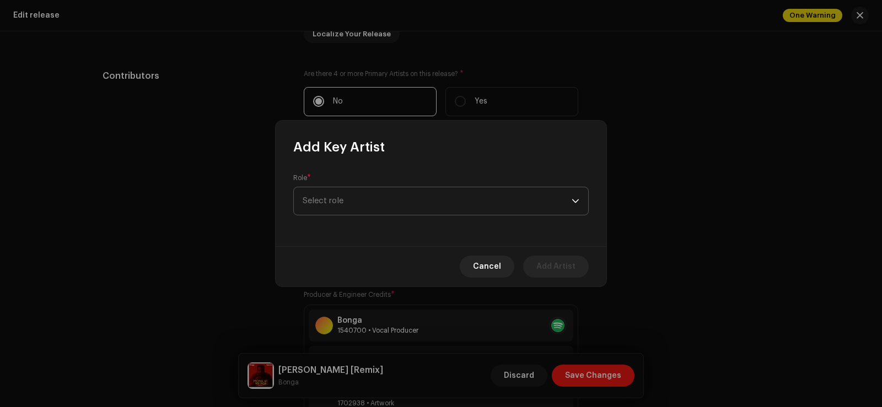
click at [357, 202] on span "Select role" at bounding box center [437, 201] width 269 height 28
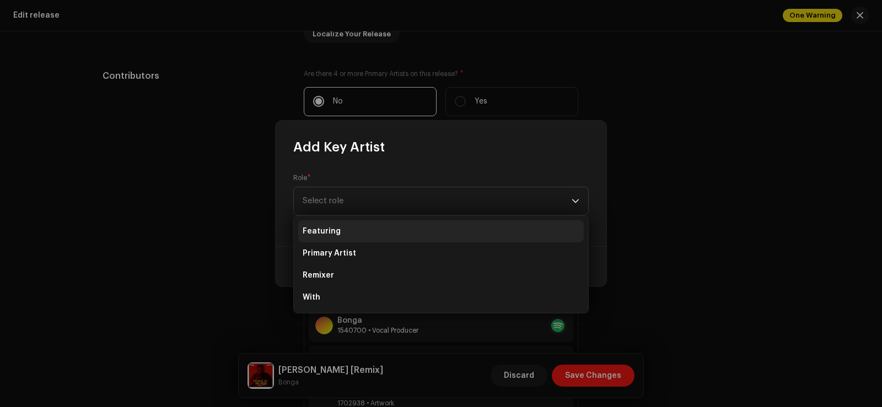
click at [340, 234] on li "Featuring" at bounding box center [441, 232] width 286 height 22
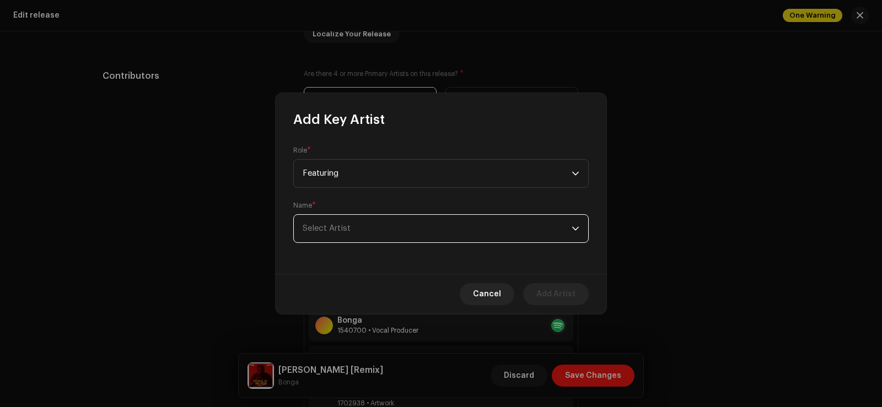
click at [350, 232] on span "Select Artist" at bounding box center [437, 229] width 269 height 28
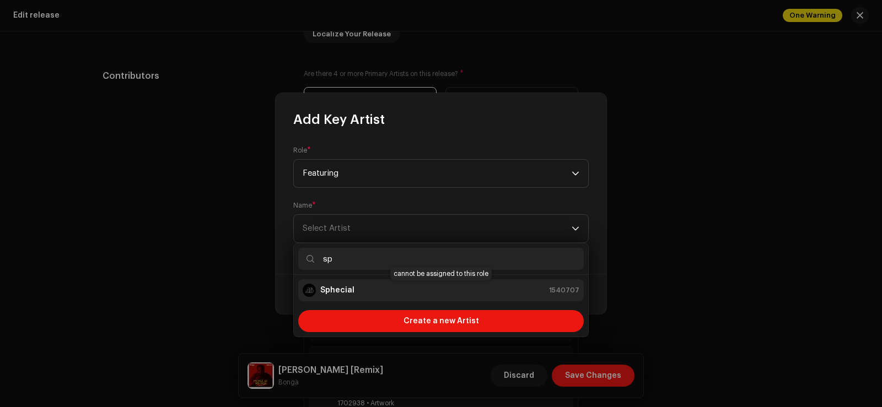
type input "sp"
click at [340, 290] on strong "Sphecial" at bounding box center [337, 290] width 34 height 11
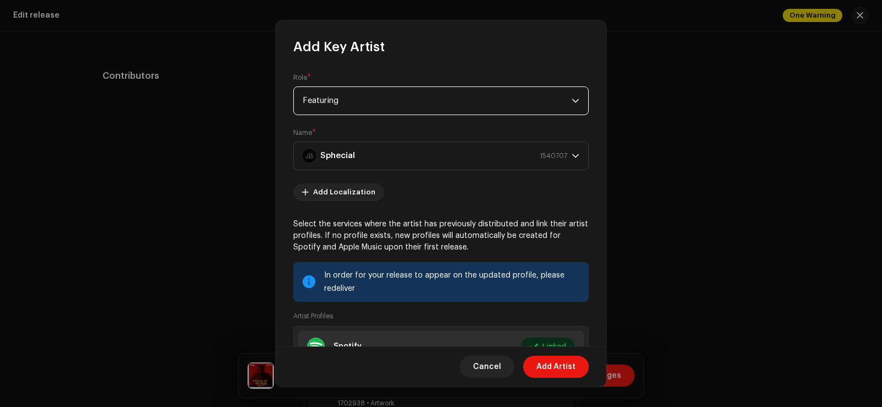
click at [501, 111] on span "Featuring" at bounding box center [437, 101] width 269 height 28
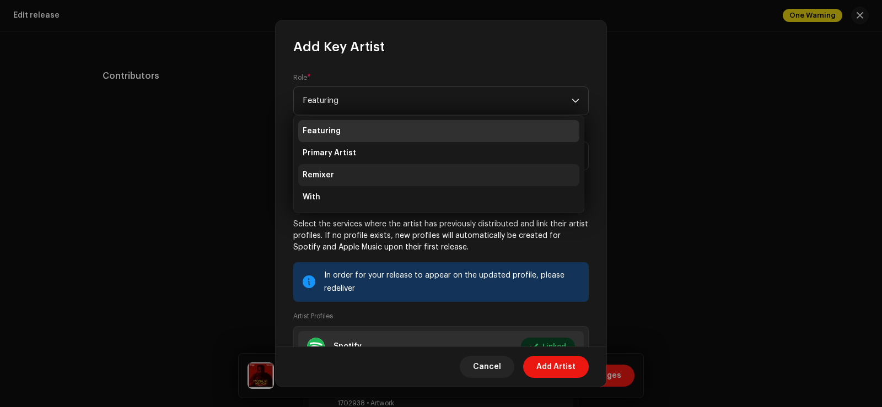
click at [395, 175] on li "Remixer" at bounding box center [438, 175] width 281 height 22
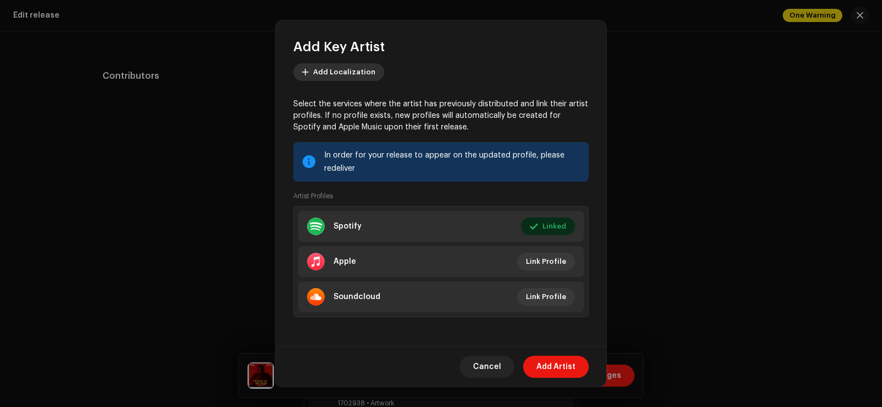
scroll to position [122, 0]
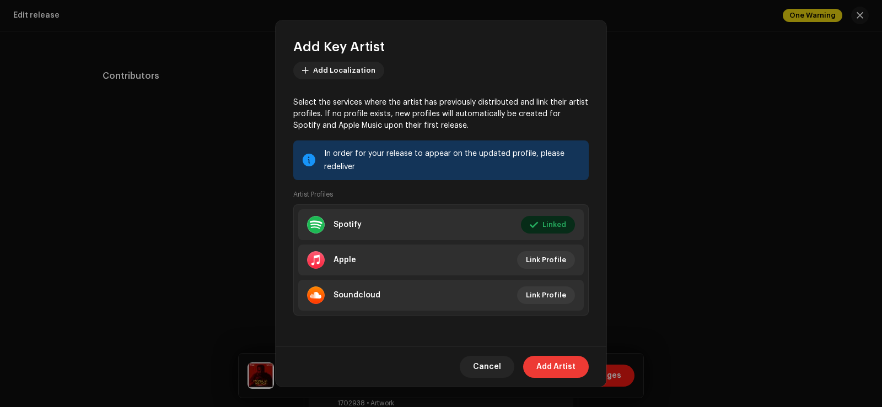
click at [554, 368] on span "Add Artist" at bounding box center [555, 367] width 39 height 22
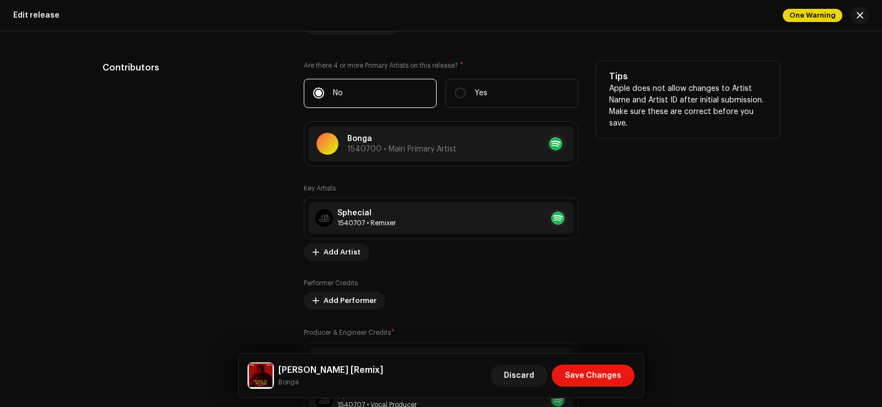
scroll to position [1169, 0]
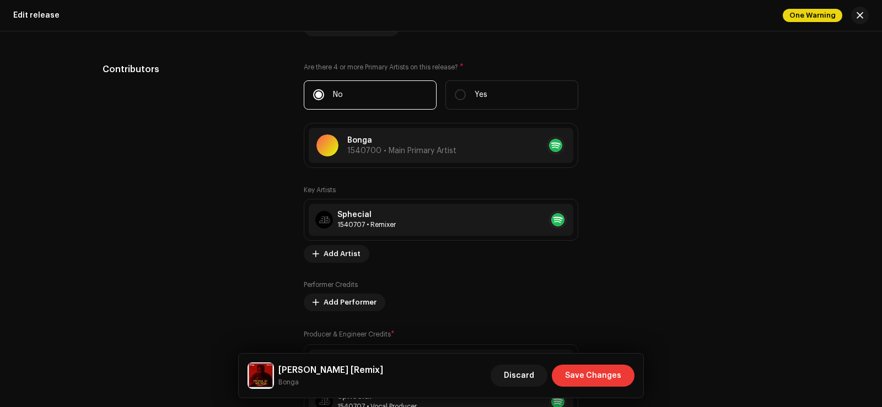
click at [577, 373] on span "Save Changes" at bounding box center [593, 376] width 56 height 22
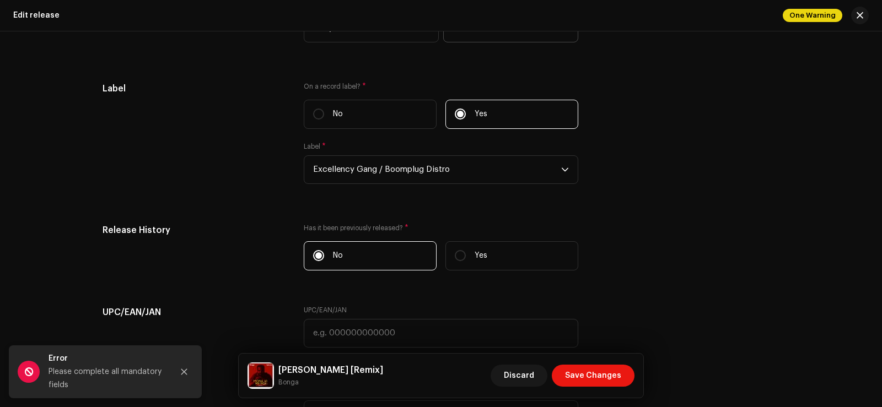
scroll to position [1677, 0]
click at [319, 112] on input "No" at bounding box center [318, 113] width 11 height 11
radio input "true"
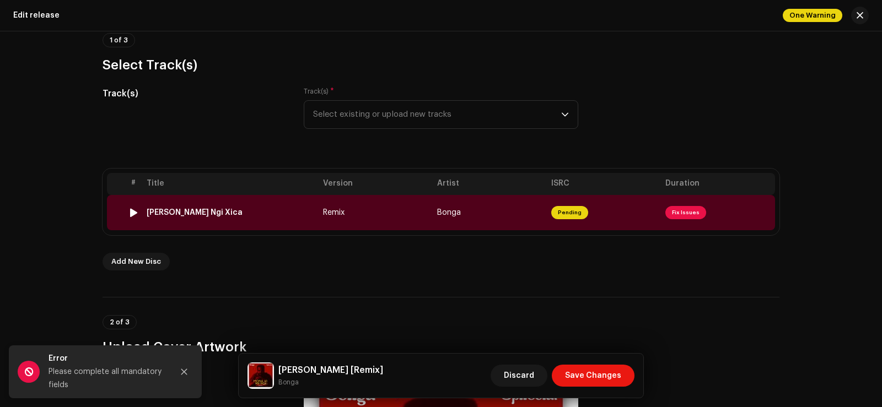
scroll to position [84, 0]
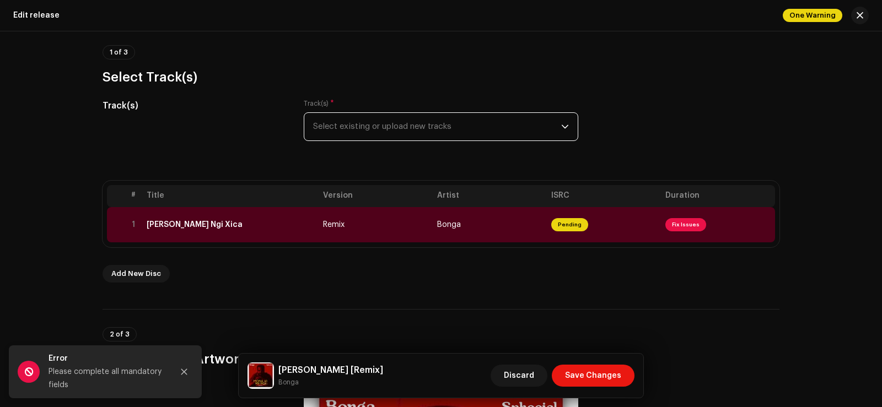
click at [508, 131] on span "Select existing or upload new tracks" at bounding box center [437, 127] width 248 height 28
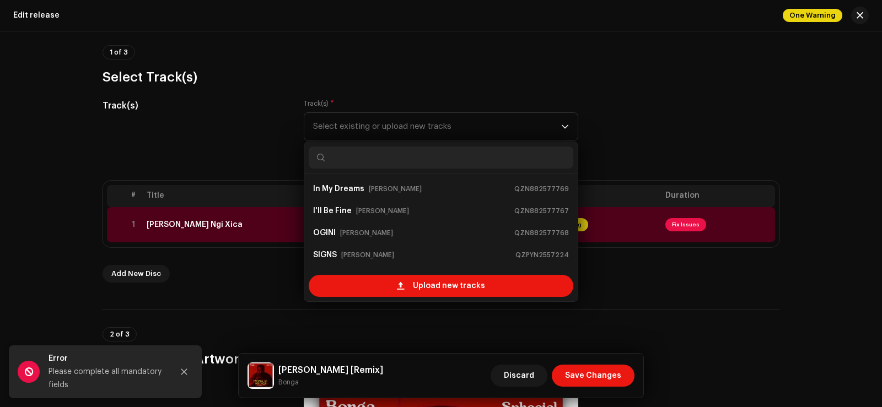
click at [558, 68] on h3 "Select Track(s)" at bounding box center [441, 77] width 677 height 18
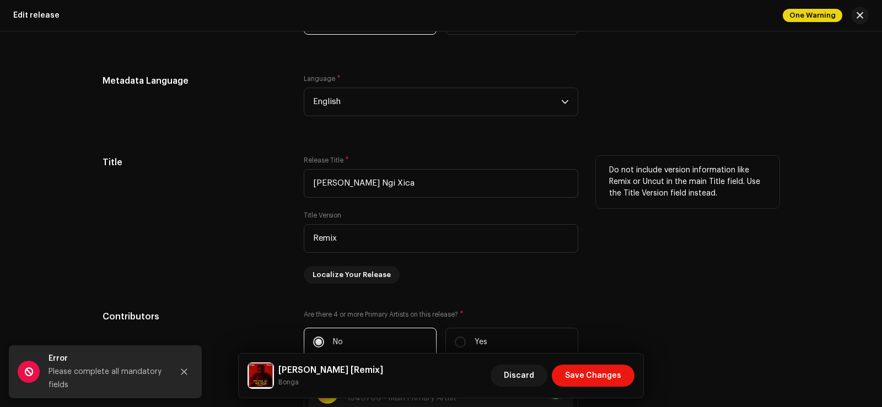
scroll to position [926, 0]
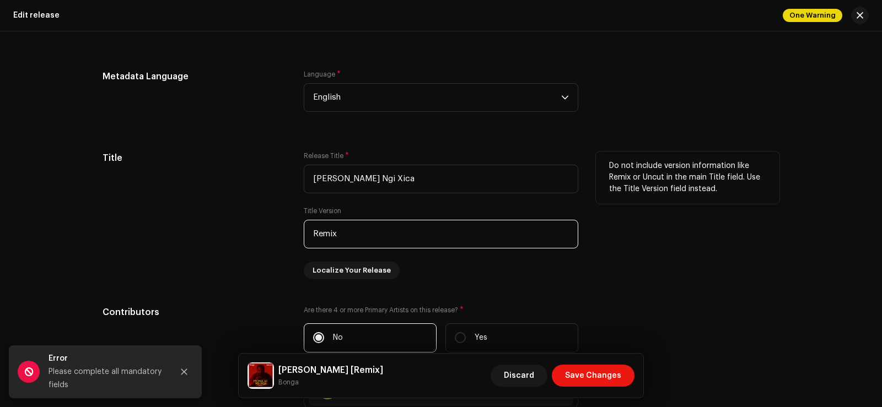
click at [431, 220] on input "Remix" at bounding box center [441, 234] width 275 height 29
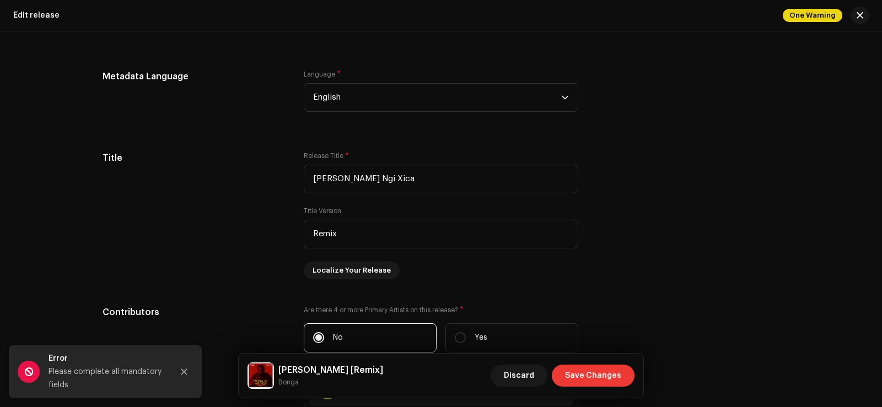
click at [582, 379] on span "Save Changes" at bounding box center [593, 376] width 56 height 22
click at [187, 367] on button "Close" at bounding box center [184, 372] width 22 height 22
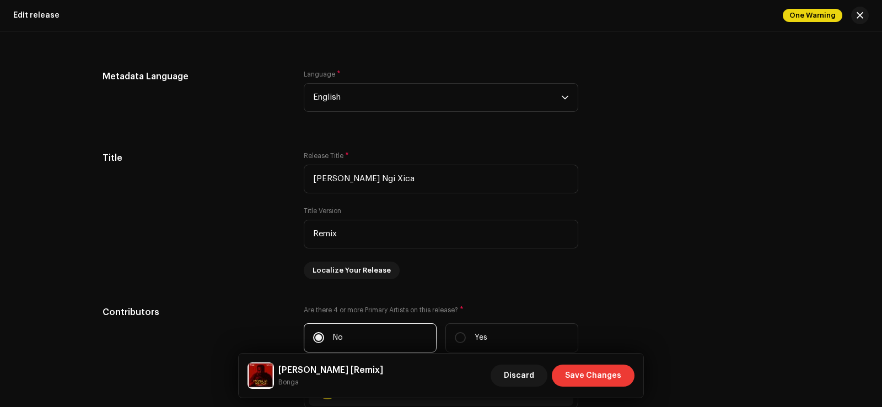
click at [591, 382] on span "Save Changes" at bounding box center [593, 376] width 56 height 22
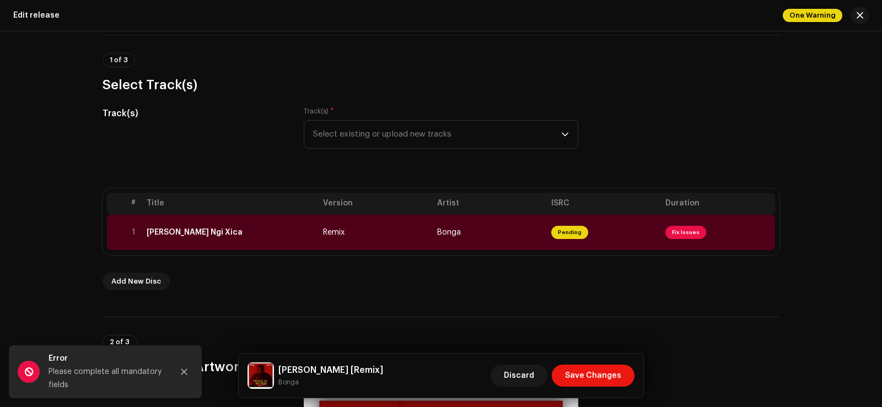
scroll to position [79, 0]
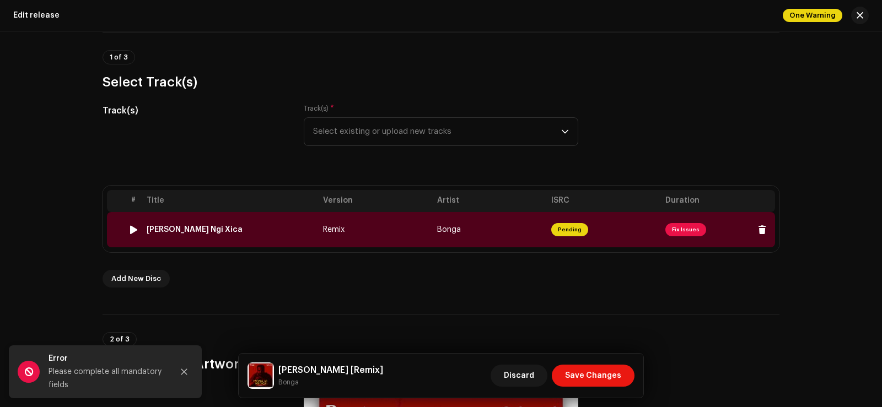
click at [688, 227] on span "Fix Issues" at bounding box center [685, 229] width 41 height 13
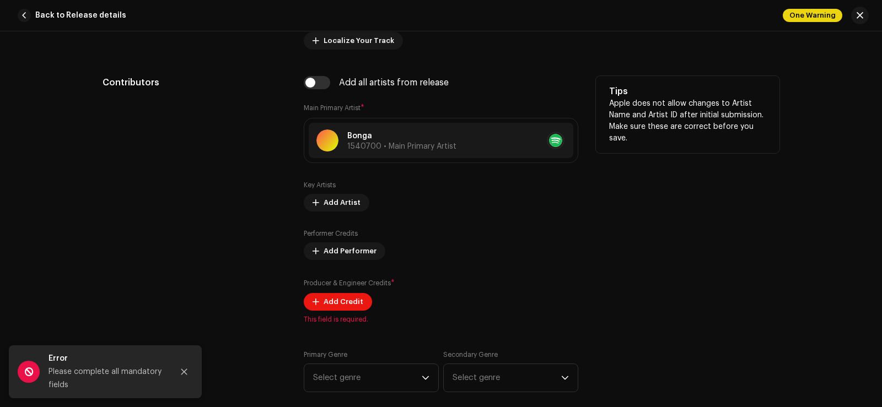
scroll to position [658, 0]
click at [349, 297] on span "Add Credit" at bounding box center [344, 302] width 40 height 22
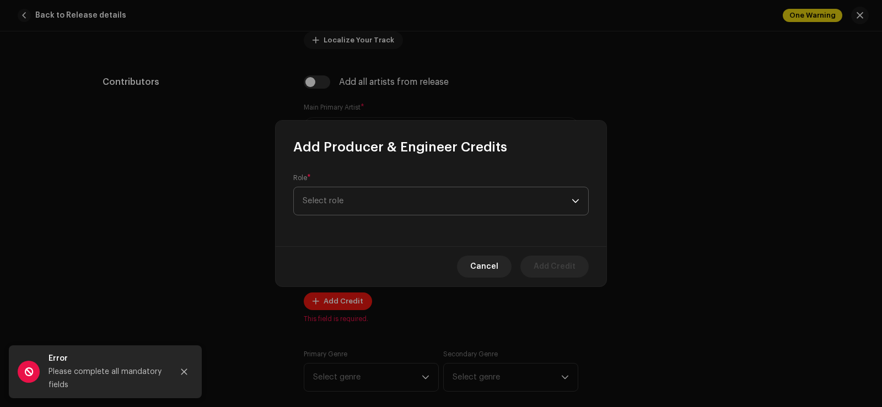
click at [512, 194] on span "Select role" at bounding box center [437, 201] width 269 height 28
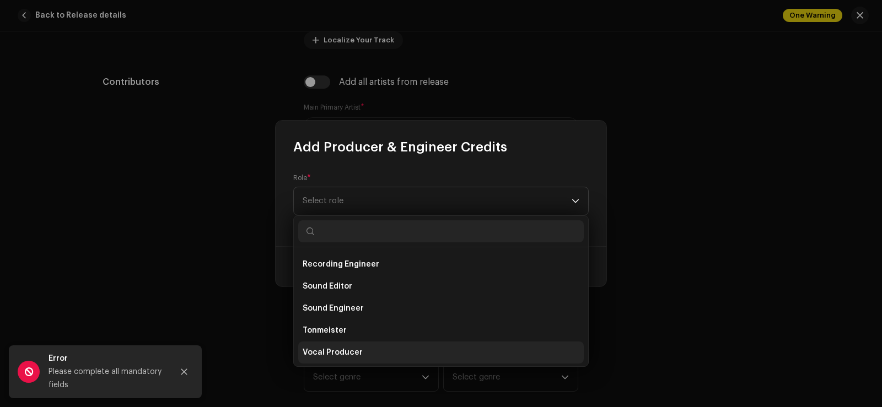
scroll to position [485, 0]
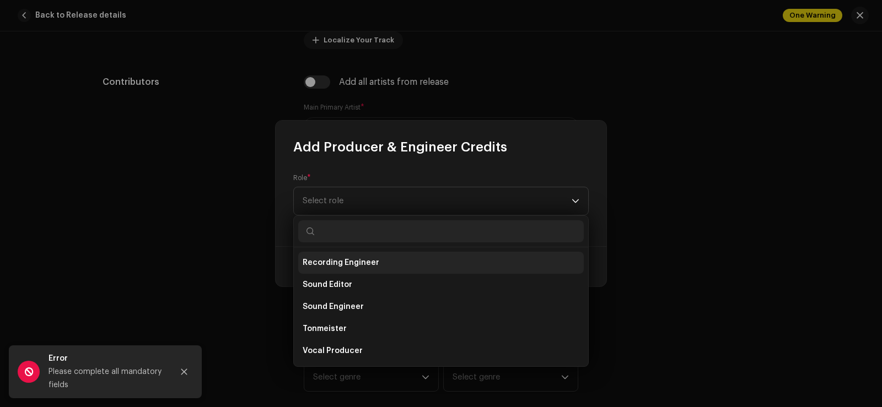
click at [417, 271] on li "Recording Engineer" at bounding box center [441, 263] width 286 height 22
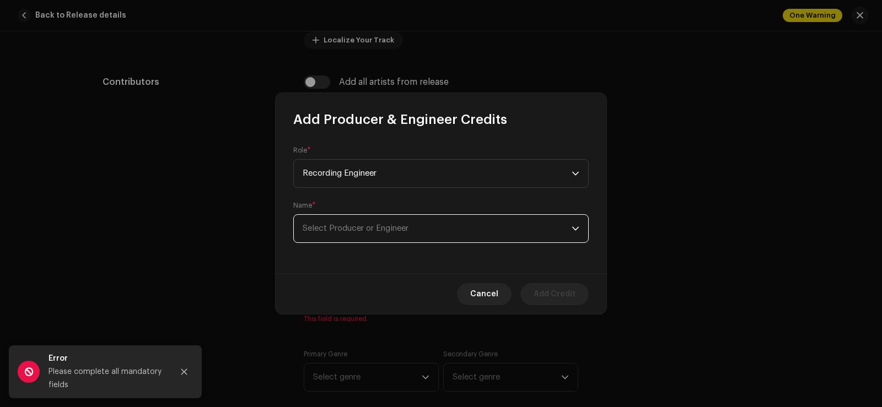
click at [432, 228] on span "Select Producer or Engineer" at bounding box center [437, 229] width 269 height 28
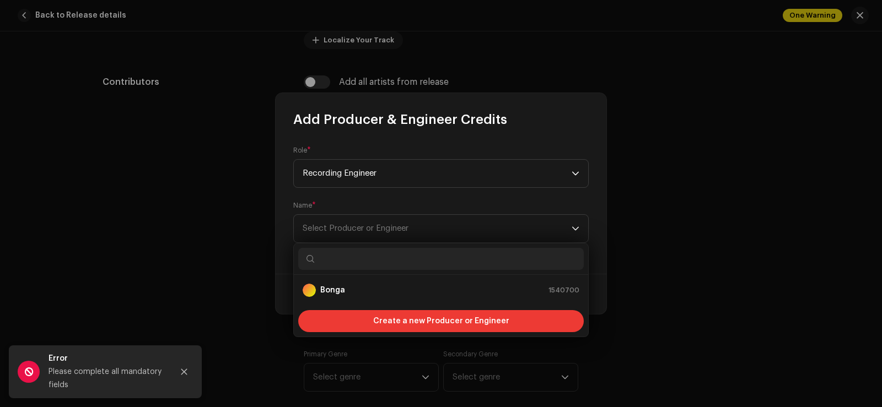
click at [408, 325] on span "Create a new Producer or Engineer" at bounding box center [441, 321] width 136 height 22
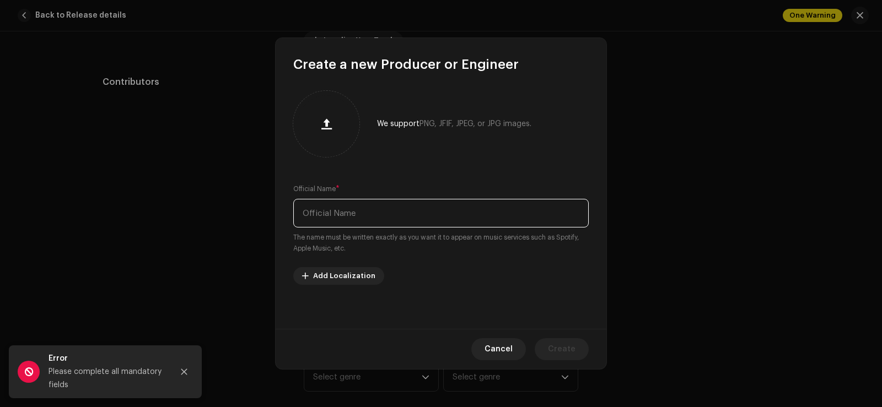
click at [372, 207] on input "text" at bounding box center [441, 213] width 296 height 29
type input "Soulp"
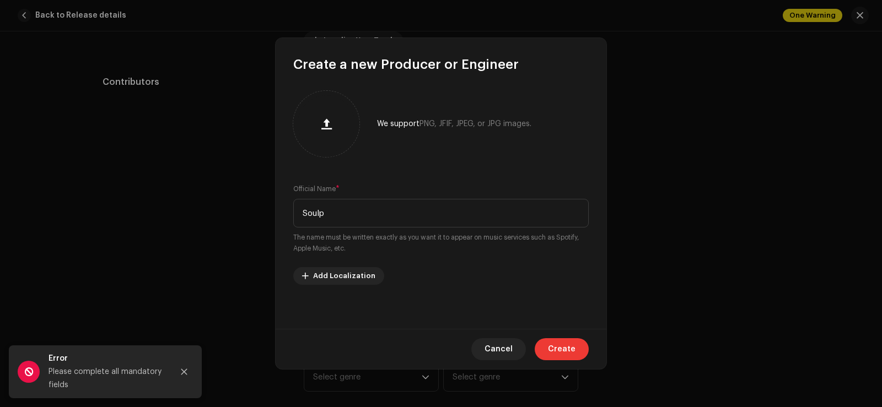
click at [553, 341] on span "Create" at bounding box center [562, 350] width 28 height 22
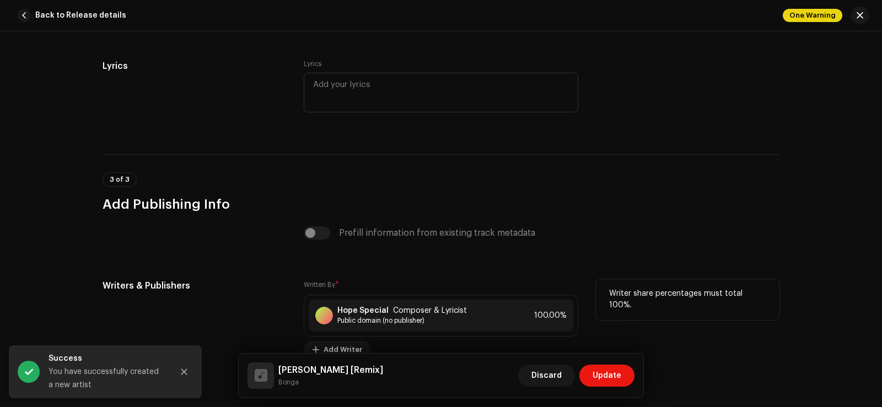
scroll to position [2027, 0]
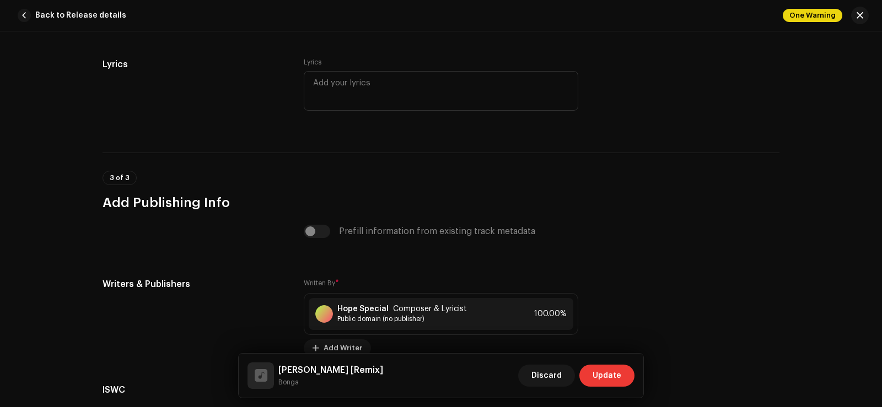
click at [598, 375] on span "Update" at bounding box center [607, 376] width 29 height 22
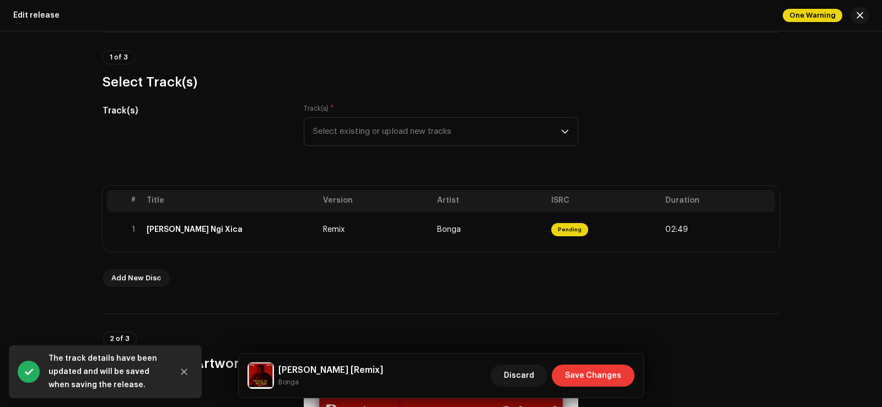
click at [604, 373] on span "Save Changes" at bounding box center [593, 376] width 56 height 22
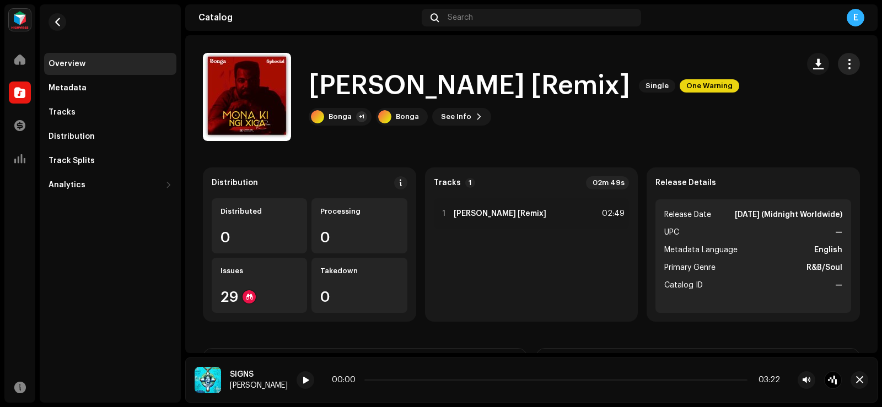
click at [851, 59] on button "button" at bounding box center [849, 64] width 22 height 22
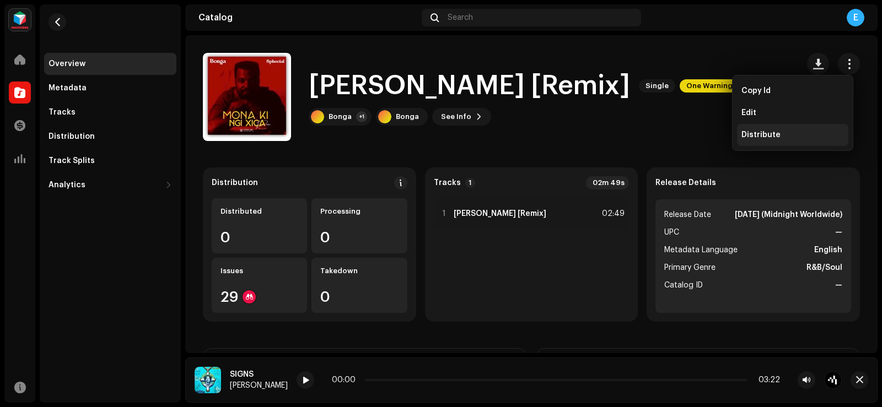
click at [783, 130] on div "Distribute" at bounding box center [792, 135] width 111 height 22
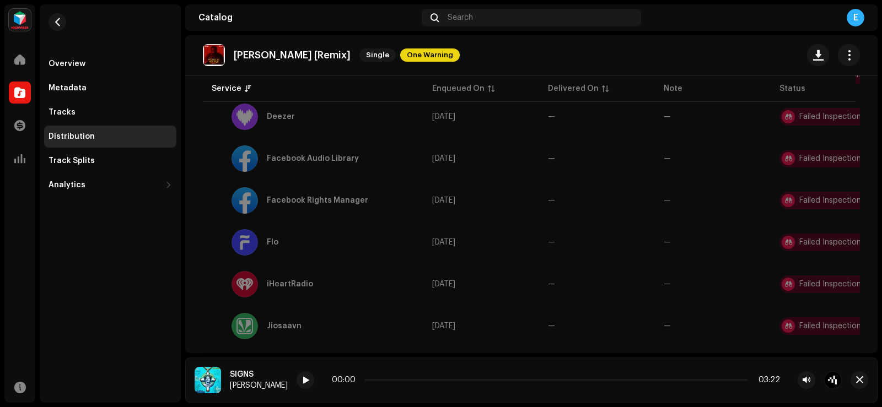
scroll to position [409, 0]
click at [251, 205] on div at bounding box center [245, 201] width 26 height 26
click at [845, 59] on span "button" at bounding box center [849, 55] width 10 height 9
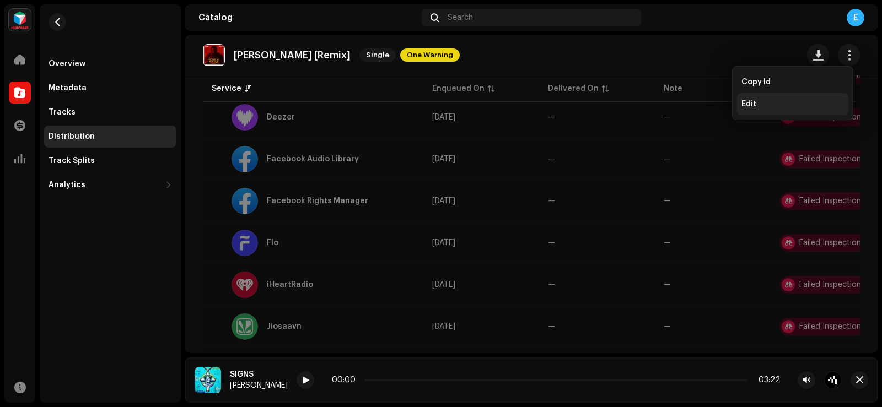
click at [785, 103] on div "Edit" at bounding box center [793, 104] width 103 height 9
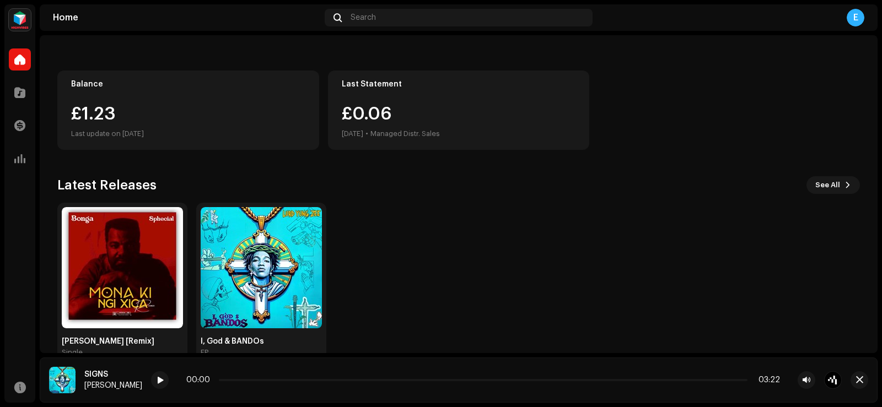
scroll to position [119, 0]
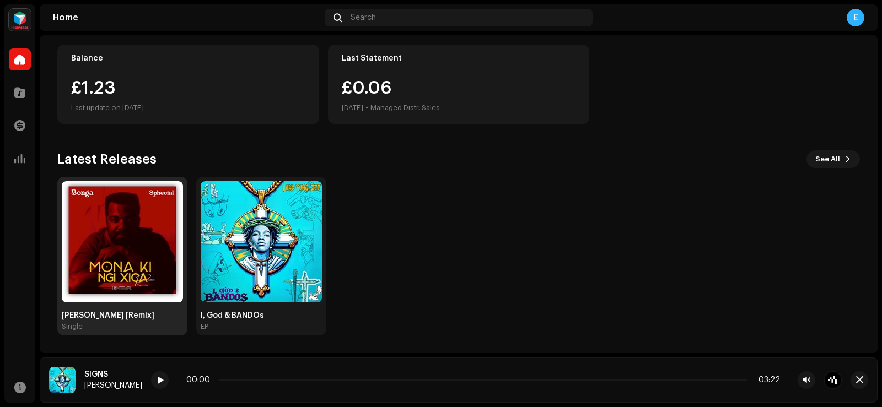
click at [111, 225] on img at bounding box center [122, 241] width 121 height 121
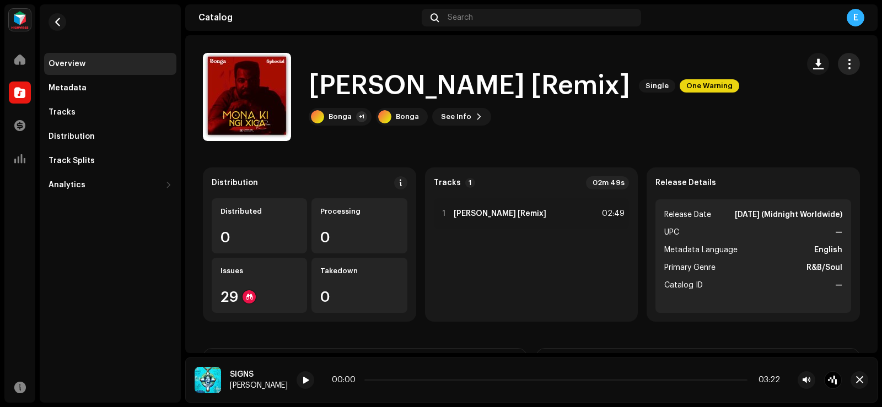
click at [847, 64] on span "button" at bounding box center [849, 64] width 10 height 9
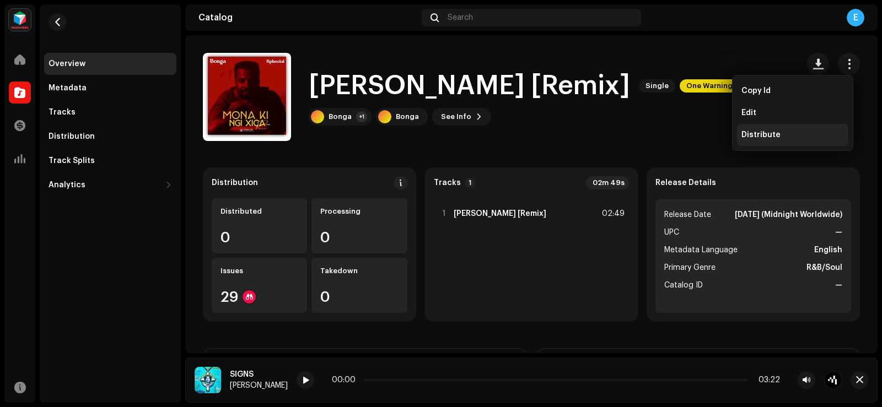
click at [781, 129] on div "Distribute" at bounding box center [792, 135] width 111 height 22
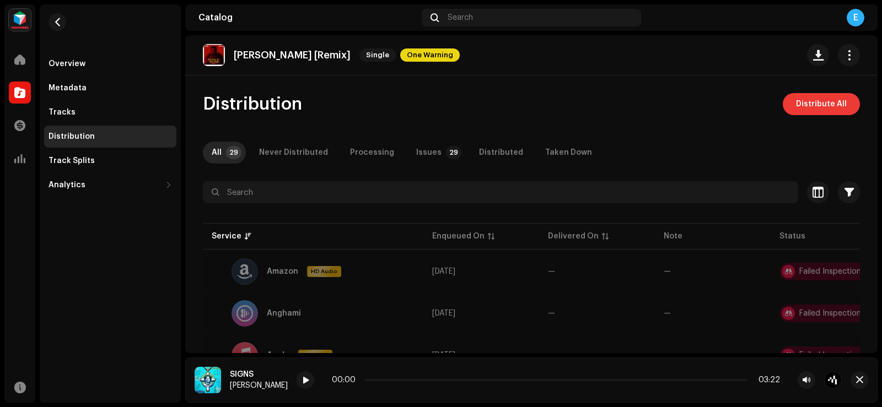
click at [819, 100] on span "Distribute All" at bounding box center [821, 104] width 51 height 22
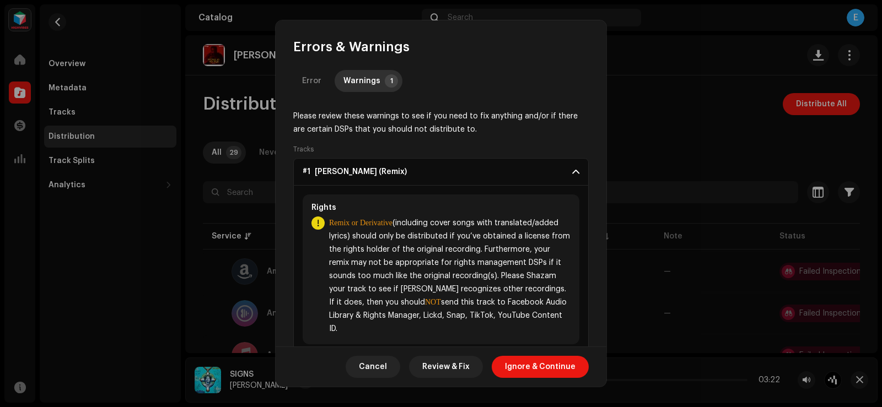
scroll to position [1, 0]
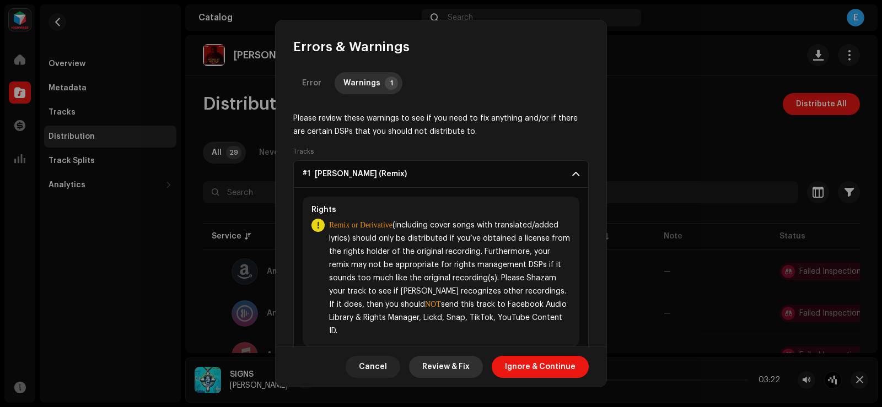
click at [444, 362] on span "Review & Fix" at bounding box center [445, 367] width 47 height 22
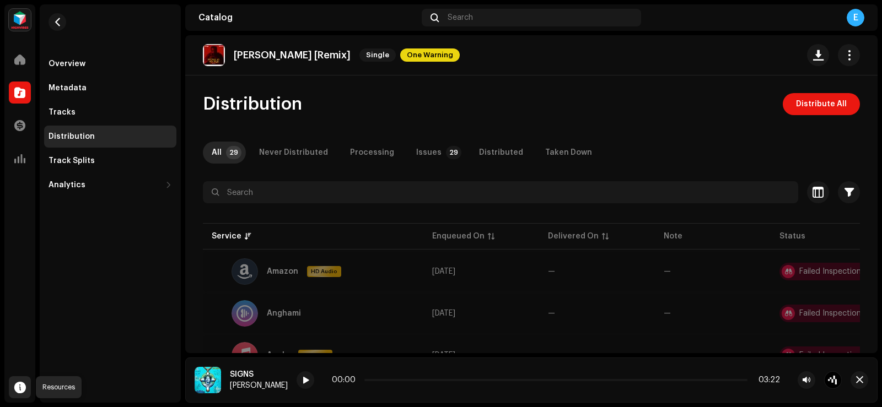
click at [14, 390] on span at bounding box center [20, 387] width 12 height 9
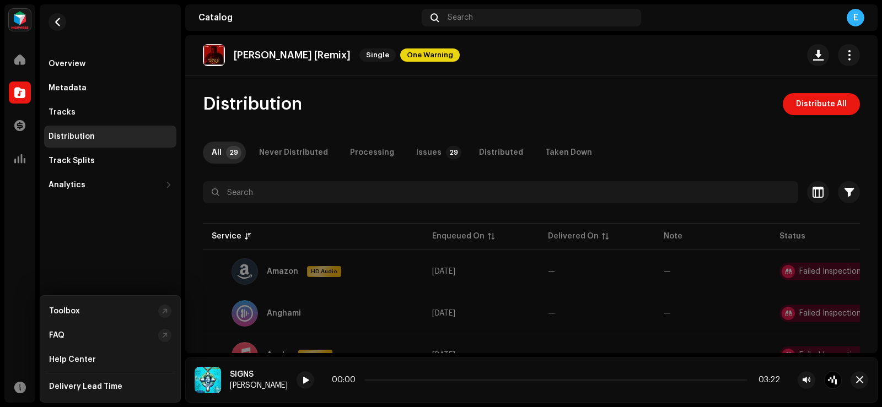
click at [853, 16] on div "E" at bounding box center [856, 18] width 18 height 18
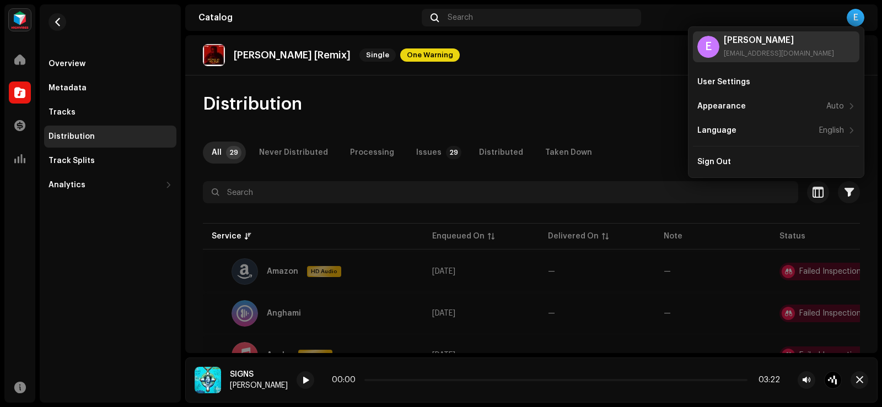
click at [781, 53] on div "[EMAIL_ADDRESS][DOMAIN_NAME]" at bounding box center [779, 53] width 110 height 9
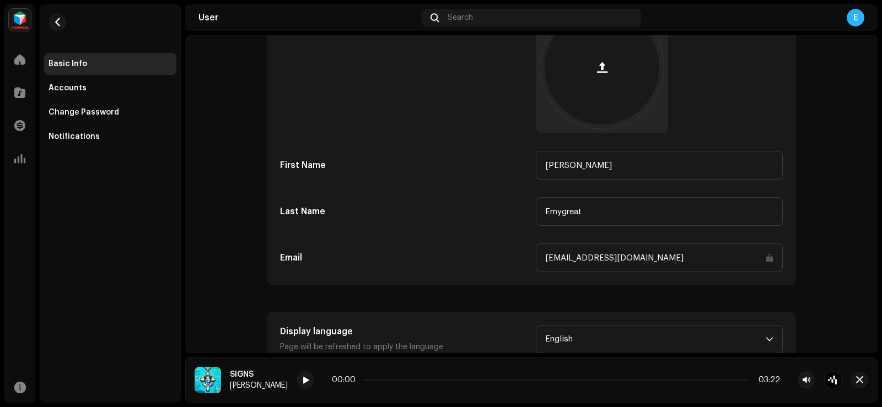
scroll to position [154, 0]
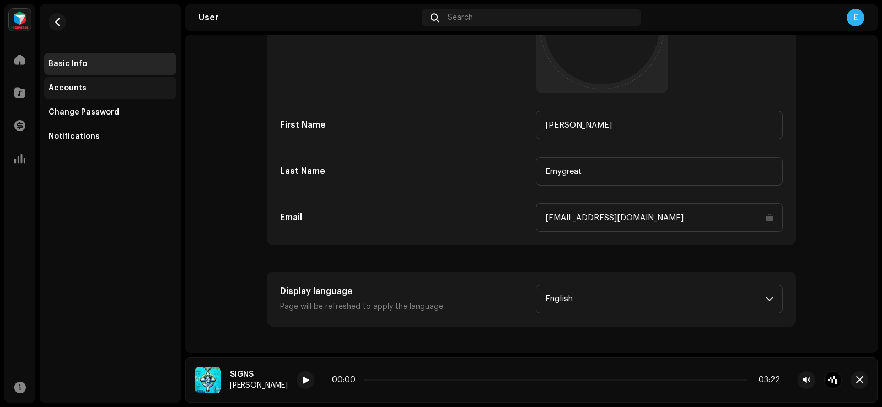
click at [93, 88] on div "Accounts" at bounding box center [111, 88] width 124 height 9
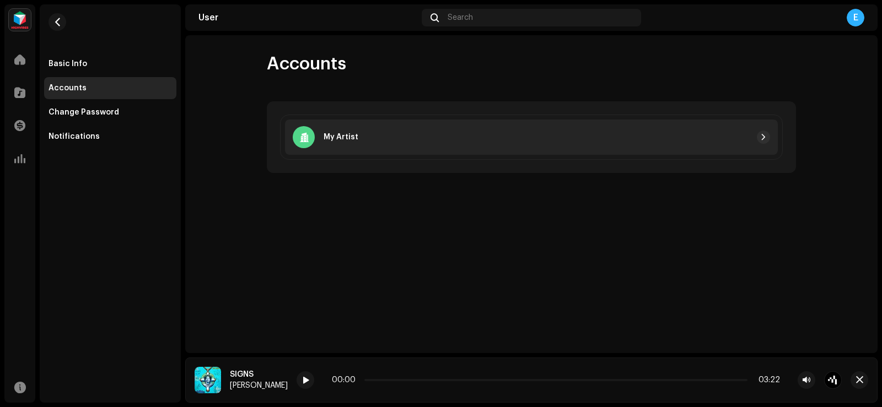
click at [362, 138] on div at bounding box center [564, 137] width 412 height 13
click at [768, 138] on button "button" at bounding box center [763, 137] width 13 height 13
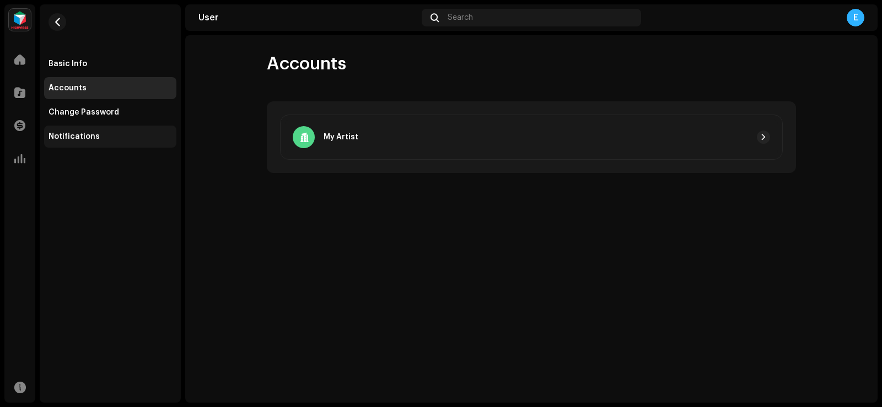
click at [85, 136] on div "Notifications" at bounding box center [74, 136] width 51 height 9
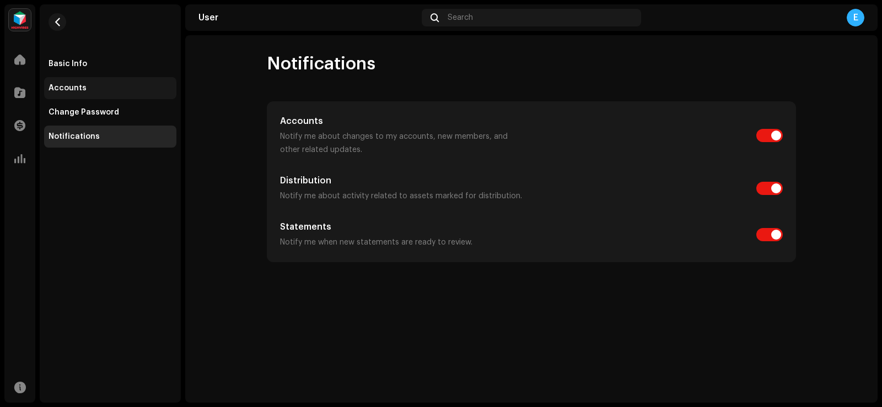
click at [63, 86] on div "Accounts" at bounding box center [68, 88] width 38 height 9
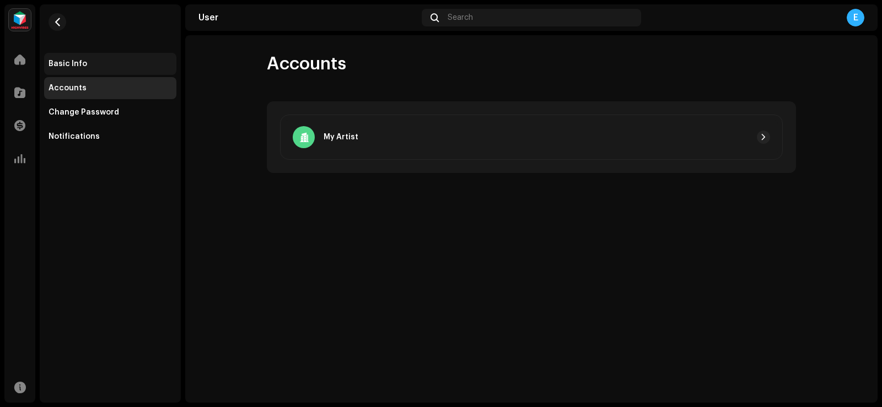
click at [78, 65] on div "Basic Info" at bounding box center [68, 64] width 39 height 9
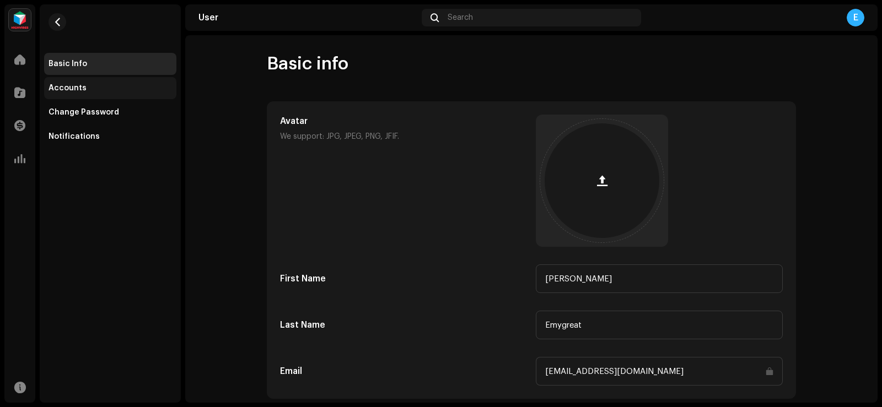
click at [78, 92] on div "Accounts" at bounding box center [68, 88] width 38 height 9
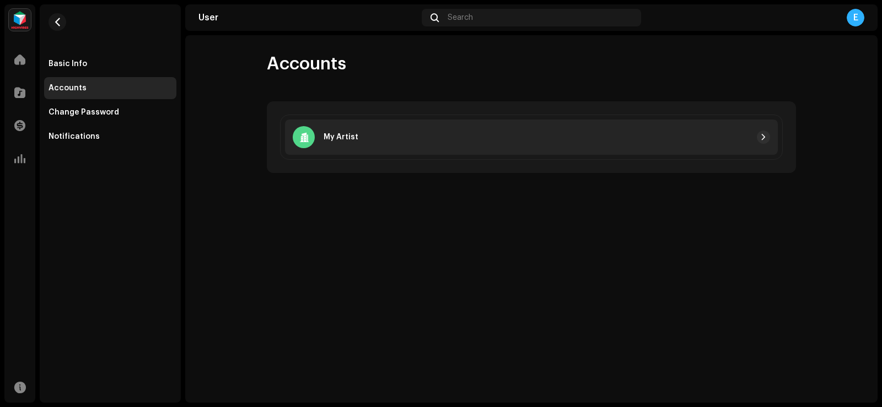
click at [462, 144] on div "My Artist" at bounding box center [531, 137] width 493 height 35
click at [764, 134] on span "button" at bounding box center [763, 137] width 7 height 9
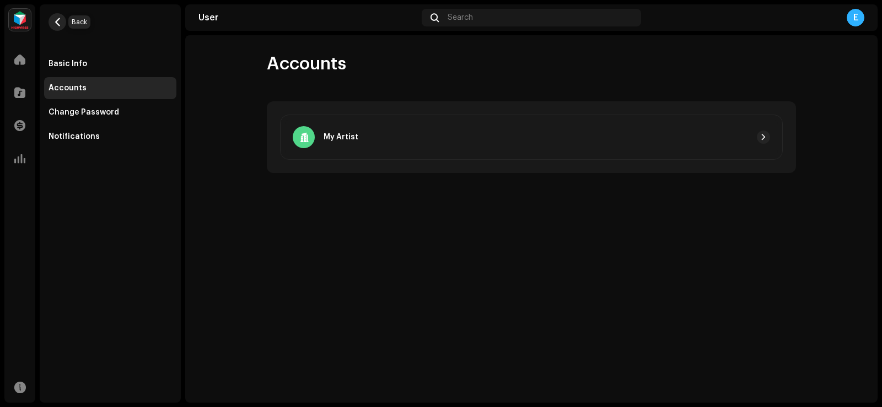
click at [62, 23] on button "button" at bounding box center [58, 22] width 18 height 18
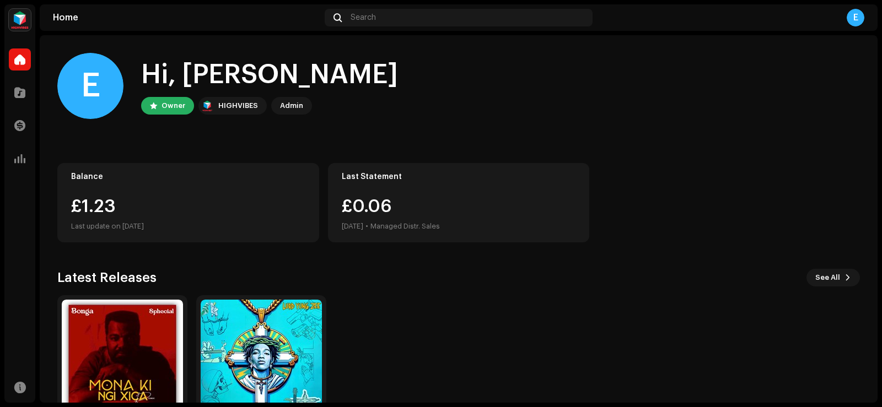
click at [235, 106] on div "HIGHVIBES" at bounding box center [238, 105] width 40 height 13
click at [296, 104] on div "Admin" at bounding box center [291, 105] width 23 height 13
click at [21, 21] on img at bounding box center [20, 20] width 22 height 22
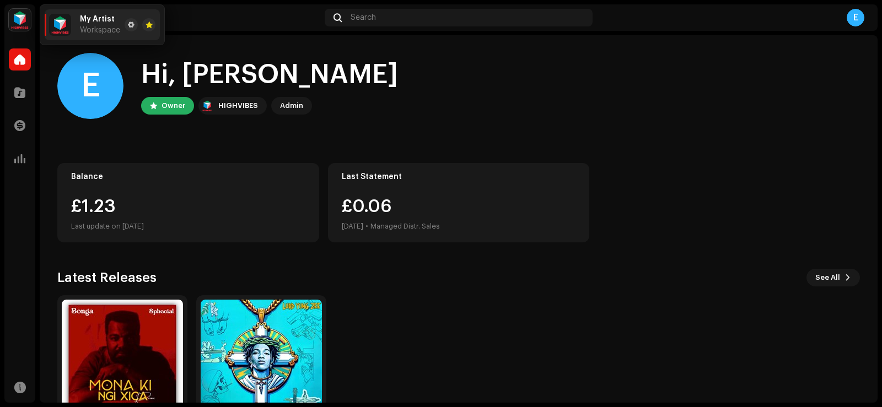
click at [115, 26] on span "Workspace" at bounding box center [100, 30] width 40 height 9
click at [132, 22] on span at bounding box center [131, 24] width 7 height 9
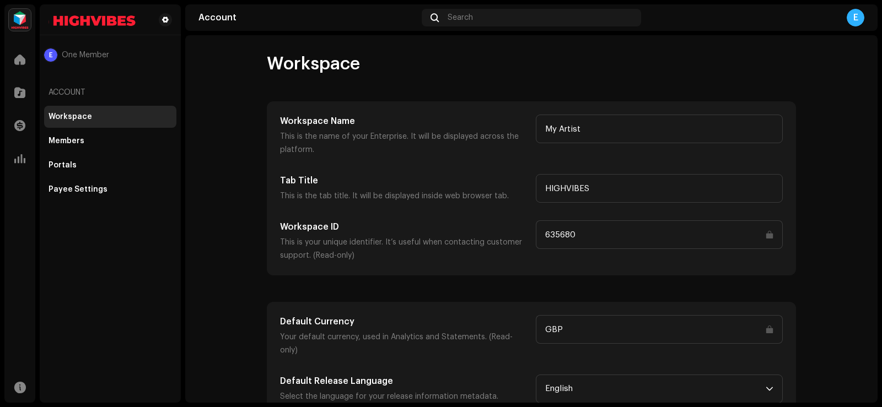
scroll to position [1, 0]
click at [348, 307] on div "Default Currency Your default currency, used in Analytics and Statements. (Read…" at bounding box center [531, 359] width 528 height 114
click at [96, 190] on div "Payee Settings" at bounding box center [78, 189] width 59 height 9
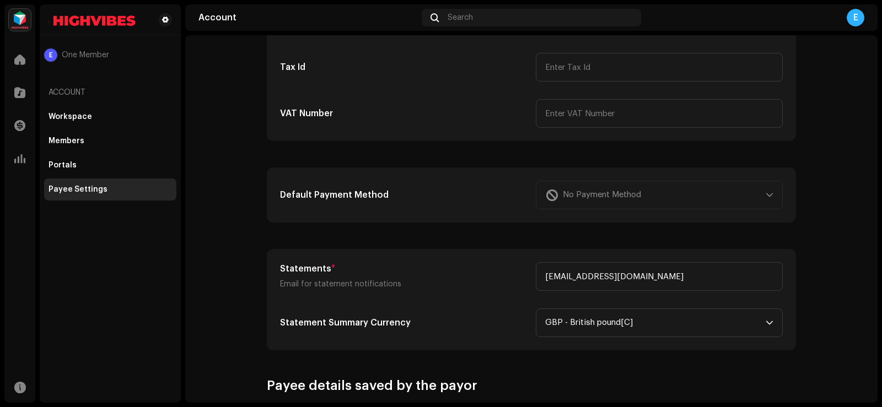
scroll to position [233, 0]
click at [622, 187] on div "No Payment Method" at bounding box center [659, 194] width 247 height 29
click at [480, 280] on p "Email for statement notifications" at bounding box center [403, 283] width 247 height 13
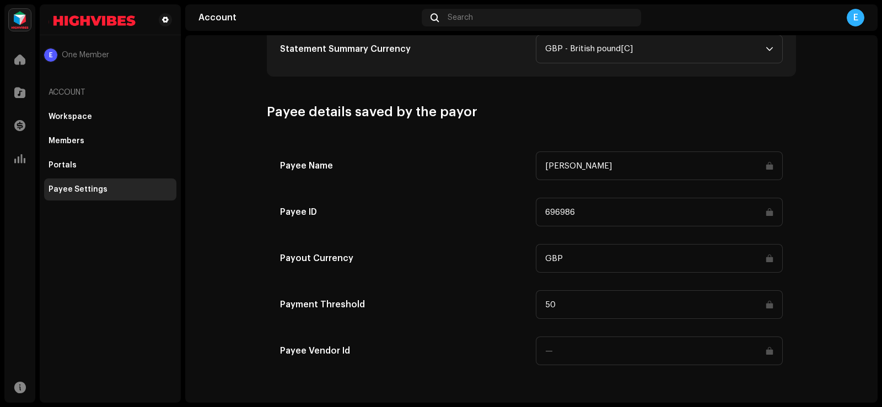
scroll to position [509, 0]
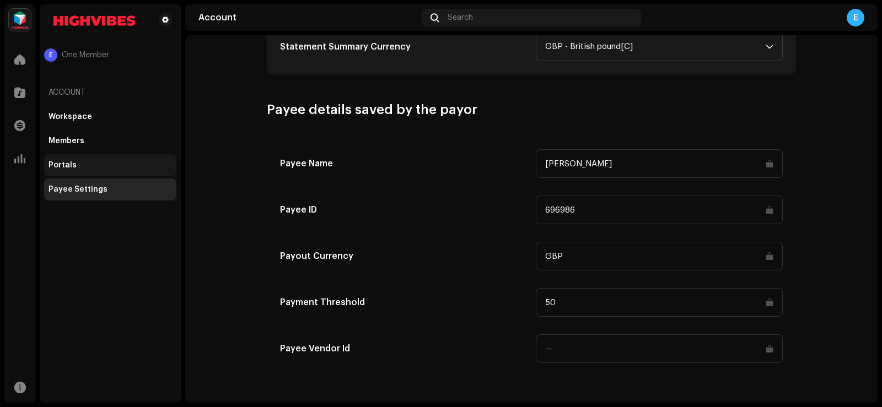
click at [109, 166] on div "Portals" at bounding box center [111, 165] width 124 height 9
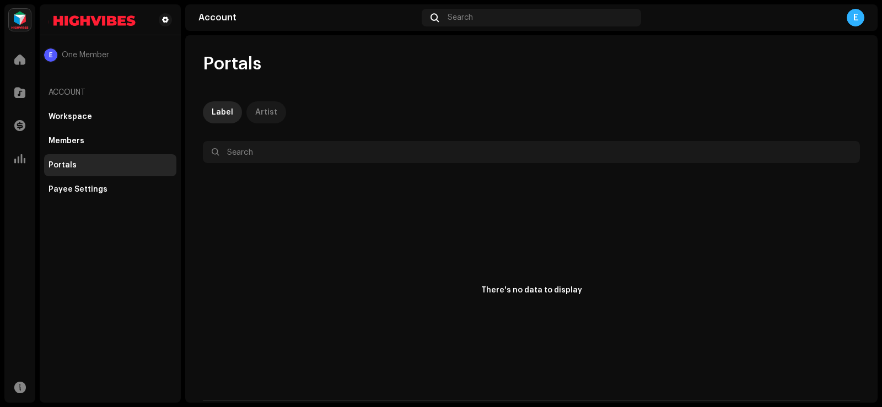
click at [259, 112] on div "Artist" at bounding box center [266, 112] width 22 height 22
click at [67, 139] on div "Members" at bounding box center [67, 141] width 36 height 9
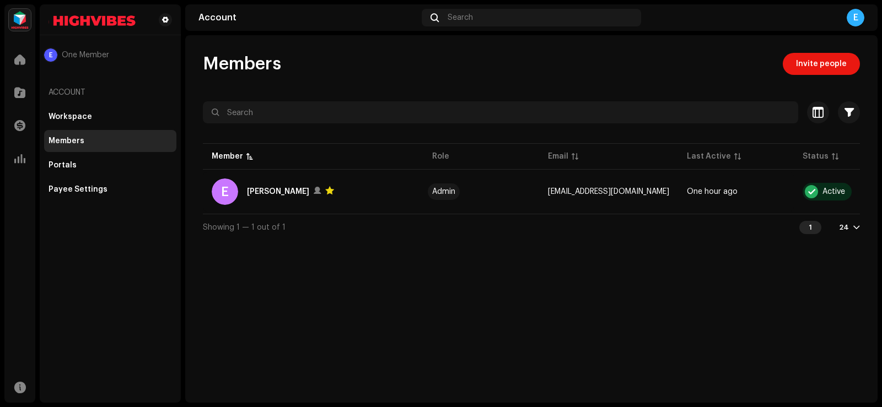
click at [80, 87] on div "Account" at bounding box center [110, 92] width 132 height 26
click at [164, 21] on span at bounding box center [165, 19] width 7 height 9
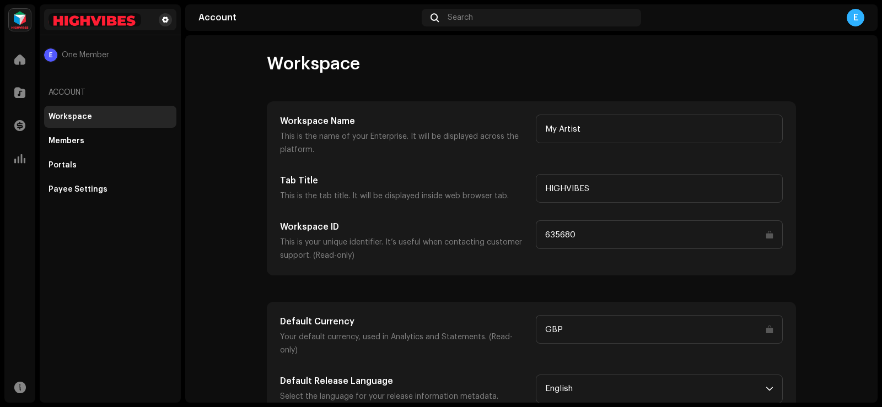
click at [164, 21] on span at bounding box center [165, 19] width 7 height 9
click at [23, 53] on div at bounding box center [20, 60] width 22 height 22
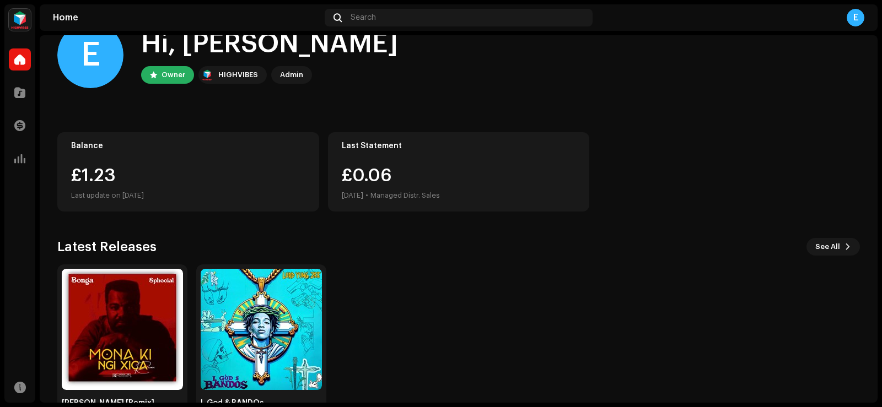
scroll to position [69, 0]
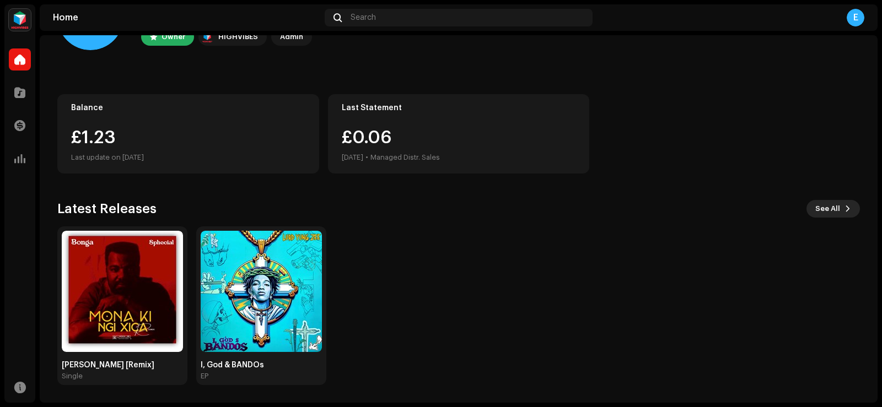
click at [827, 207] on span "See All" at bounding box center [827, 209] width 25 height 22
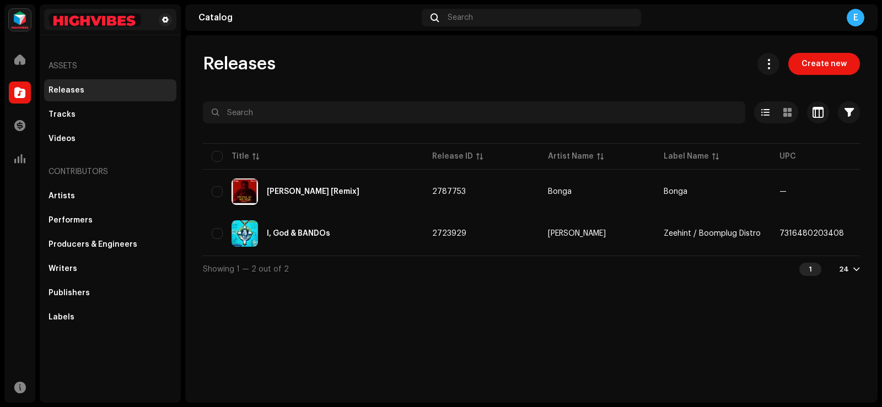
click at [131, 18] on img at bounding box center [95, 19] width 93 height 13
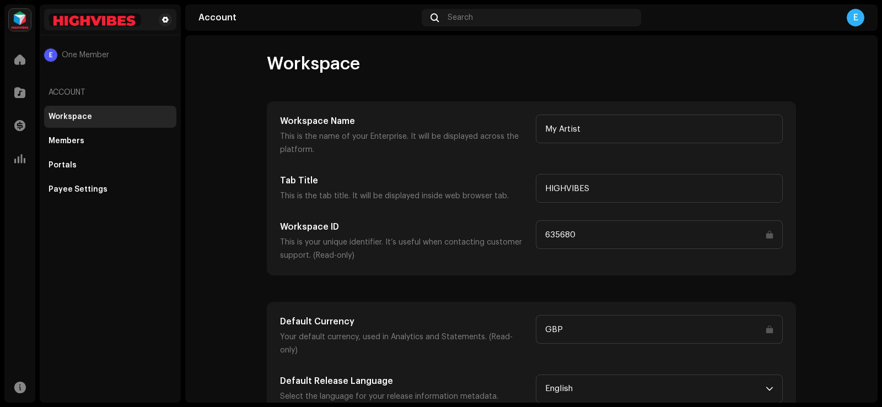
click at [131, 18] on img at bounding box center [95, 19] width 93 height 13
click at [15, 20] on img at bounding box center [20, 20] width 22 height 22
click at [67, 18] on img at bounding box center [60, 25] width 22 height 22
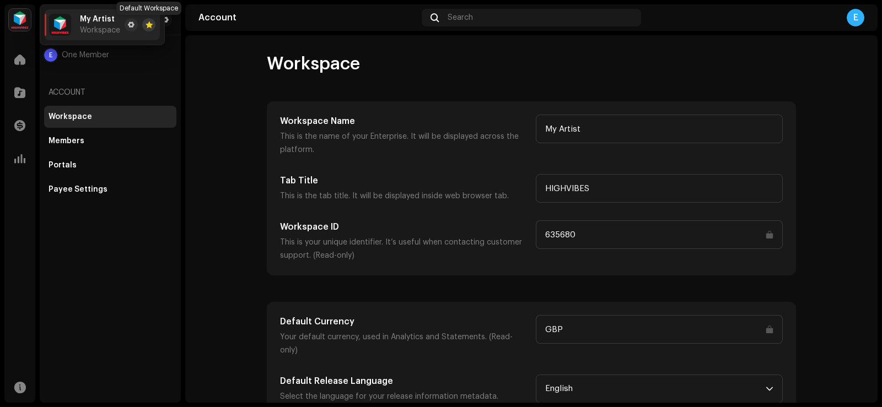
click at [151, 24] on span at bounding box center [149, 24] width 7 height 9
